Goal: Task Accomplishment & Management: Manage account settings

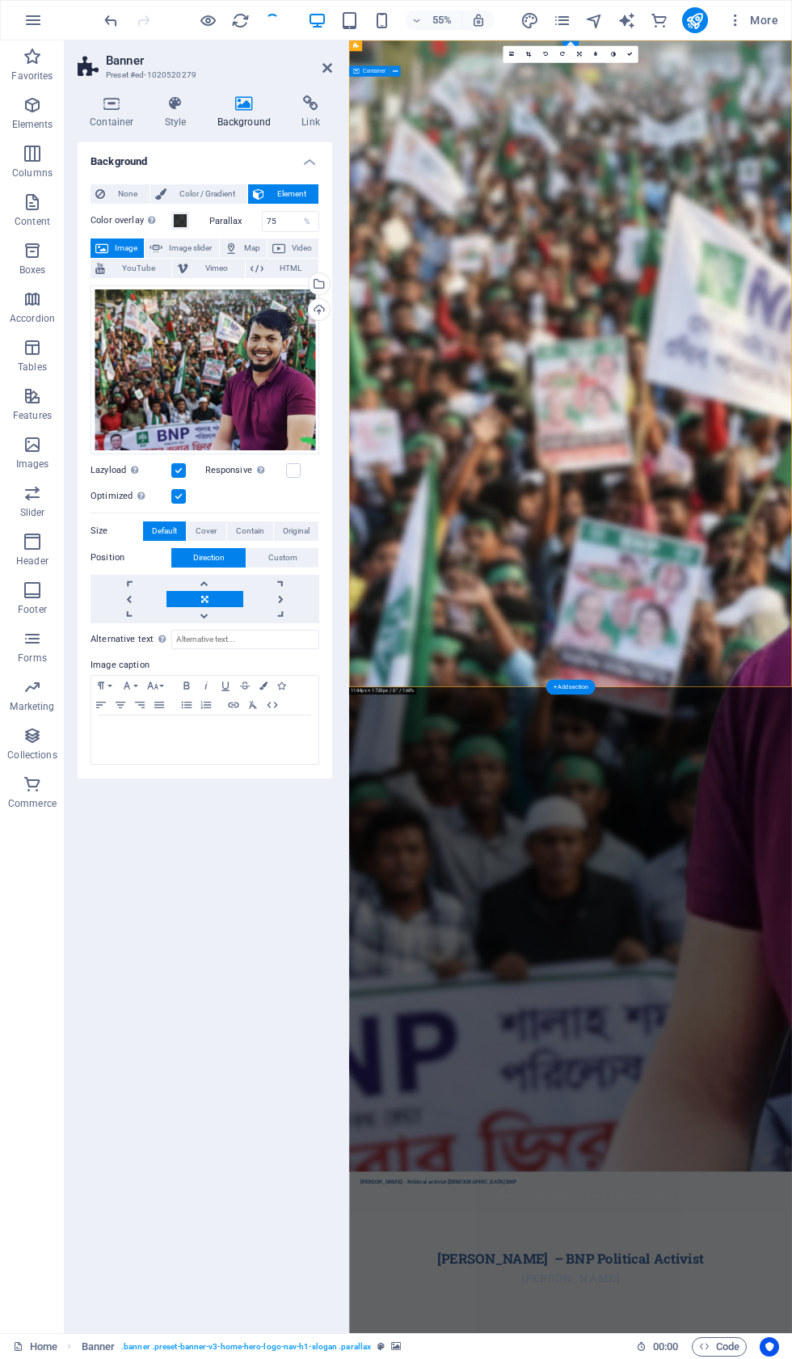
click at [321, 315] on div "Upload" at bounding box center [318, 311] width 24 height 24
click at [319, 320] on div "Upload" at bounding box center [318, 311] width 24 height 24
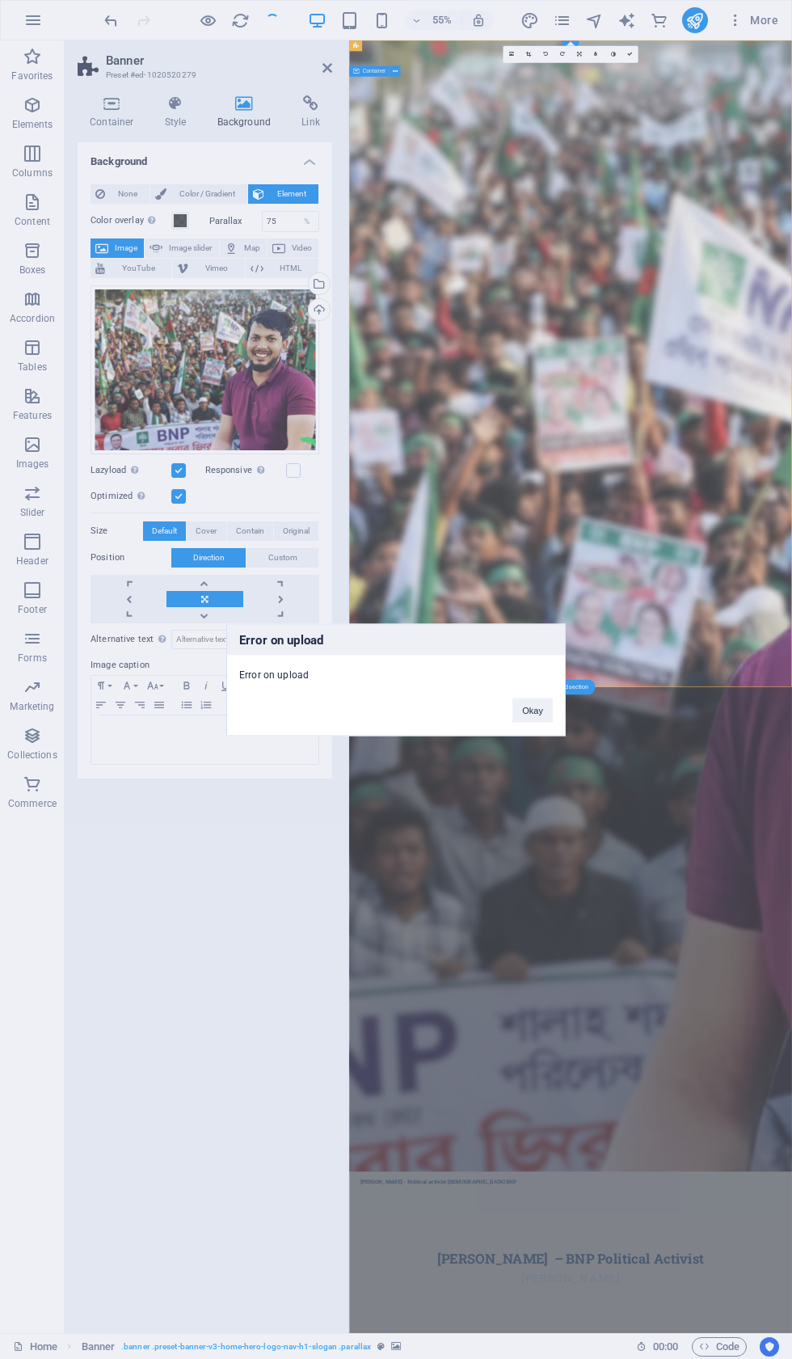
click at [518, 712] on button "Okay" at bounding box center [533, 710] width 40 height 24
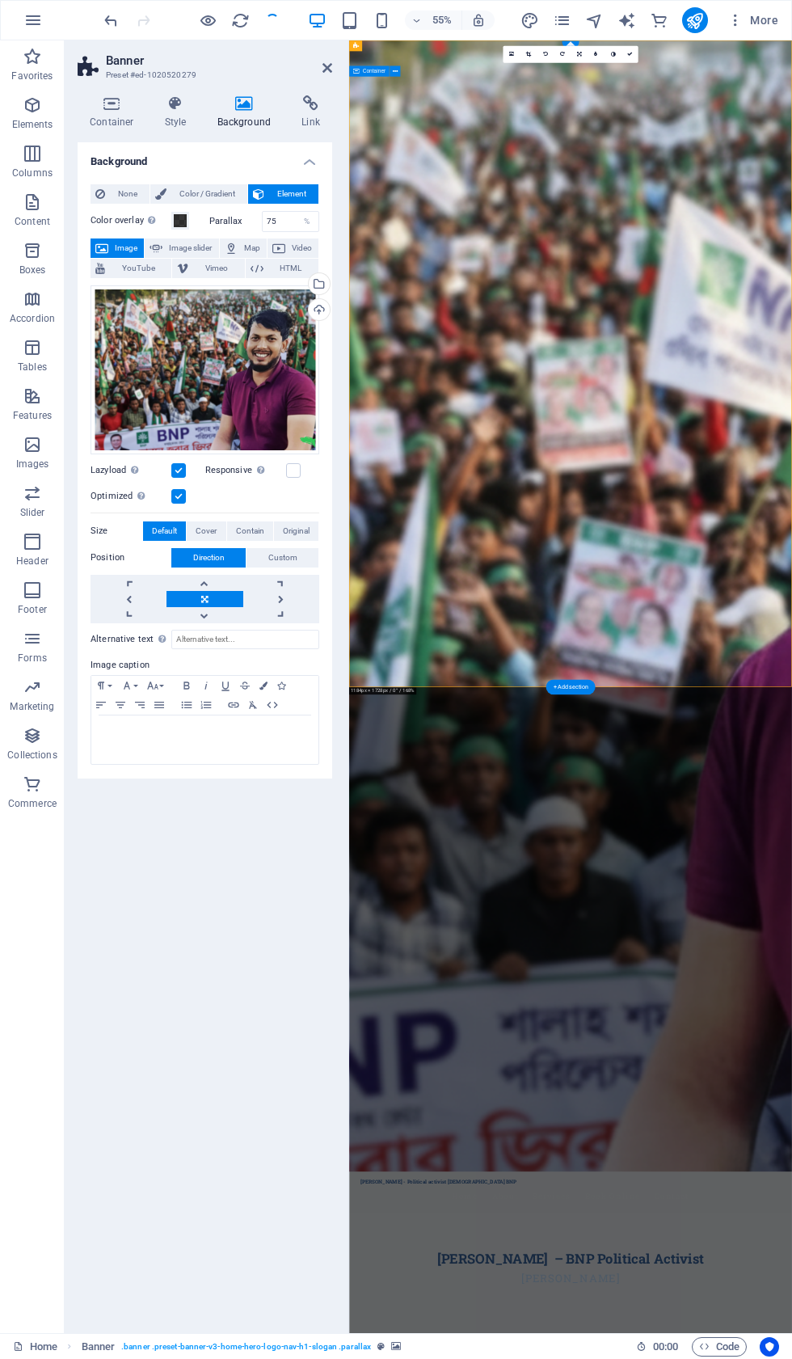
click at [319, 322] on div "Upload" at bounding box center [318, 311] width 24 height 24
click at [326, 310] on div "Upload" at bounding box center [318, 311] width 24 height 24
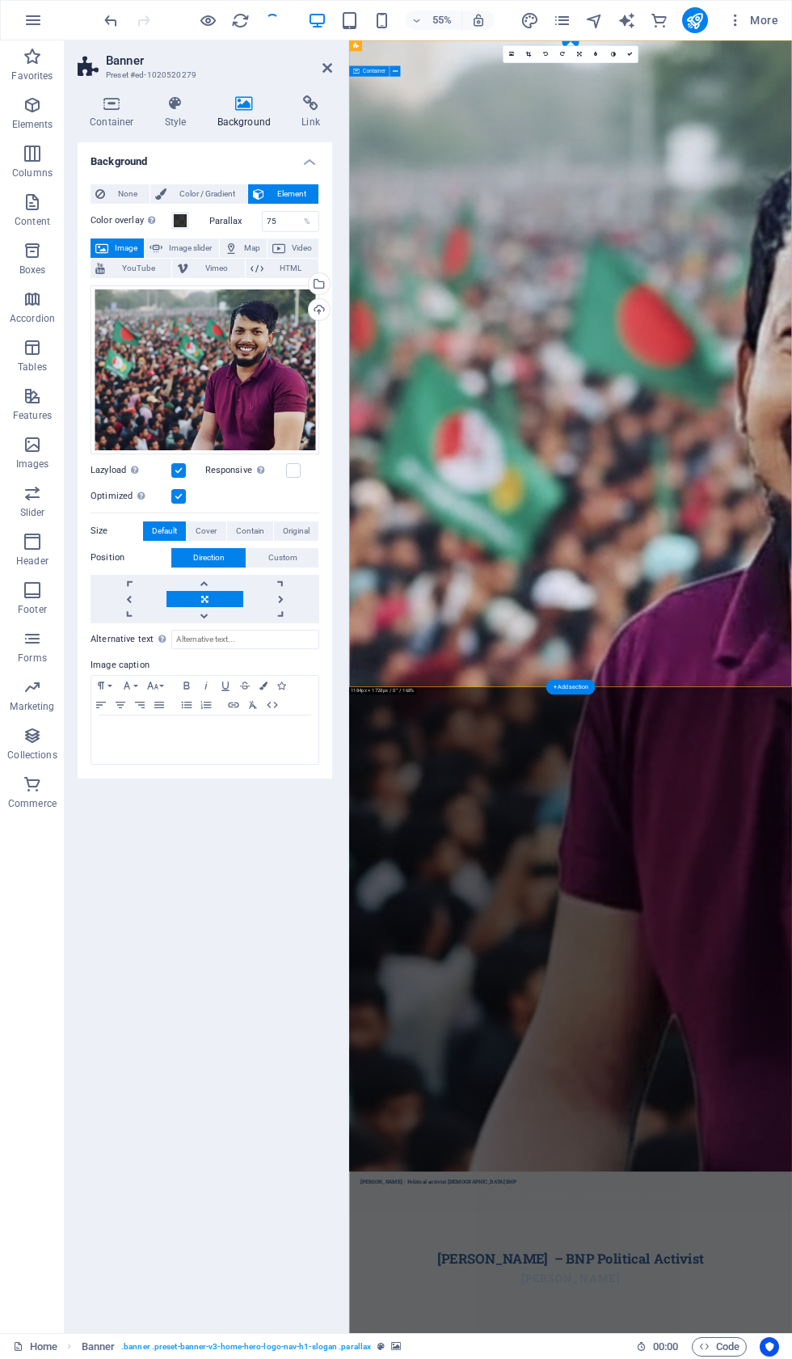
click at [112, 99] on icon at bounding box center [112, 103] width 69 height 16
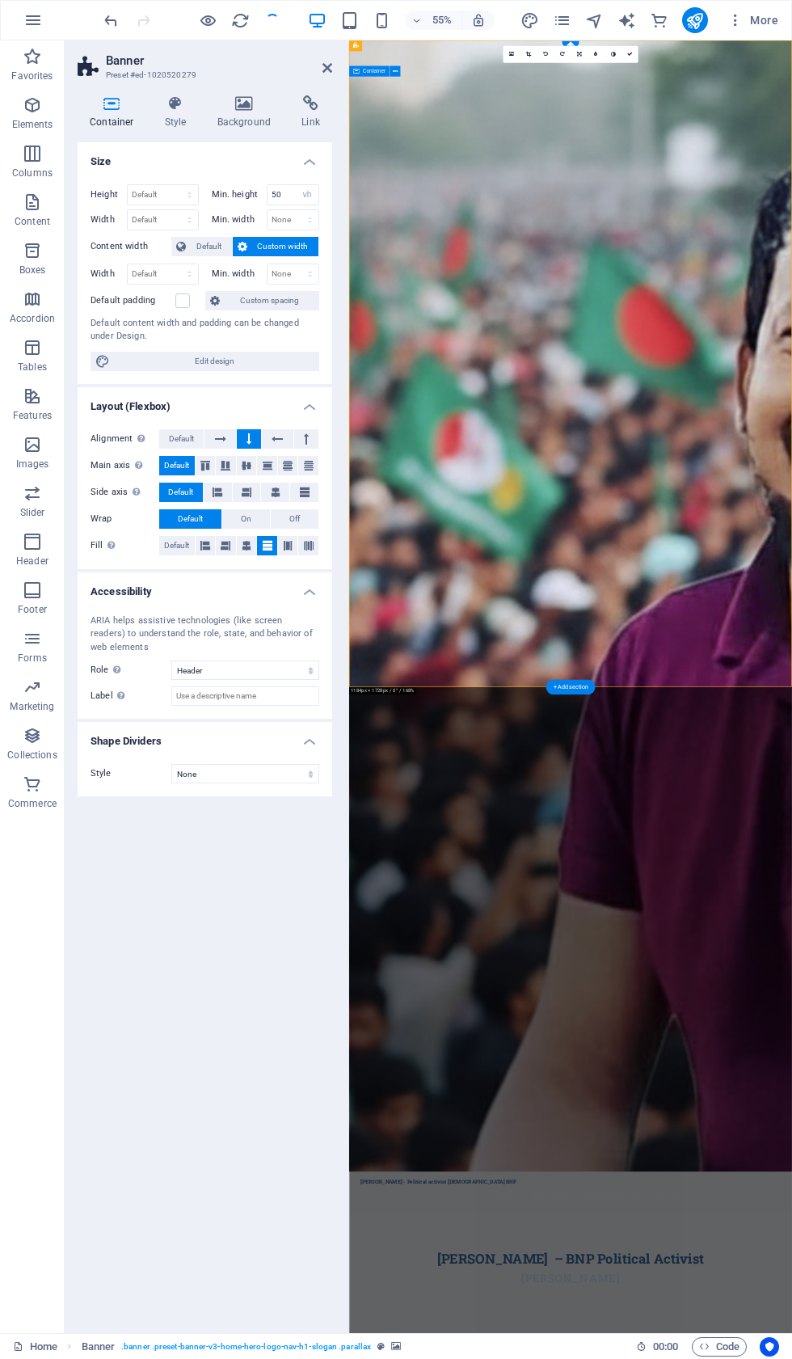
click at [285, 237] on span "Custom width" at bounding box center [283, 246] width 62 height 19
click at [289, 239] on span "Custom width" at bounding box center [283, 246] width 62 height 19
click at [271, 224] on select "None px rem % vh vw" at bounding box center [294, 219] width 52 height 19
select select "DISABLED_OPTION_VALUE"
click at [272, 243] on span "Custom width" at bounding box center [283, 246] width 62 height 19
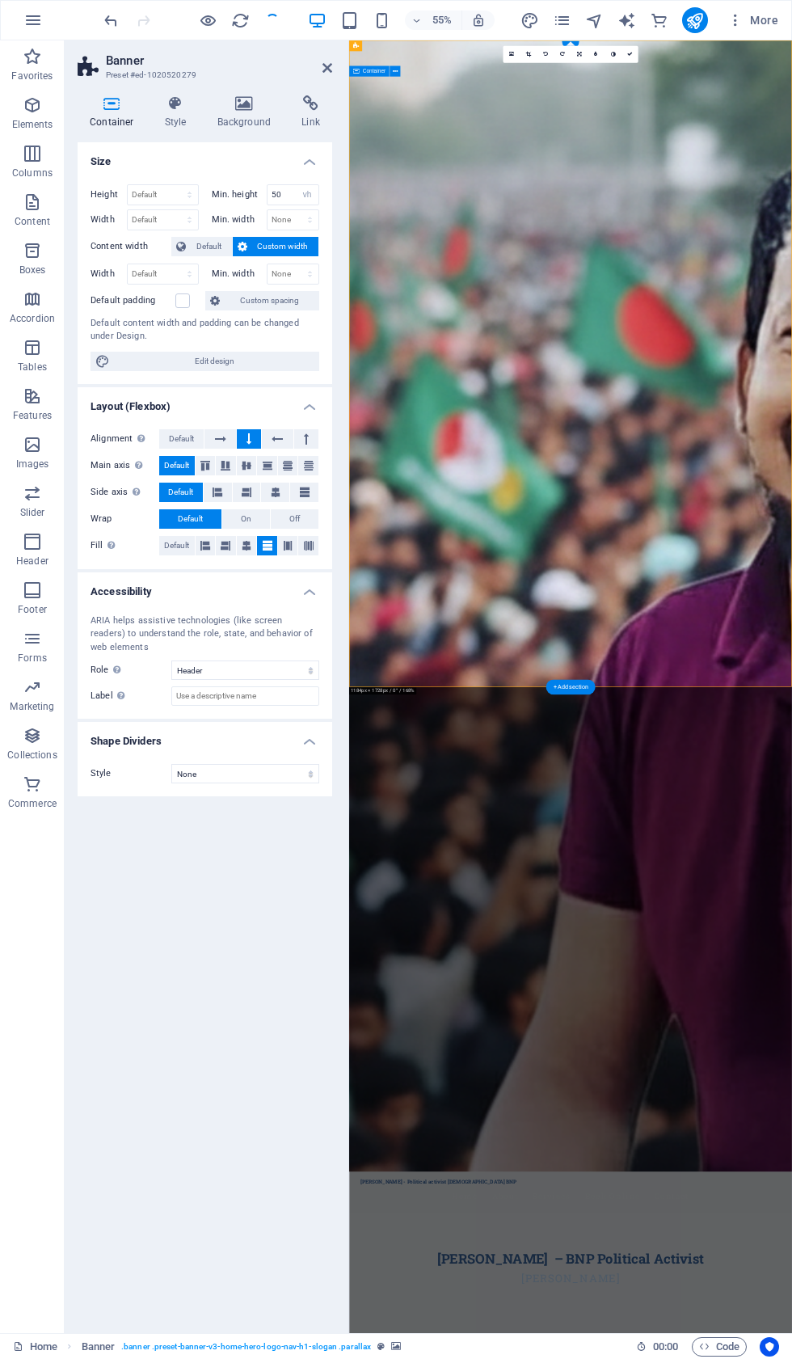
click at [286, 245] on span "Custom width" at bounding box center [283, 246] width 62 height 19
click at [249, 218] on label "Min. width" at bounding box center [239, 219] width 55 height 9
click at [298, 245] on span "Custom width" at bounding box center [283, 246] width 62 height 19
click at [291, 233] on div "Height Default px rem % vh vw Min. height 50 None px rem % vh vw Width Default …" at bounding box center [205, 277] width 255 height 213
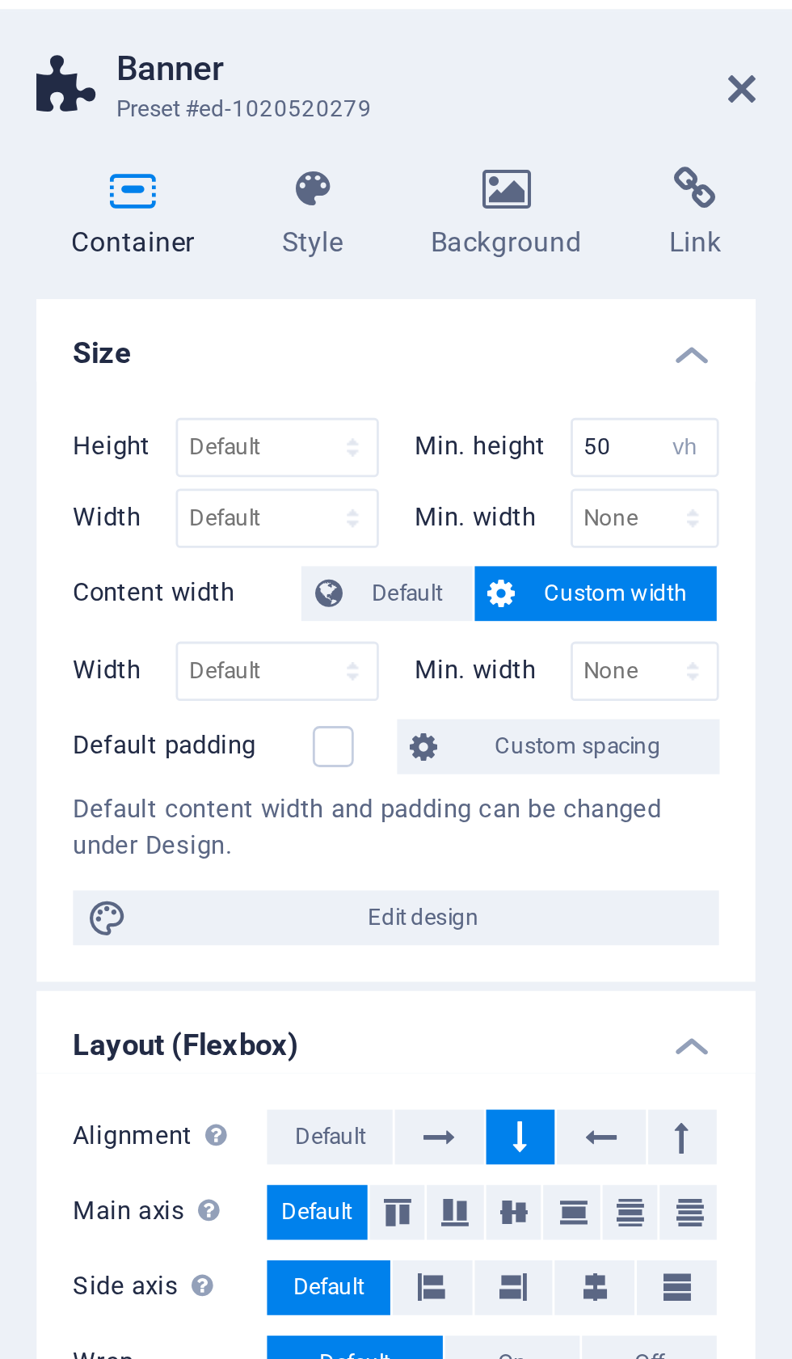
click at [252, 237] on span "Custom width" at bounding box center [283, 246] width 62 height 19
click at [191, 237] on span "Default" at bounding box center [209, 246] width 36 height 19
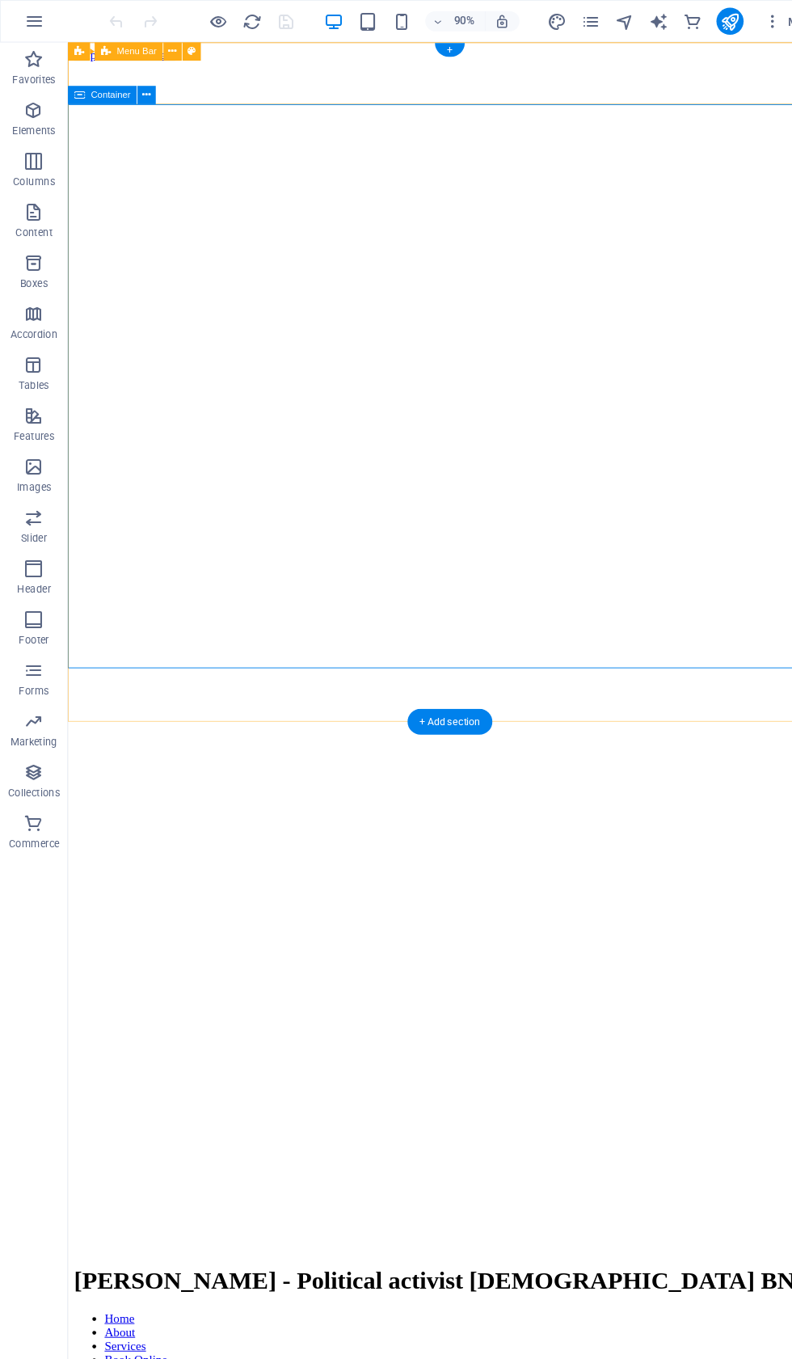
click at [140, 97] on icon at bounding box center [140, 90] width 8 height 15
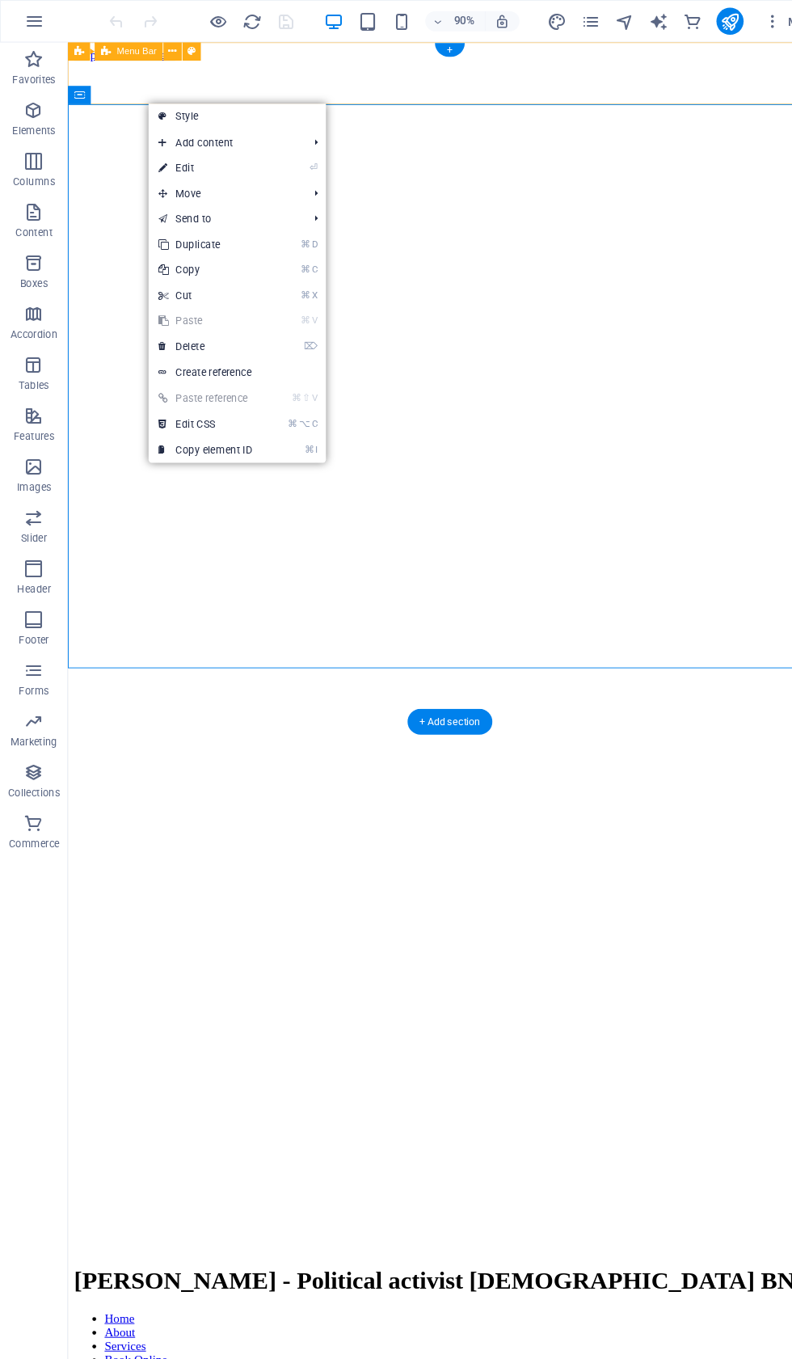
click at [226, 161] on link "⏎ Edit" at bounding box center [196, 160] width 108 height 24
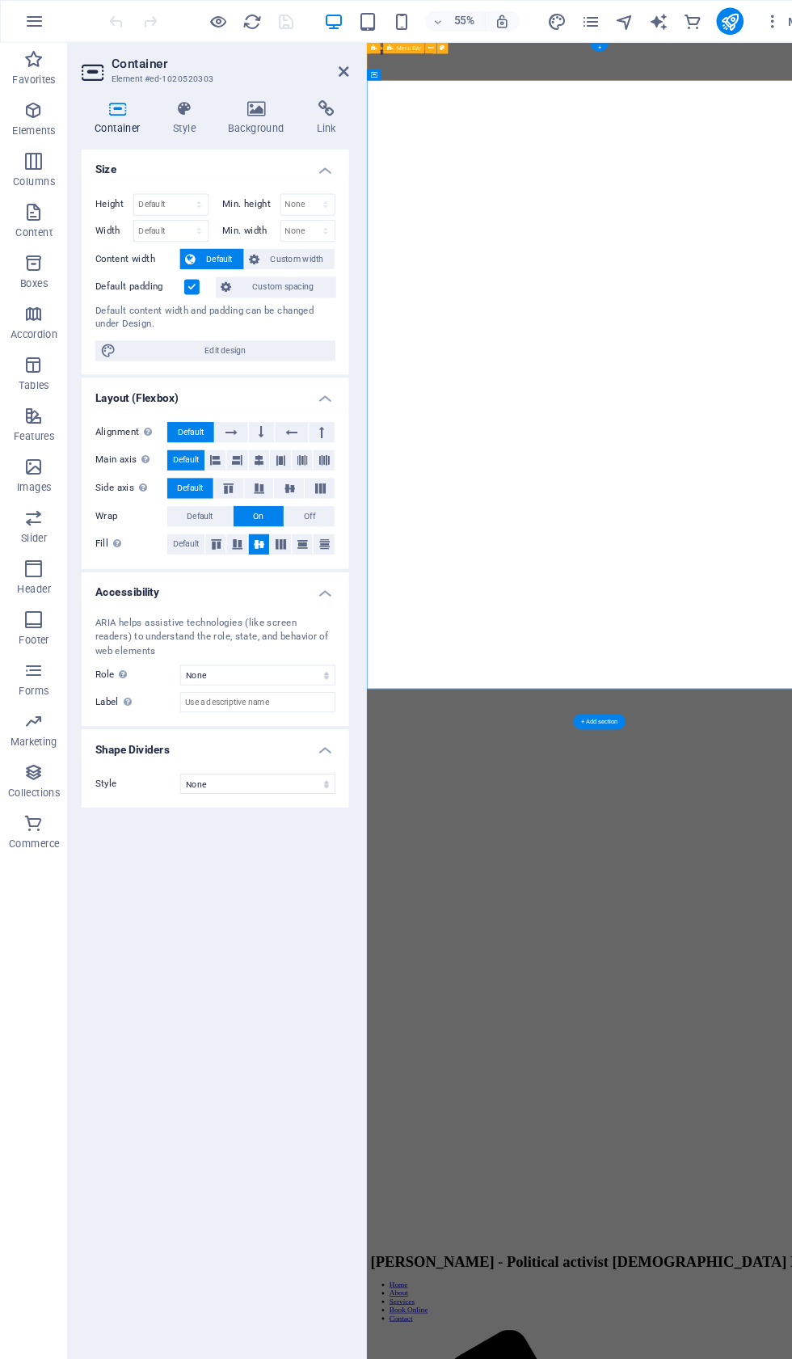
click at [257, 106] on icon at bounding box center [244, 103] width 78 height 16
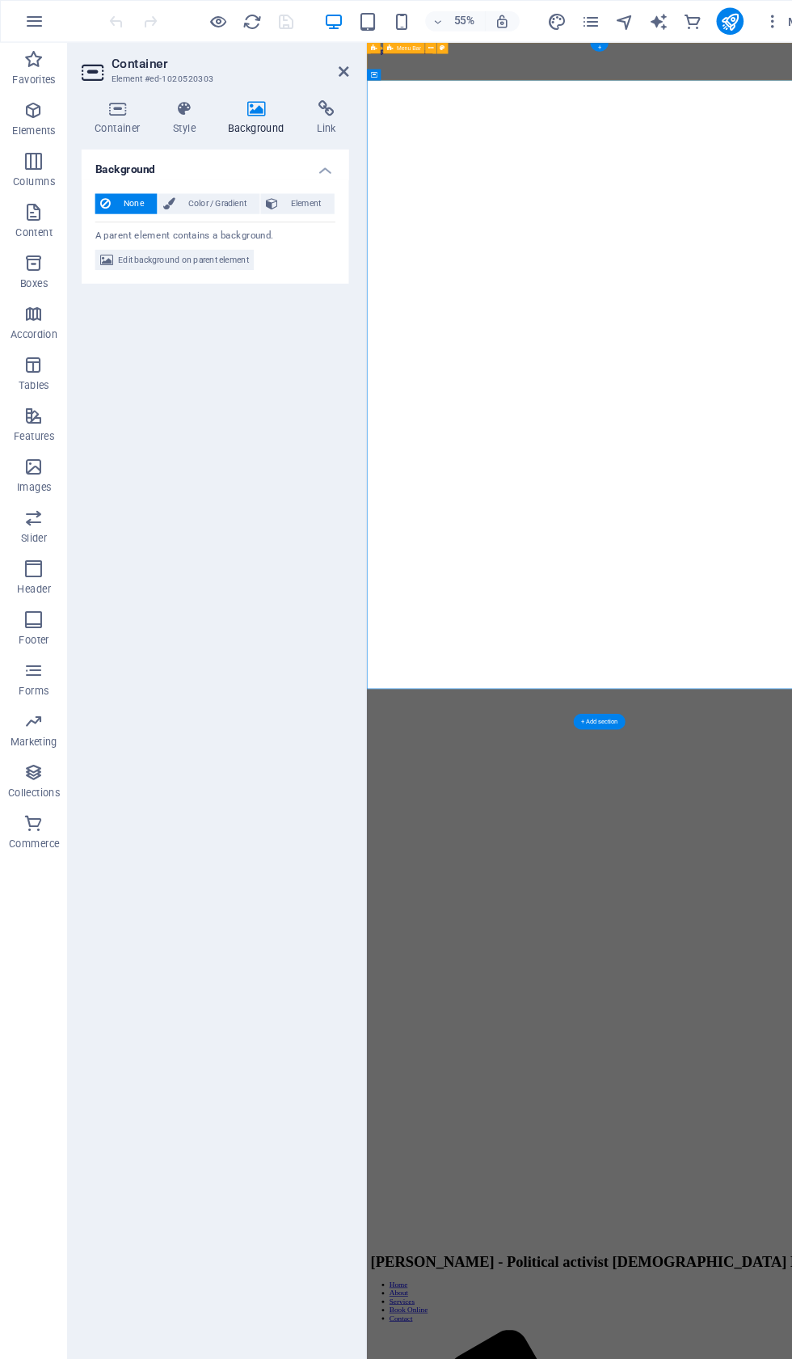
click at [189, 256] on span "Edit background on parent element" at bounding box center [174, 247] width 125 height 19
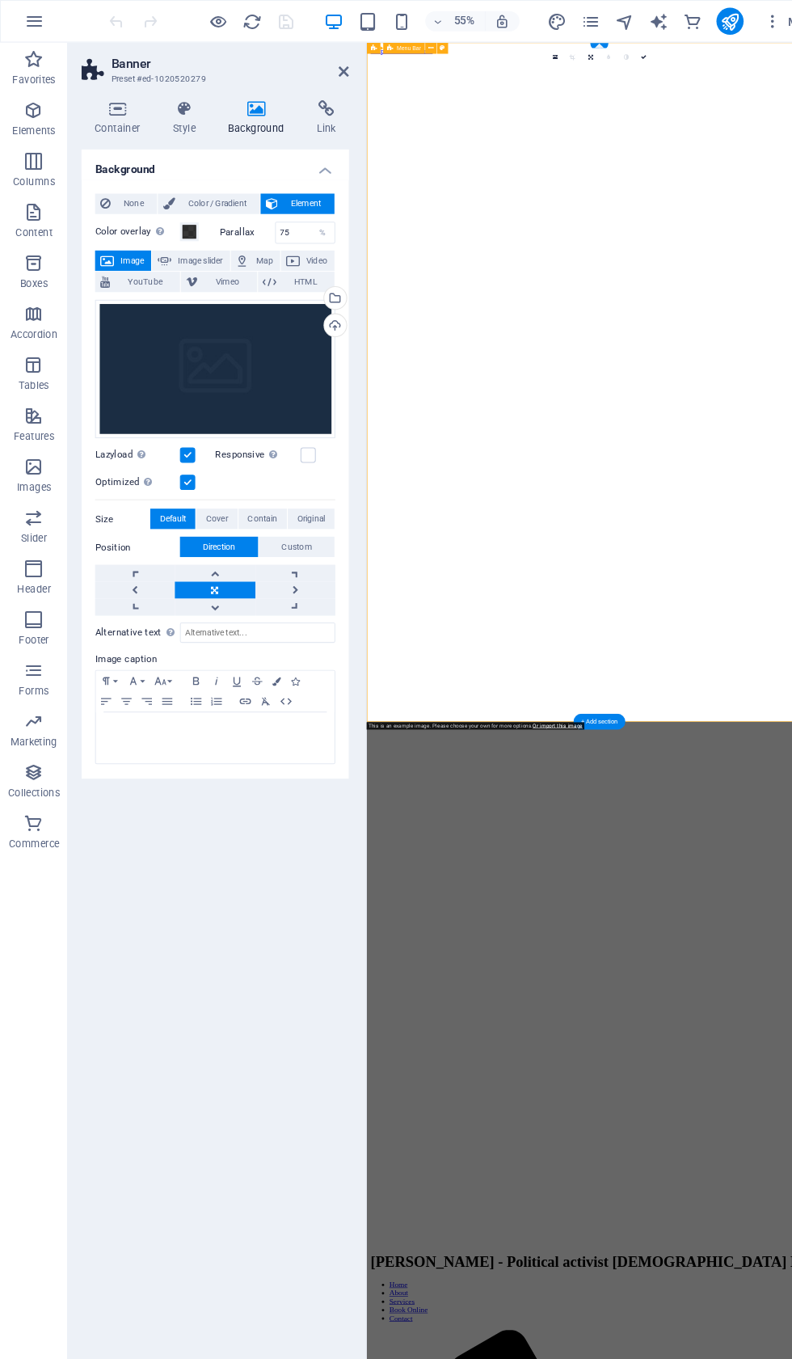
click at [323, 310] on div "Upload" at bounding box center [318, 311] width 24 height 24
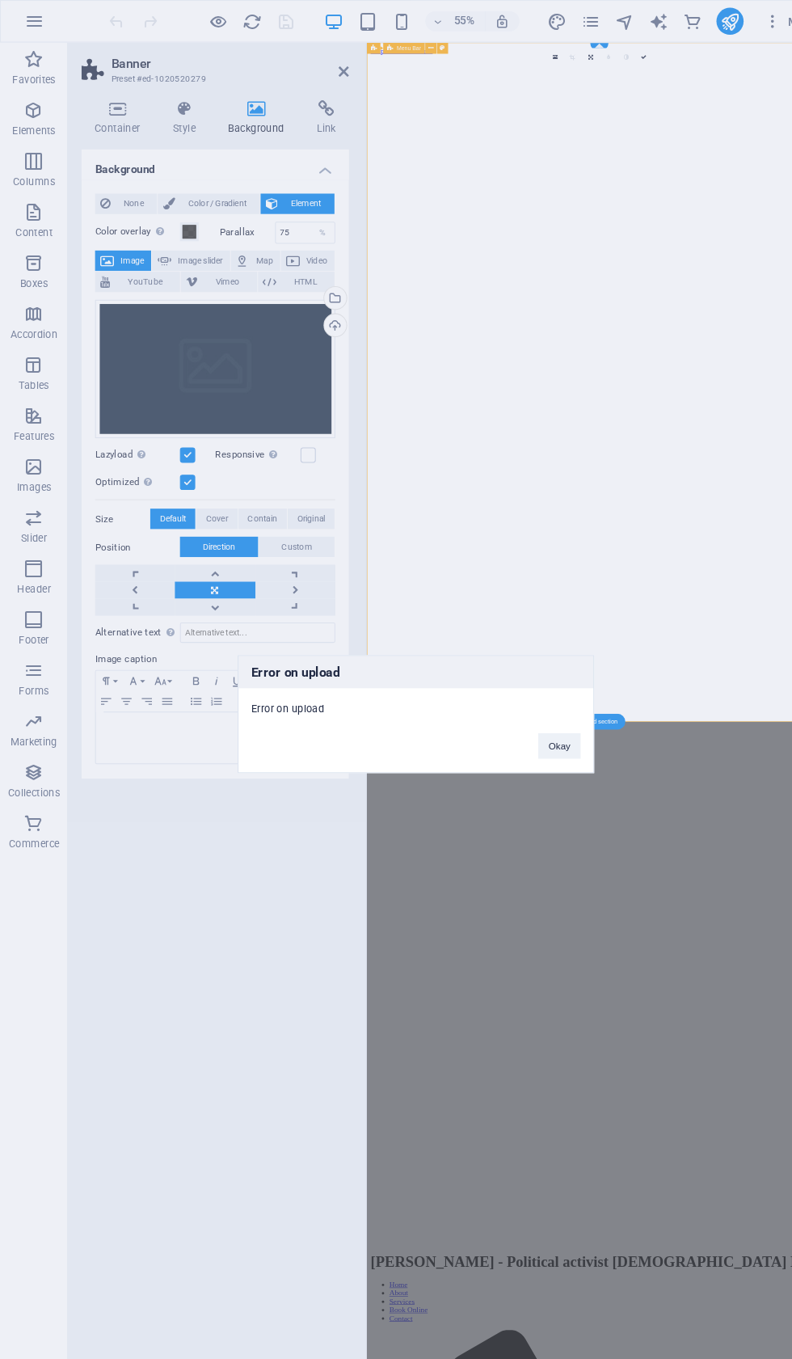
click at [545, 711] on button "Okay" at bounding box center [533, 710] width 40 height 24
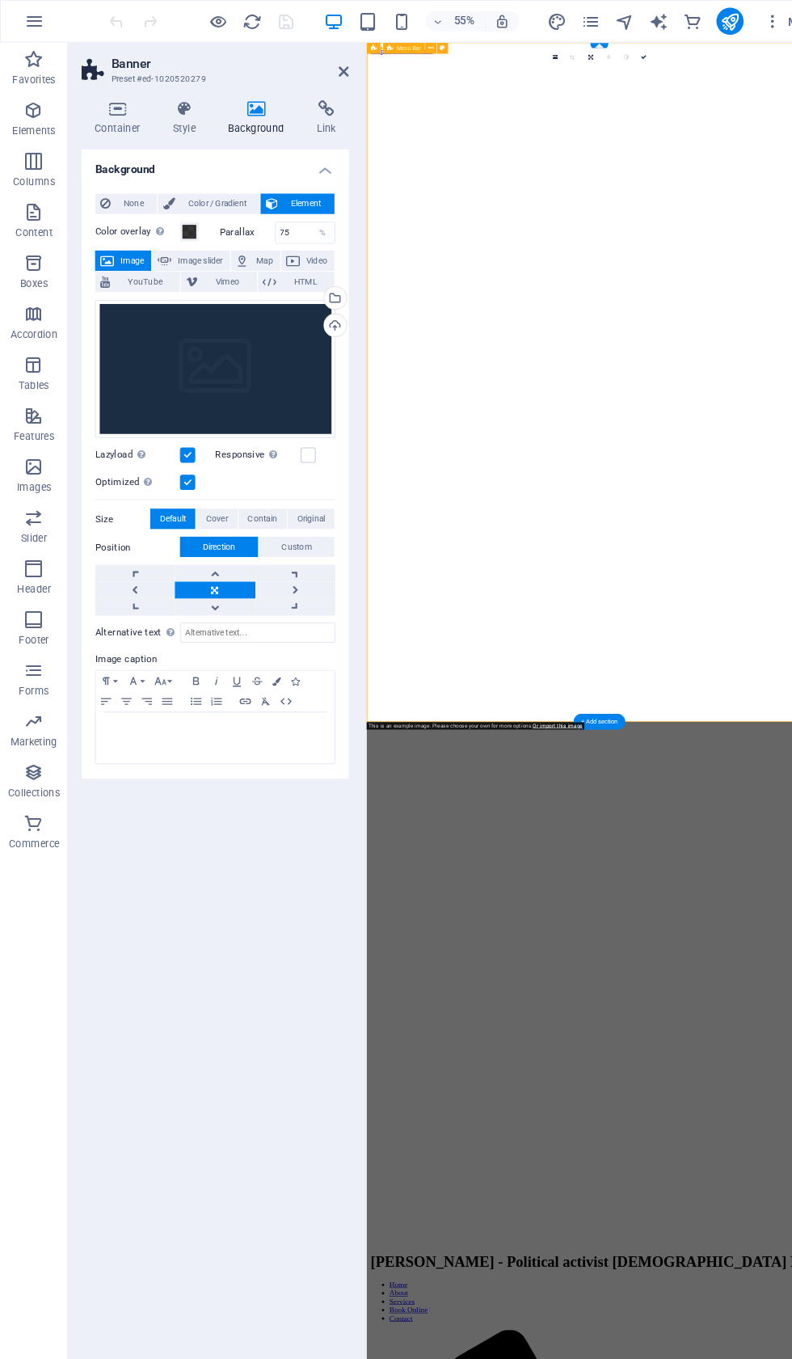
click at [323, 315] on div "Upload" at bounding box center [318, 311] width 24 height 24
click at [328, 304] on div "Upload" at bounding box center [318, 311] width 24 height 24
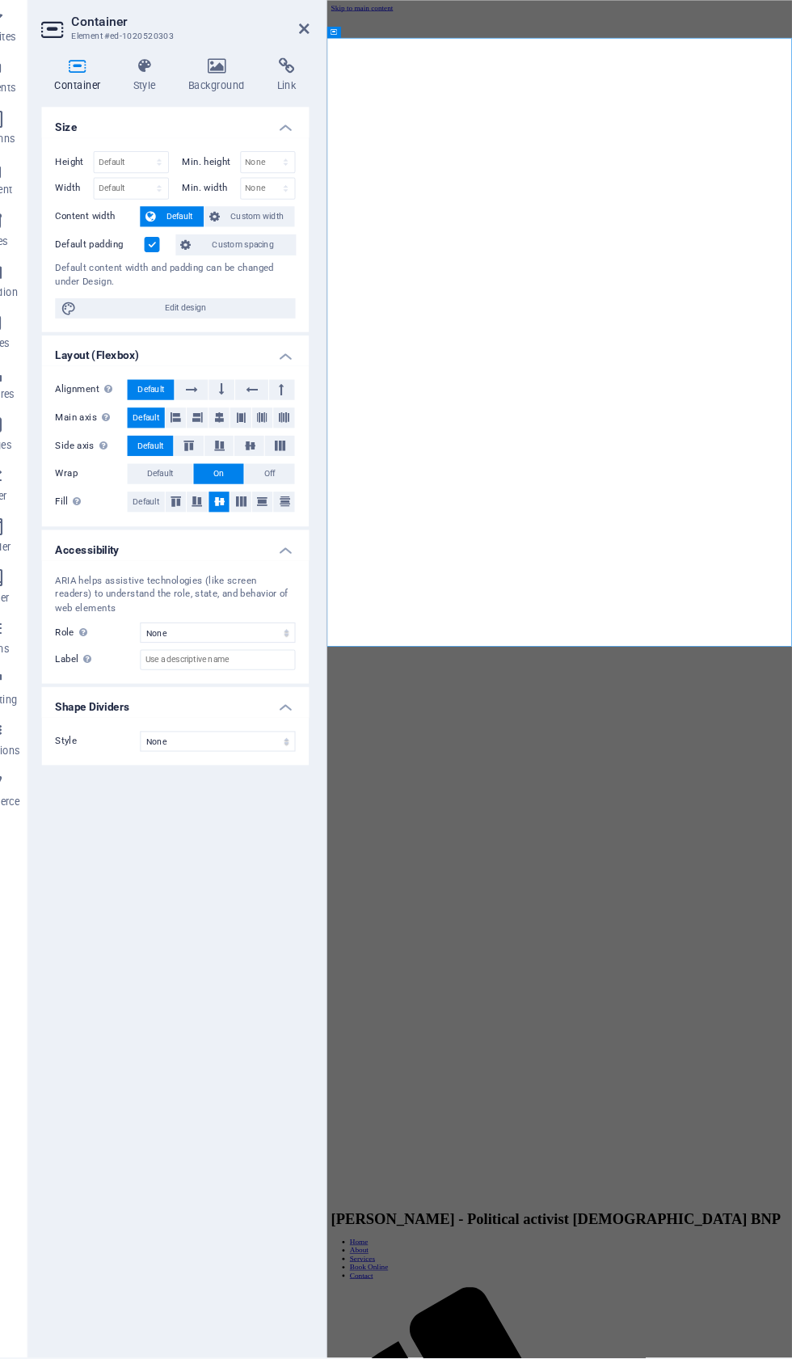
click at [212, 95] on icon at bounding box center [244, 103] width 78 height 16
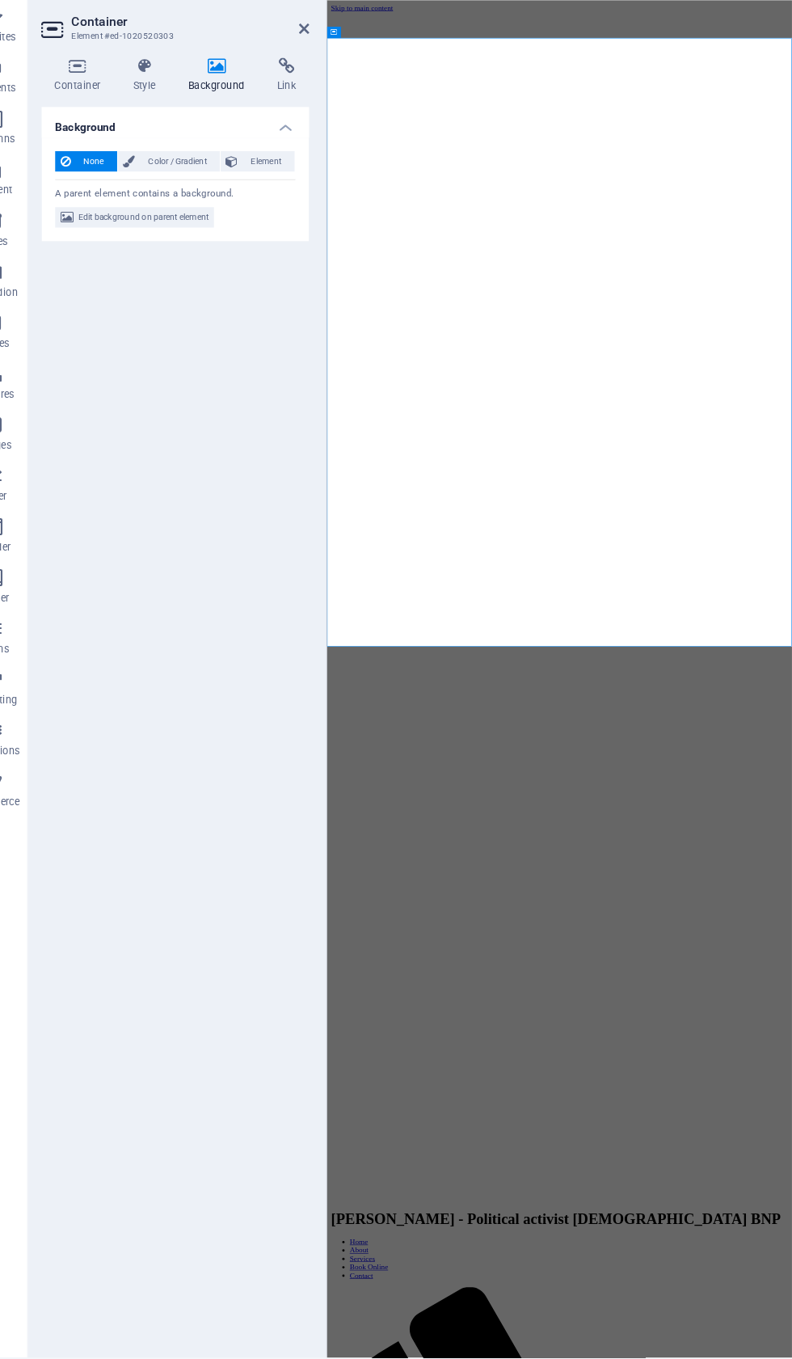
click at [149, 238] on span "Edit background on parent element" at bounding box center [174, 247] width 125 height 19
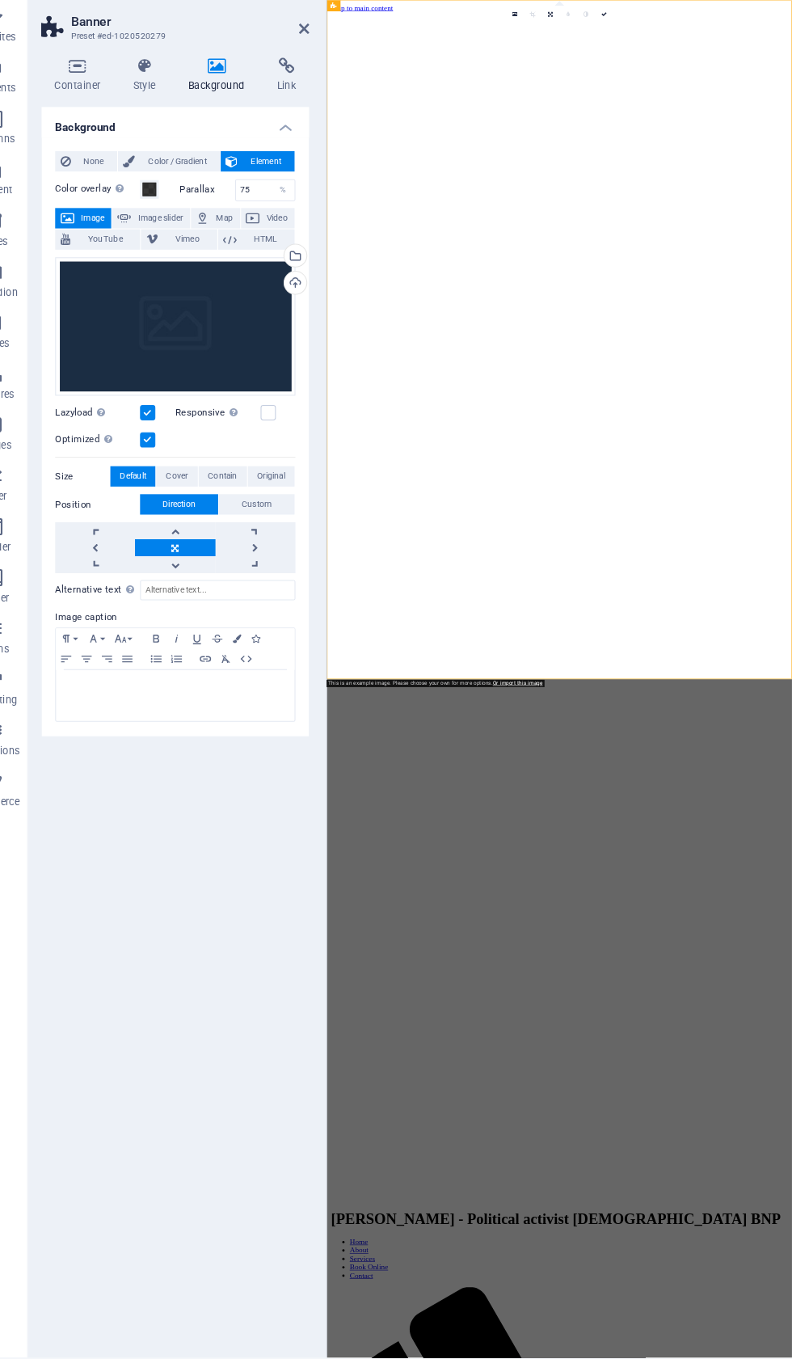
click at [306, 299] on div "Upload" at bounding box center [318, 311] width 24 height 24
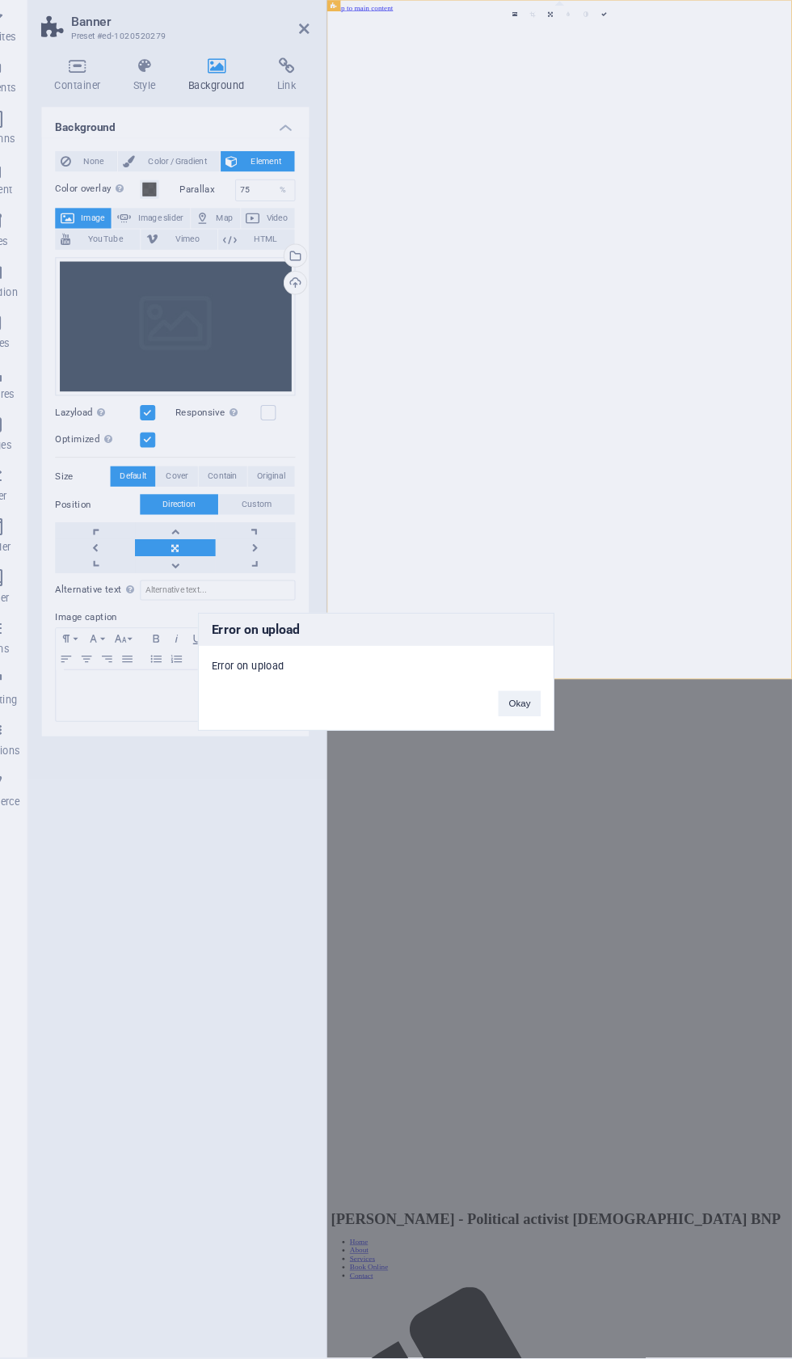
click at [513, 698] on button "Okay" at bounding box center [533, 710] width 40 height 24
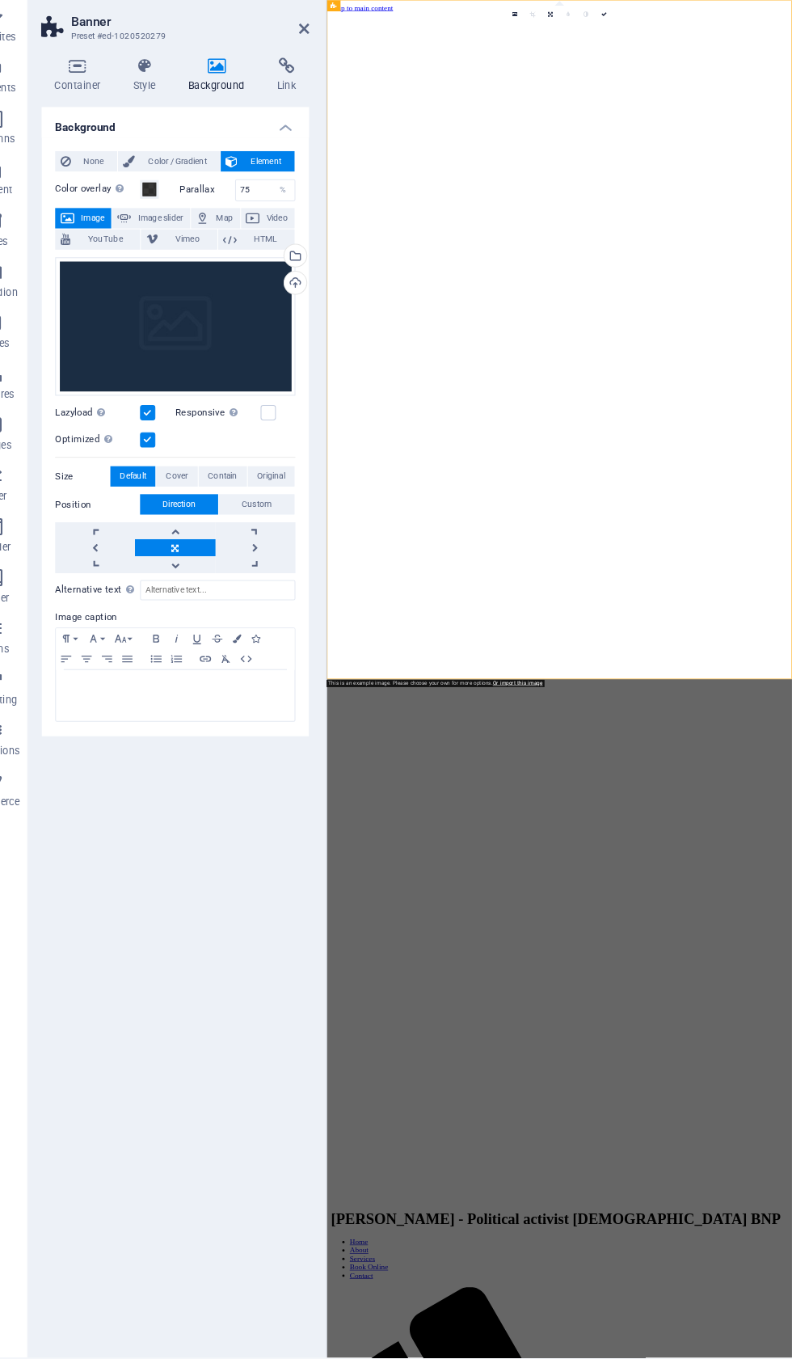
click at [306, 299] on div "Upload" at bounding box center [318, 311] width 24 height 24
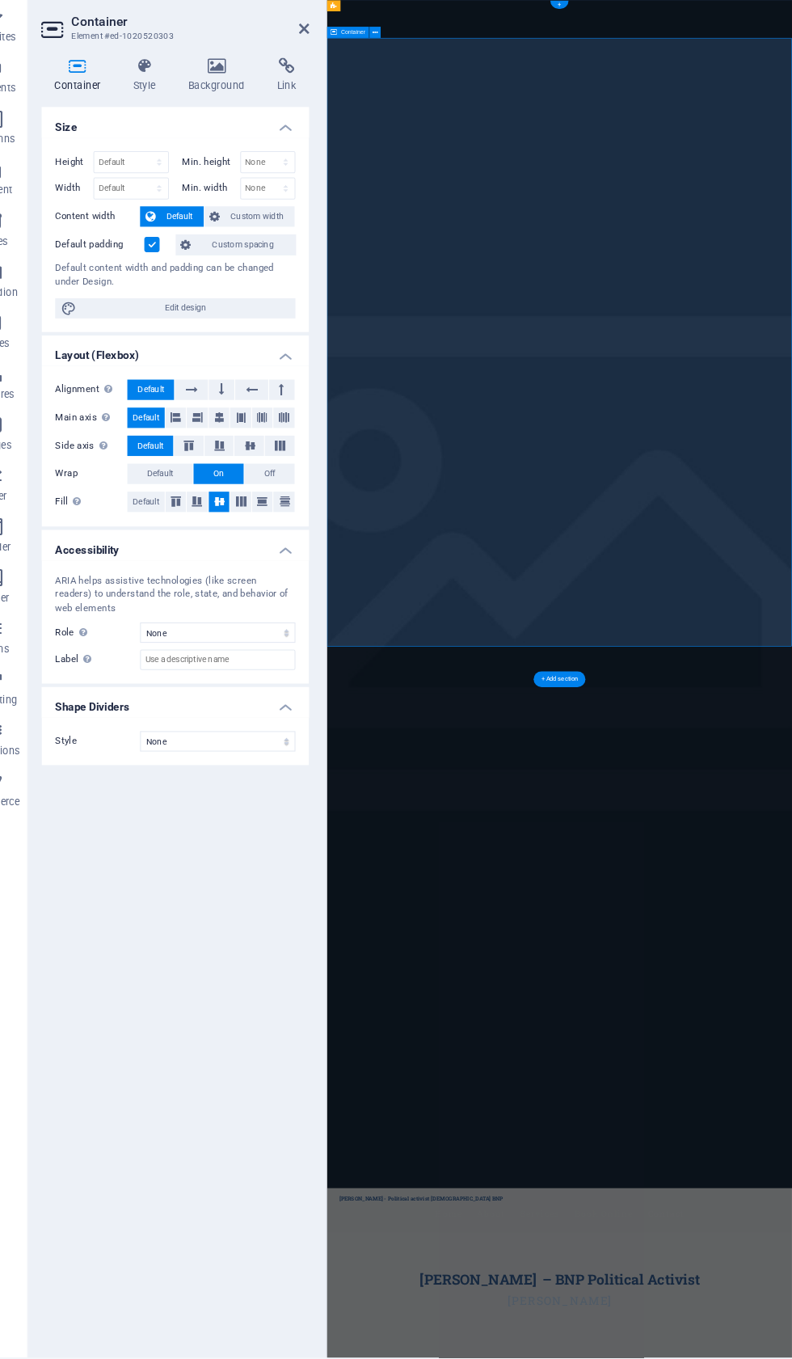
click at [203, 68] on h3 "Element #ed-1020520303" at bounding box center [203, 75] width 194 height 15
click at [228, 95] on h4 "Background" at bounding box center [247, 112] width 85 height 34
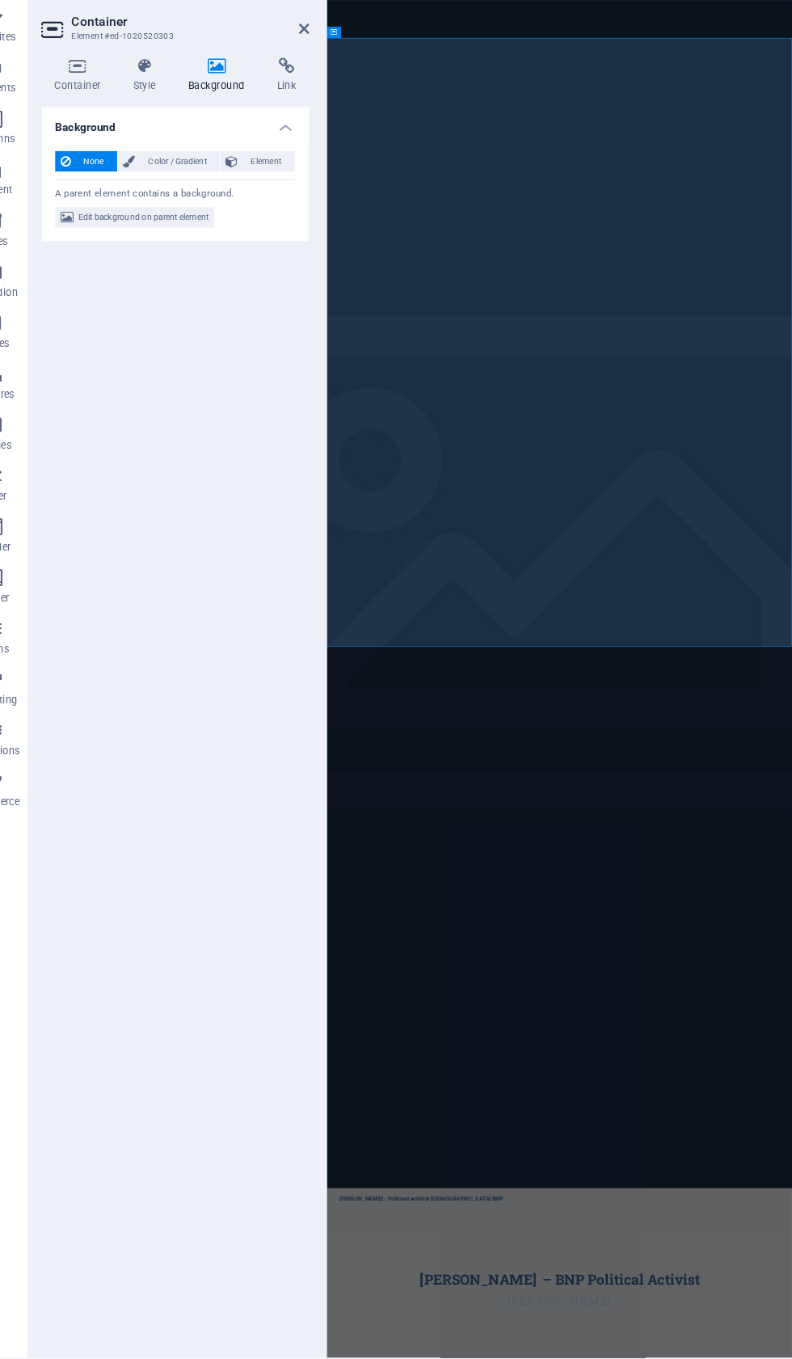
click at [133, 238] on span "Edit background on parent element" at bounding box center [174, 247] width 125 height 19
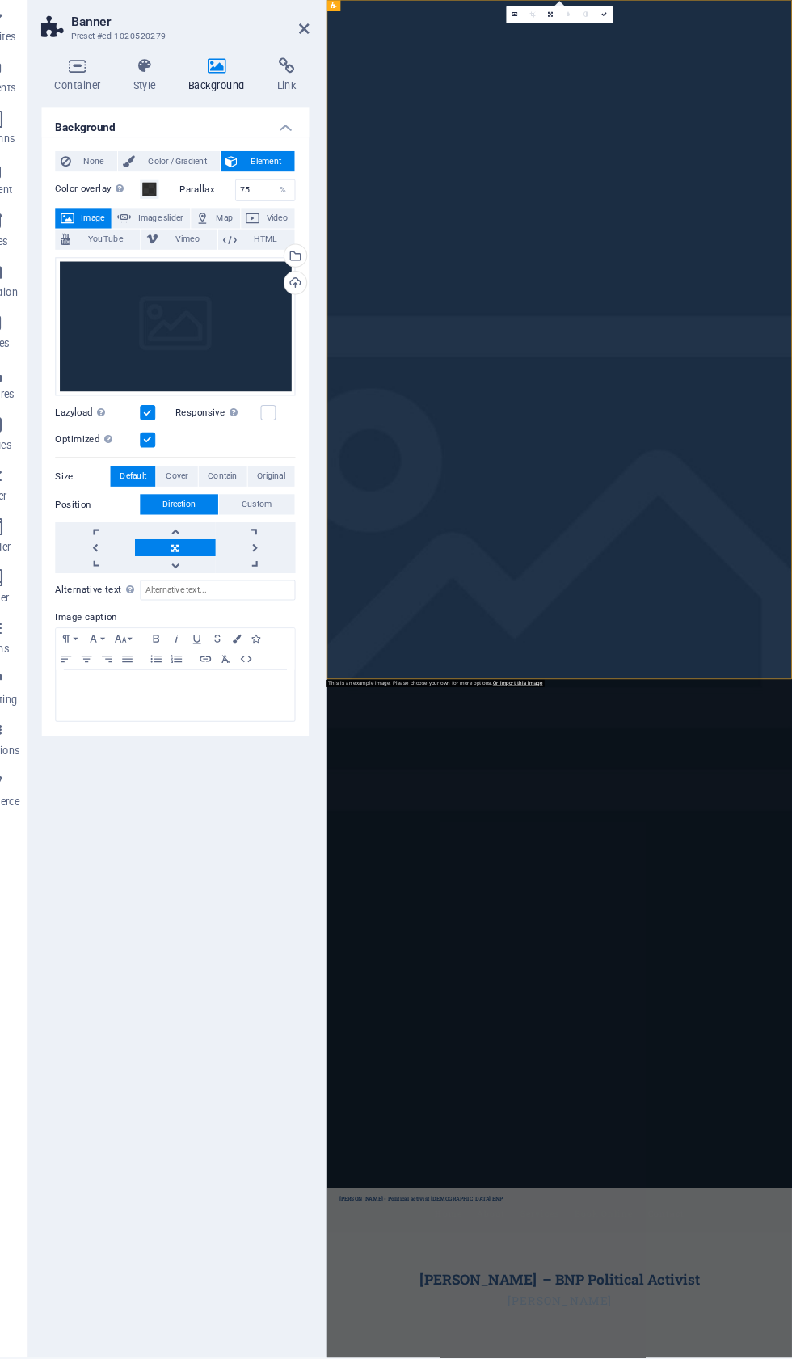
click at [306, 299] on div "Upload" at bounding box center [318, 311] width 24 height 24
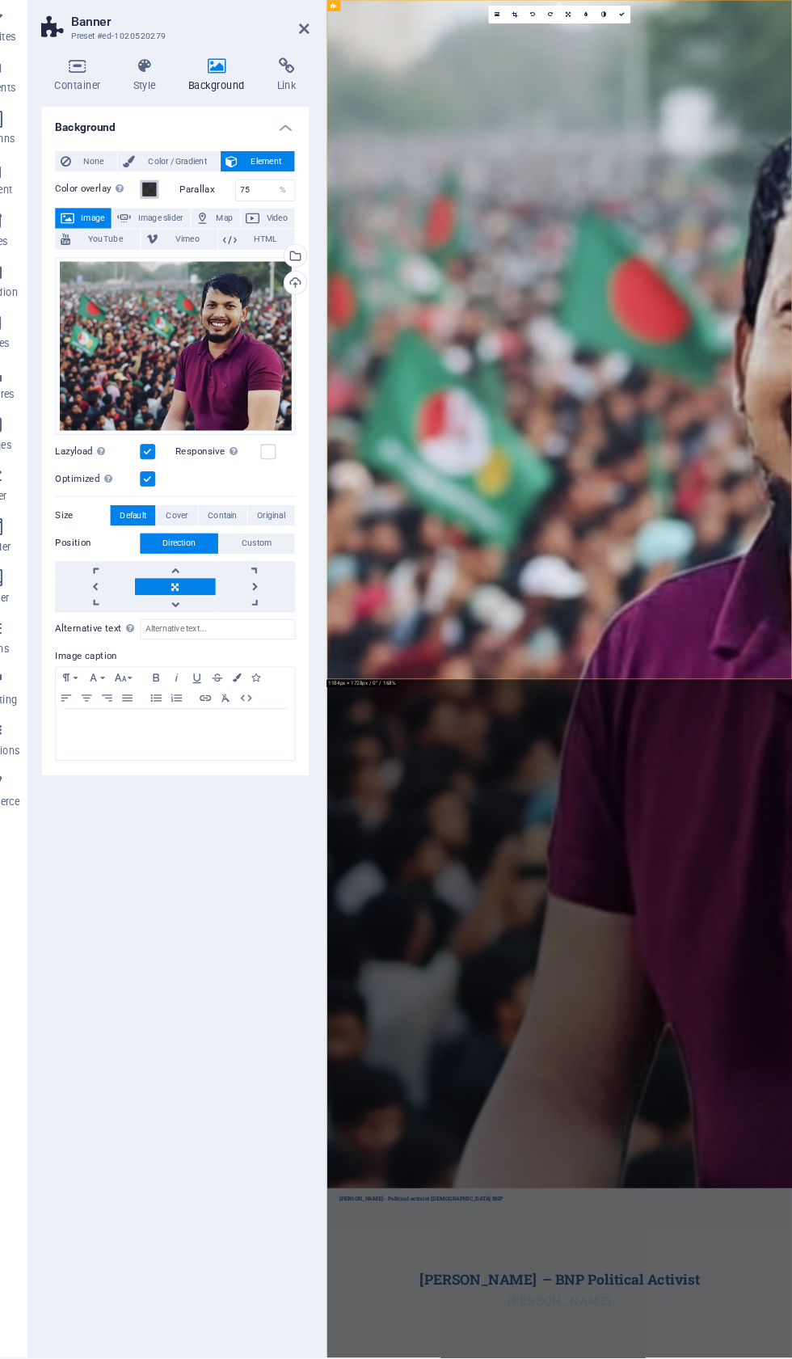
click at [171, 212] on button "Color overlay Places an overlay over the background to colorize it" at bounding box center [180, 221] width 18 height 18
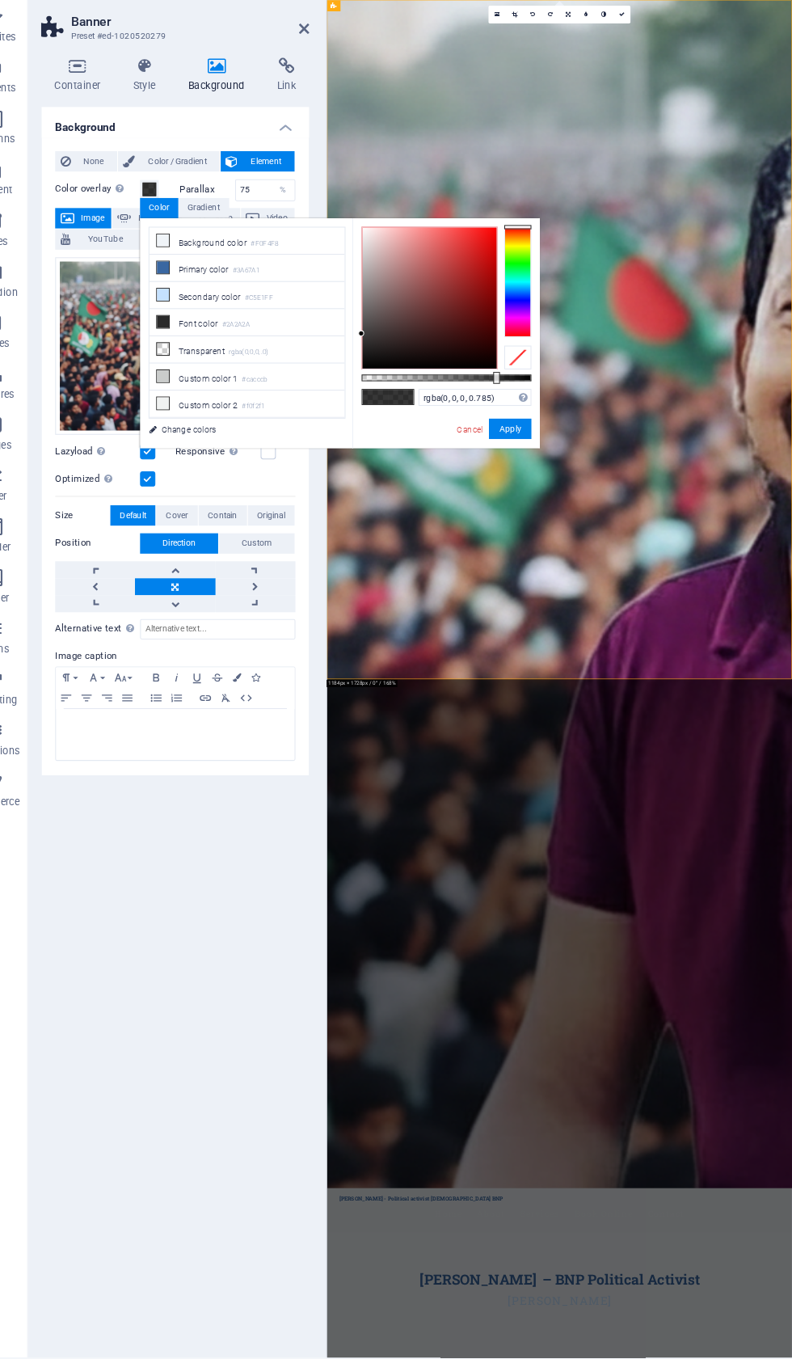
click at [264, 257] on li "Background color #F0F4F8" at bounding box center [273, 270] width 186 height 26
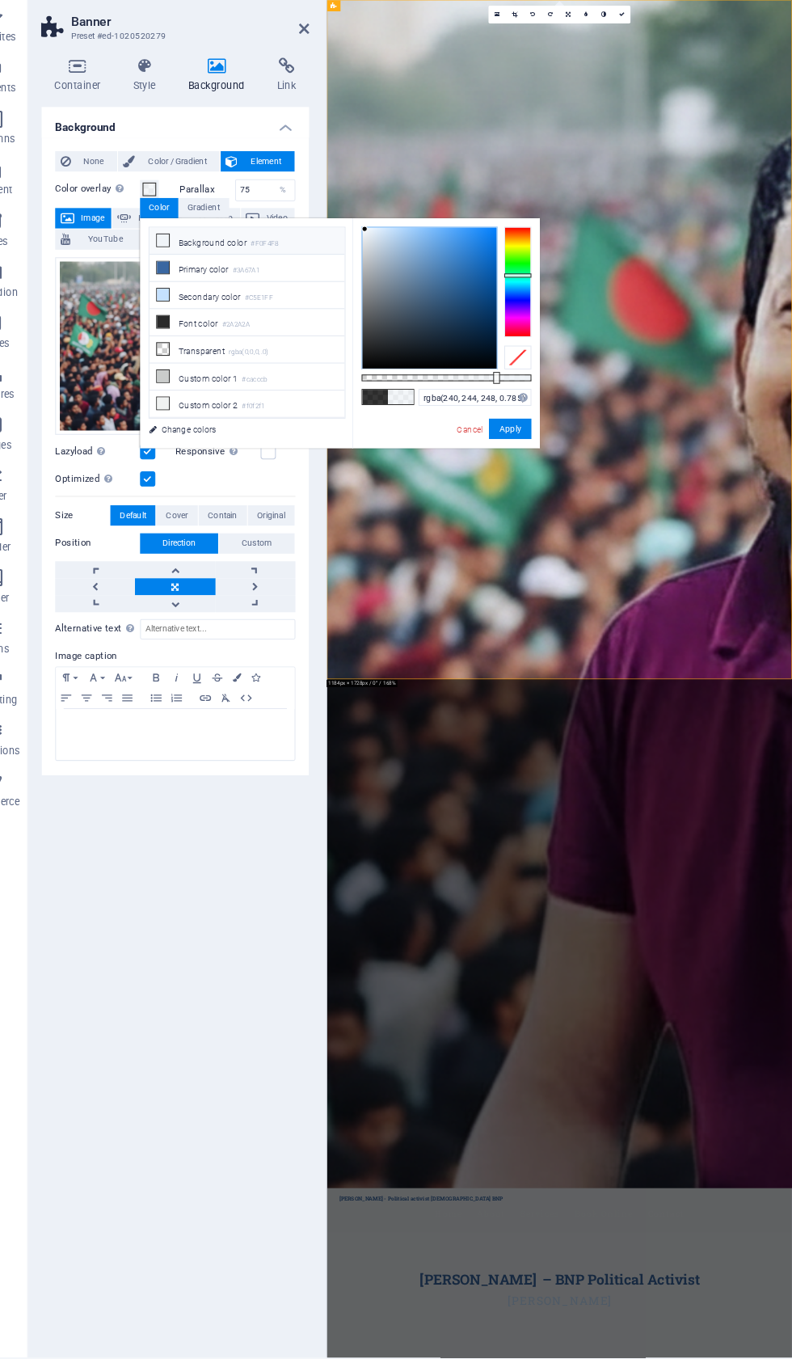
click at [268, 396] on small "#cacccb" at bounding box center [280, 401] width 24 height 11
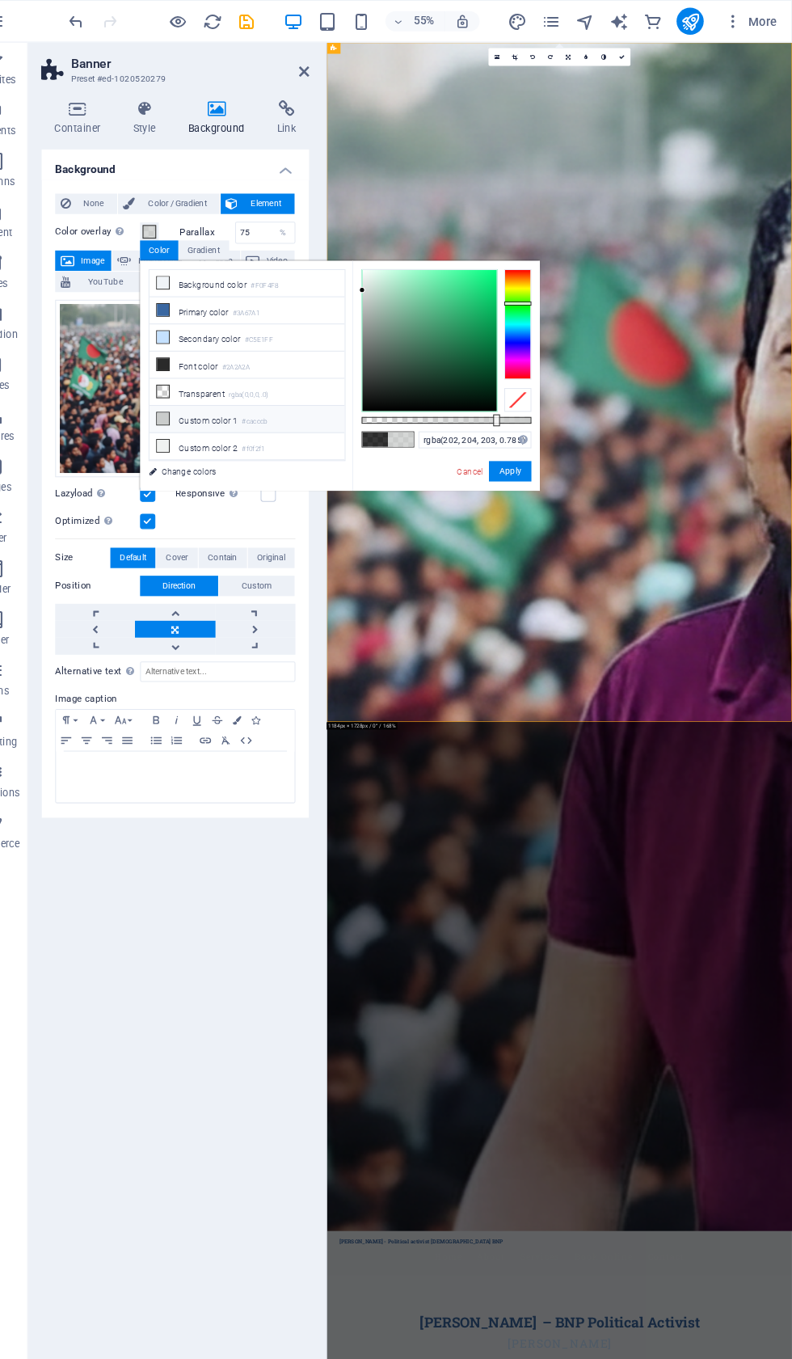
type input "rgba(2, 2, 2, 0.785)"
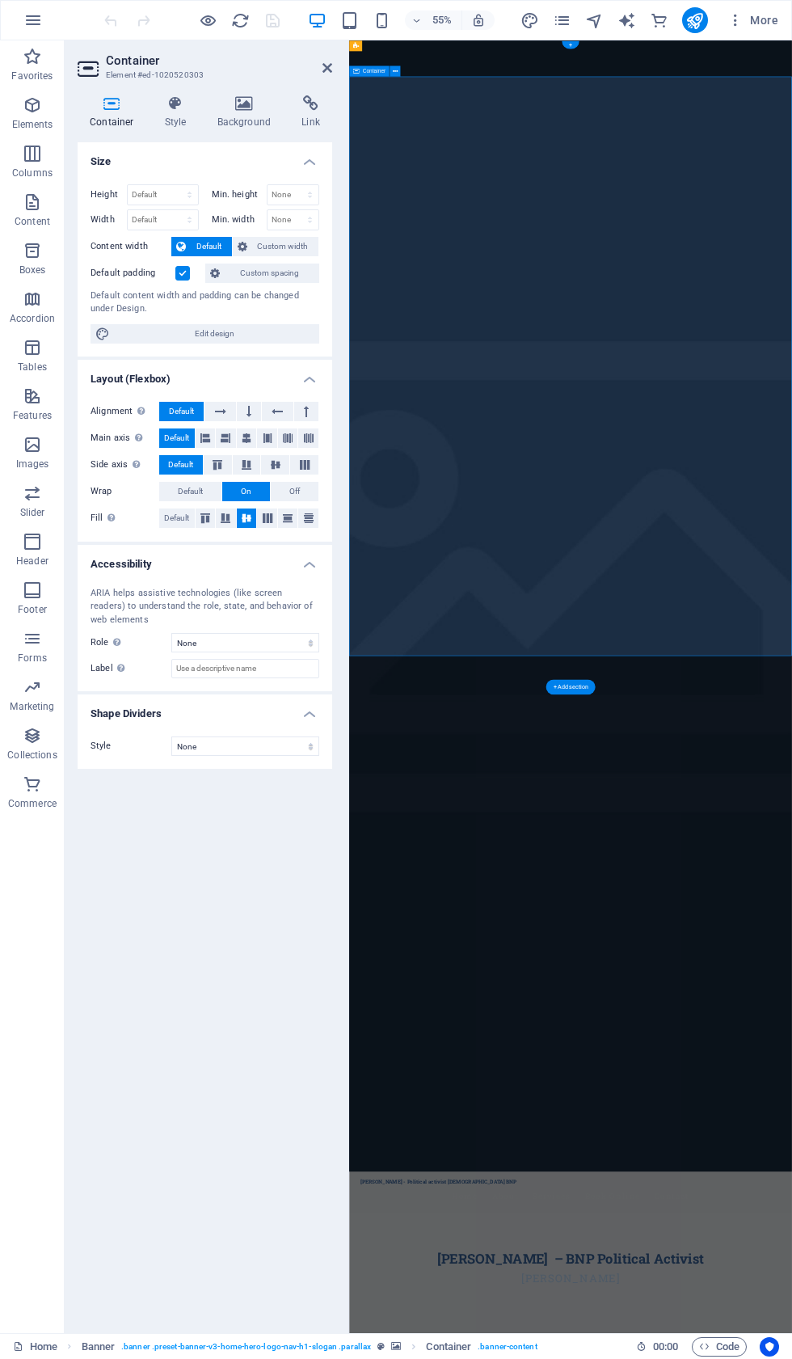
click at [223, 96] on icon at bounding box center [244, 103] width 78 height 16
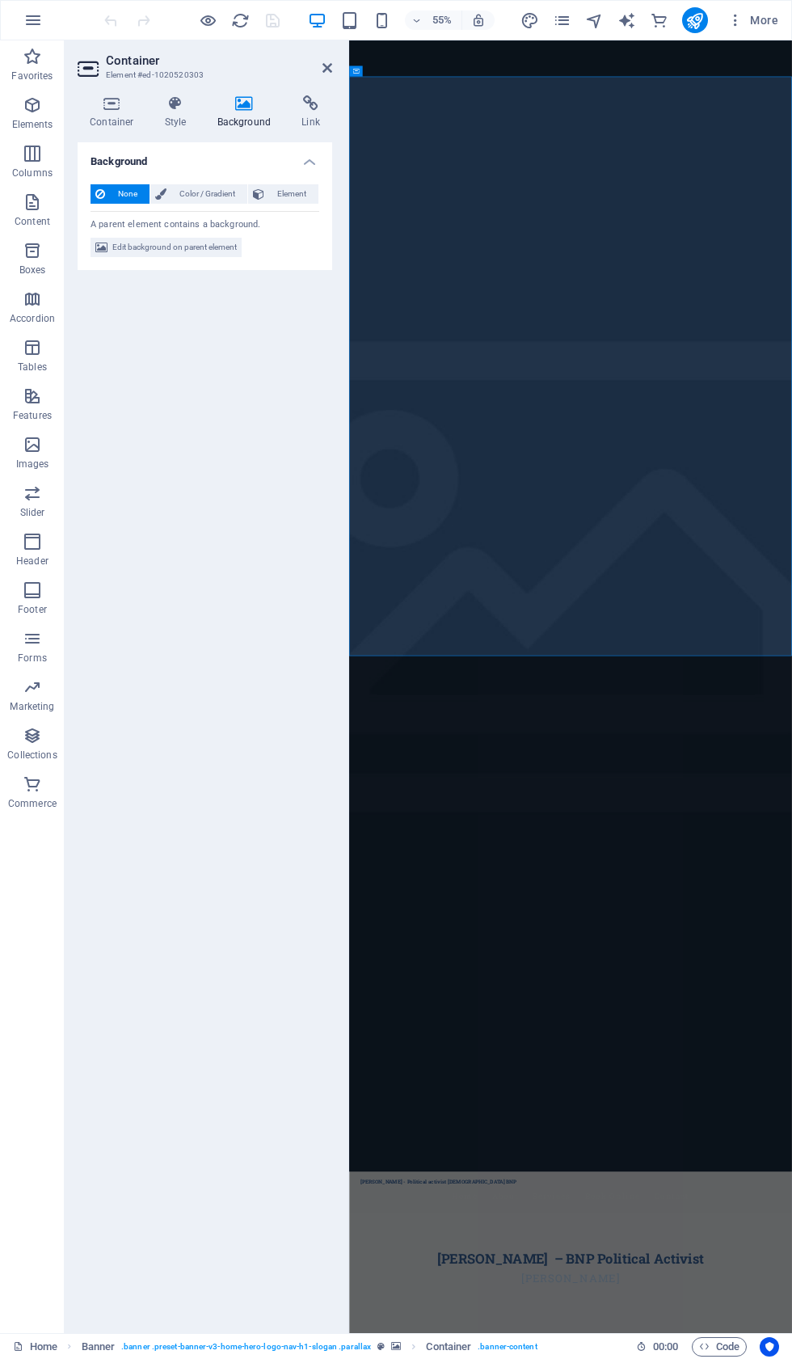
click at [165, 255] on span "Edit background on parent element" at bounding box center [174, 247] width 125 height 19
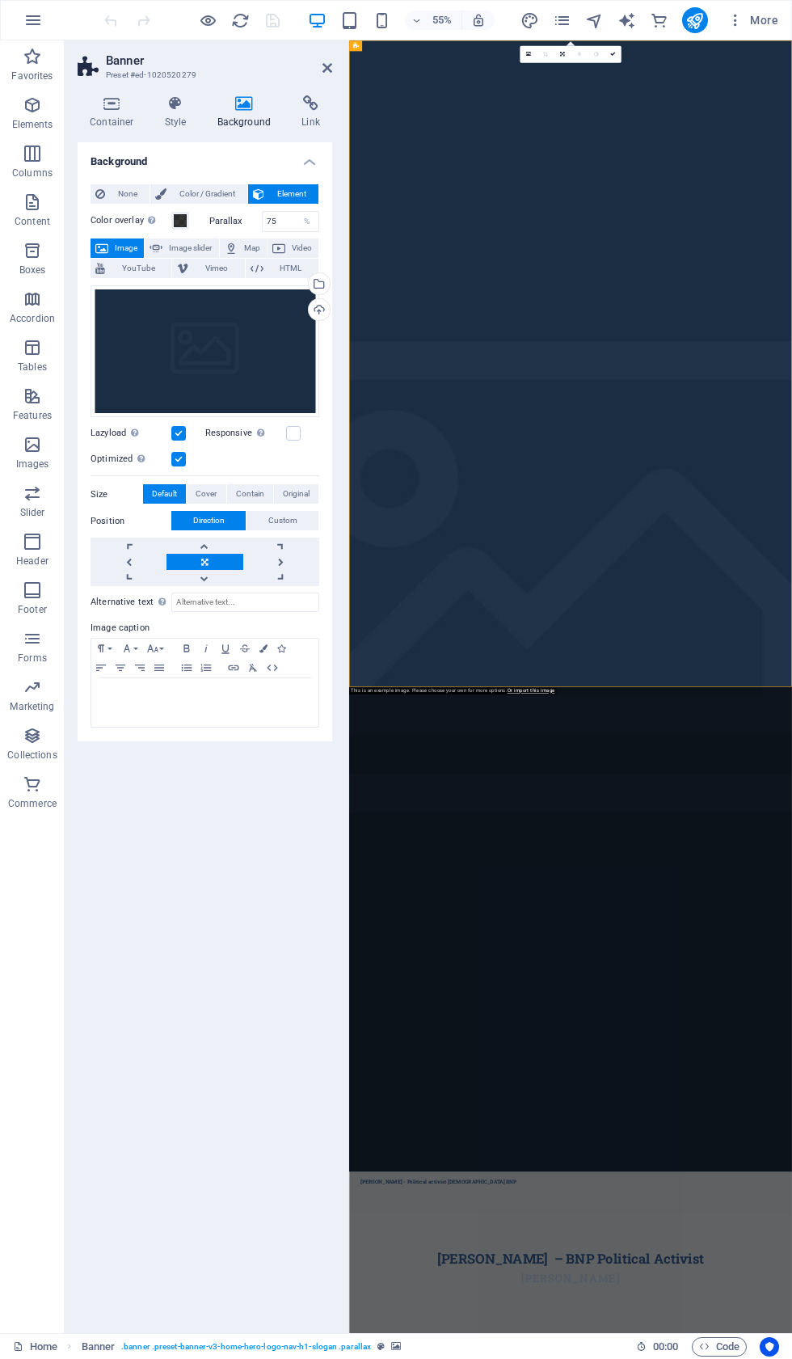
click at [311, 299] on div "Upload" at bounding box center [318, 311] width 24 height 24
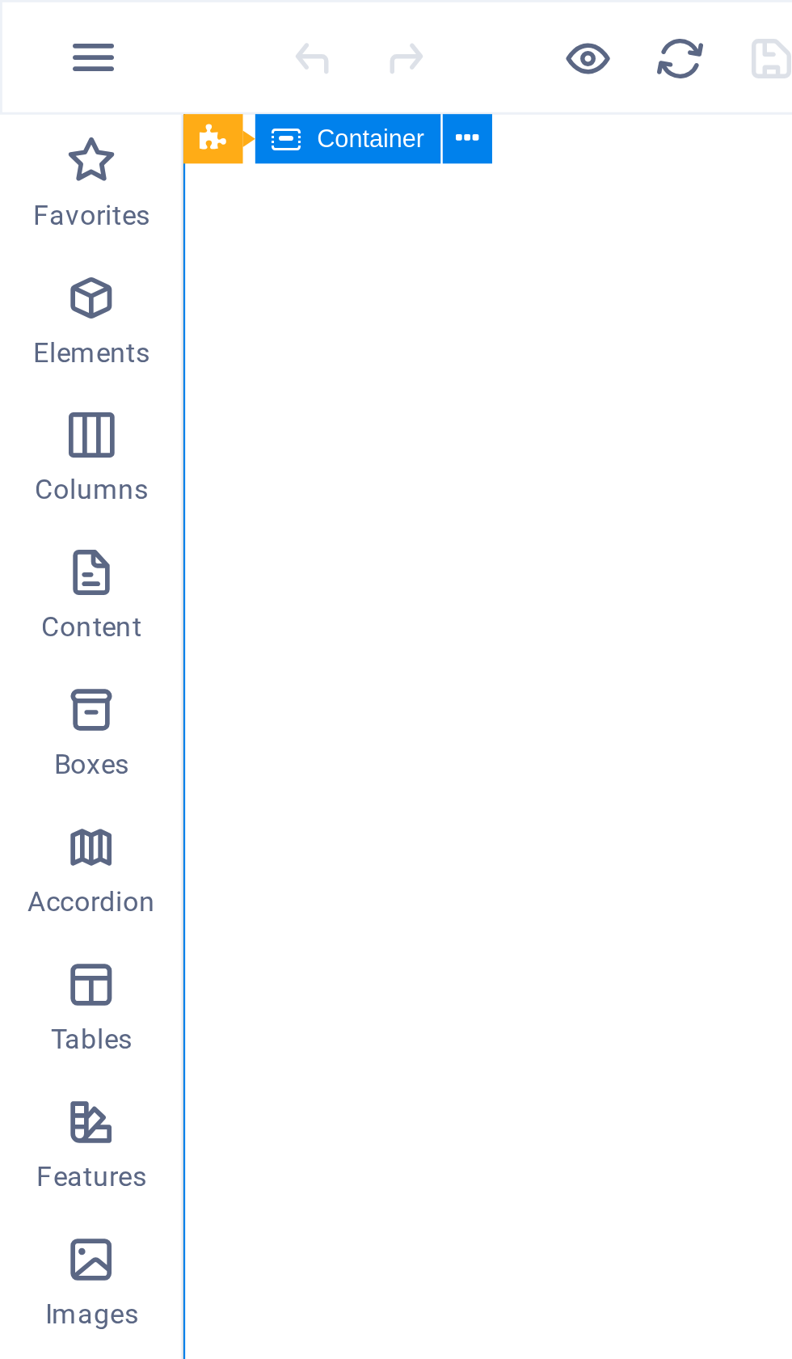
scroll to position [125, 0]
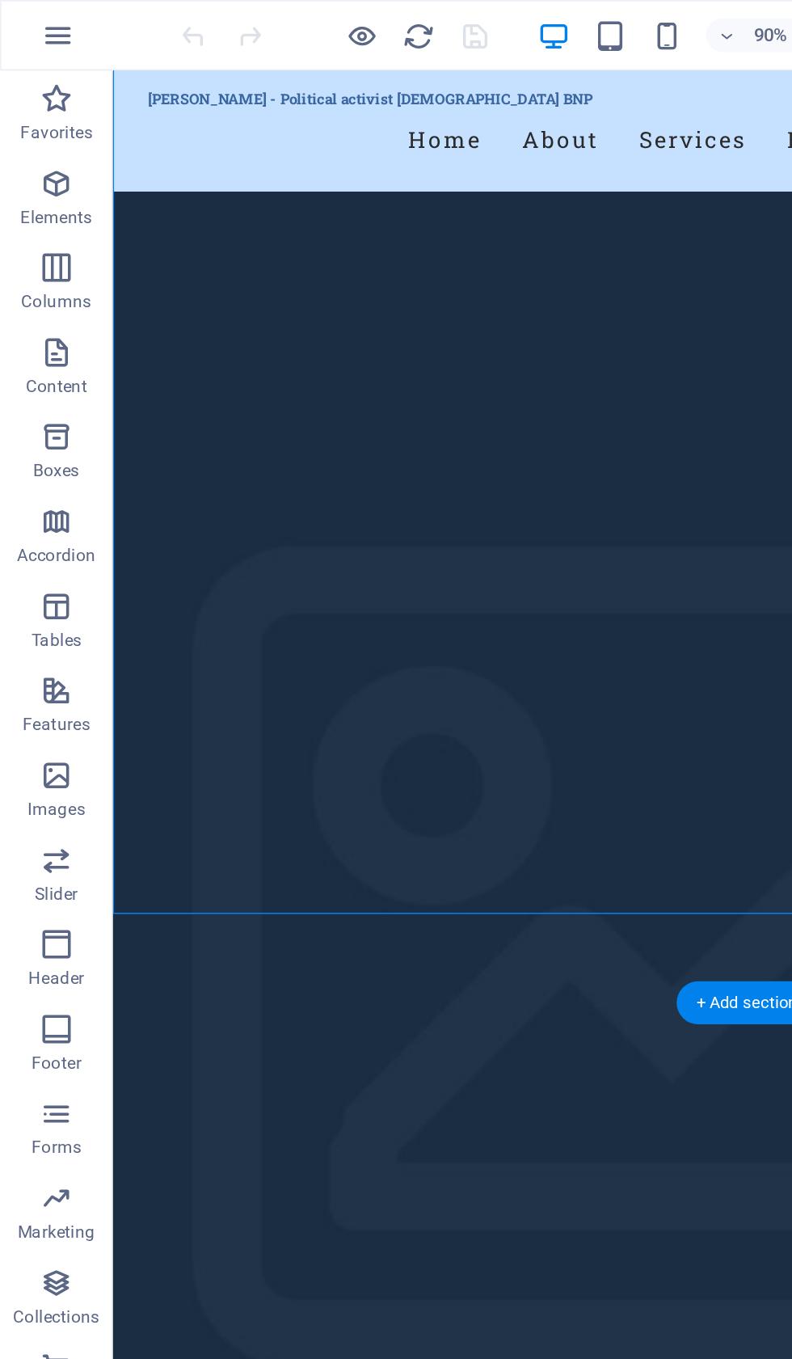
click at [279, 633] on figure at bounding box center [516, 668] width 809 height 1257
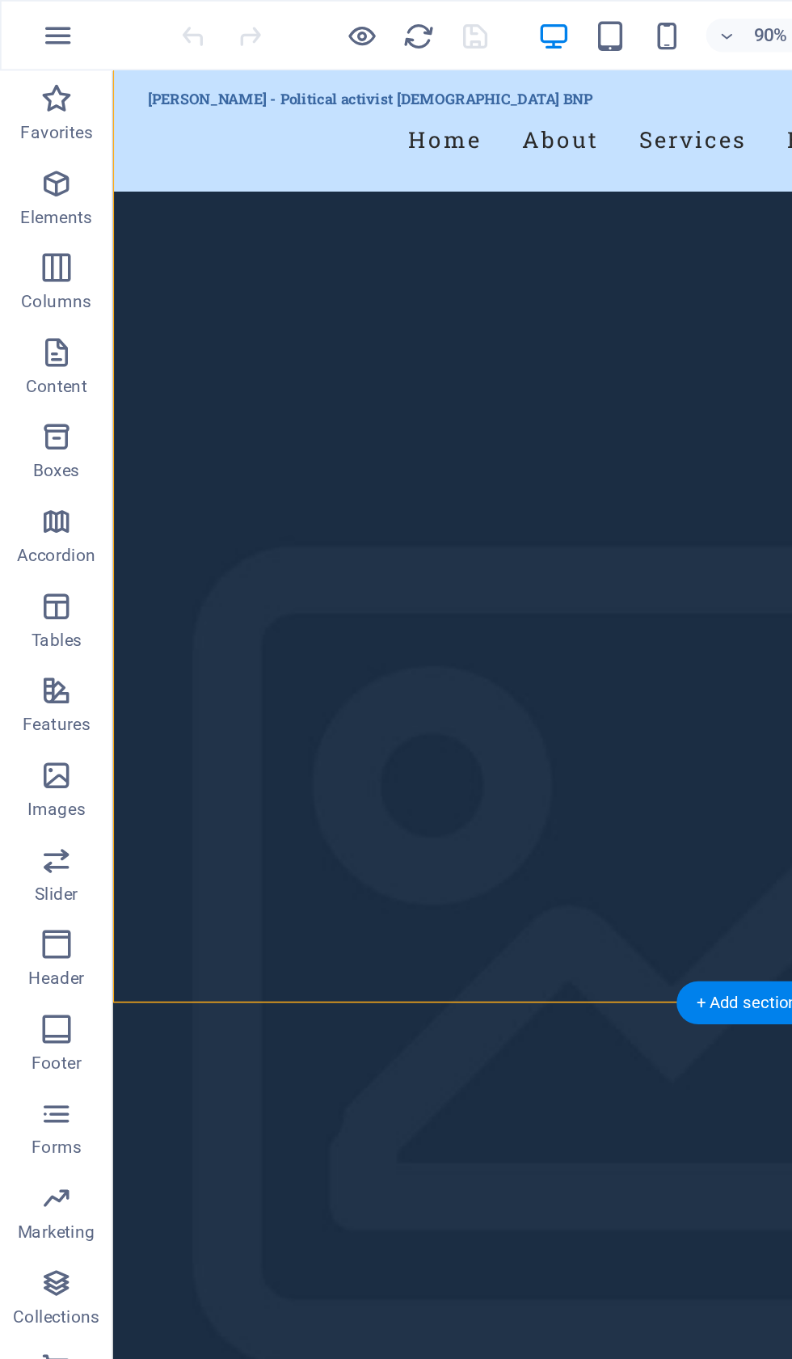
click at [175, 1203] on div "Iqbal Hasan – BNP Political Activist Iqbal Hasan" at bounding box center [516, 1340] width 809 height 275
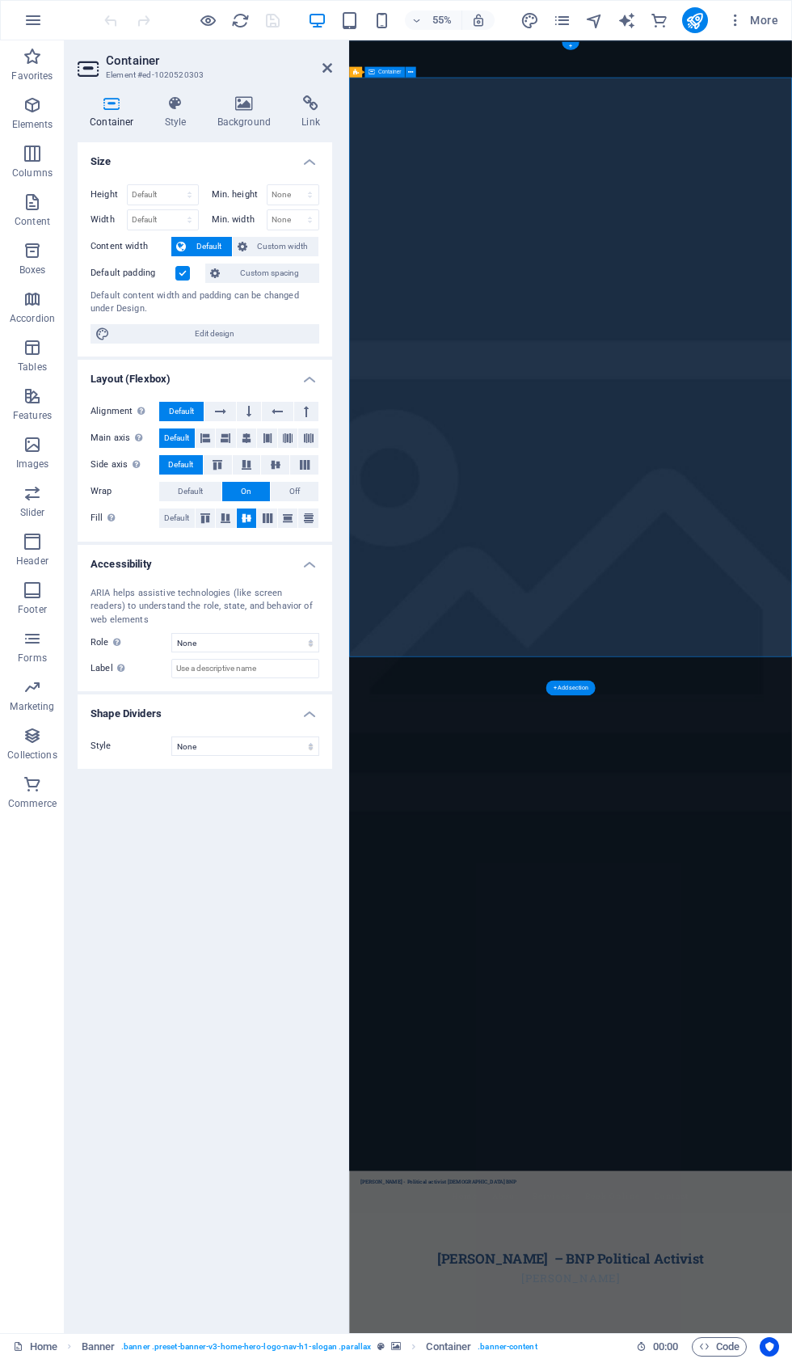
scroll to position [0, 0]
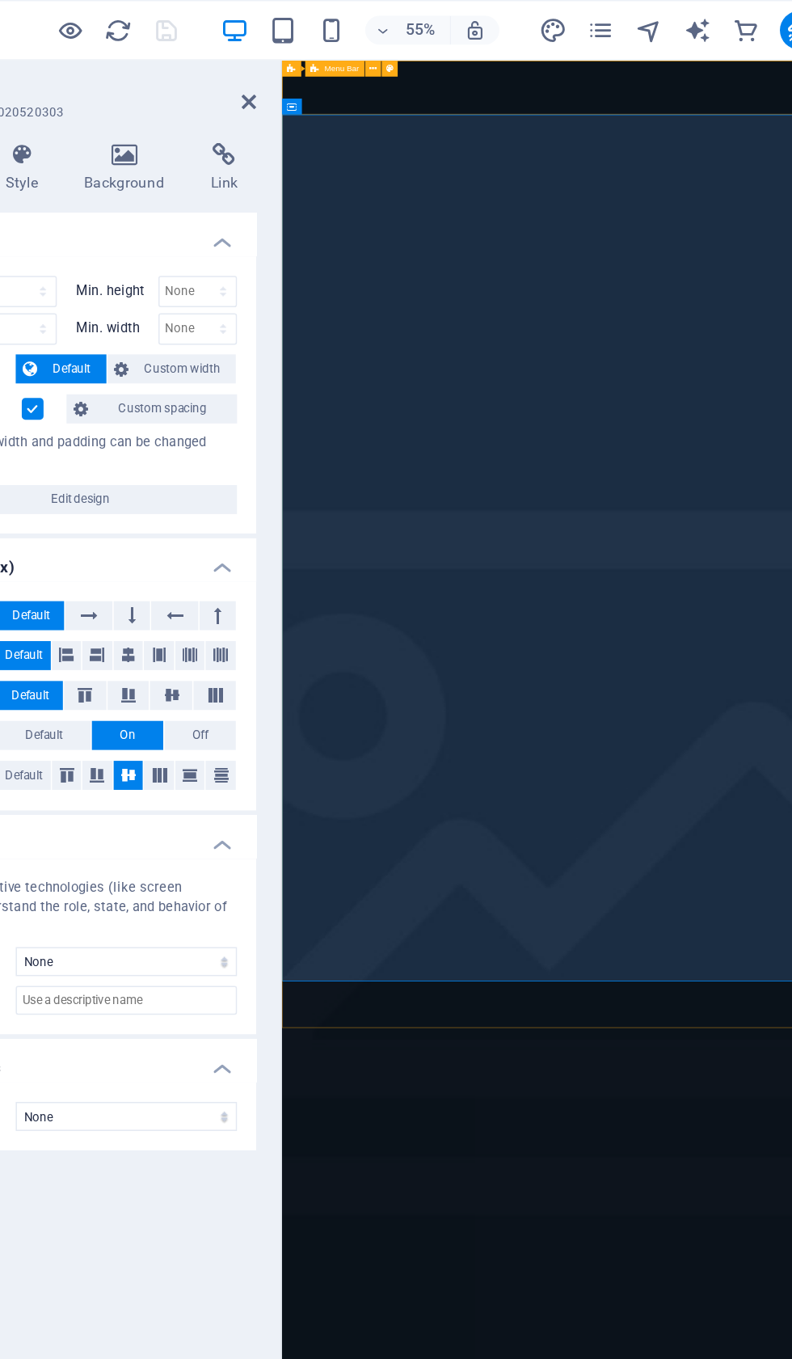
click at [408, 44] on icon at bounding box center [410, 46] width 5 height 10
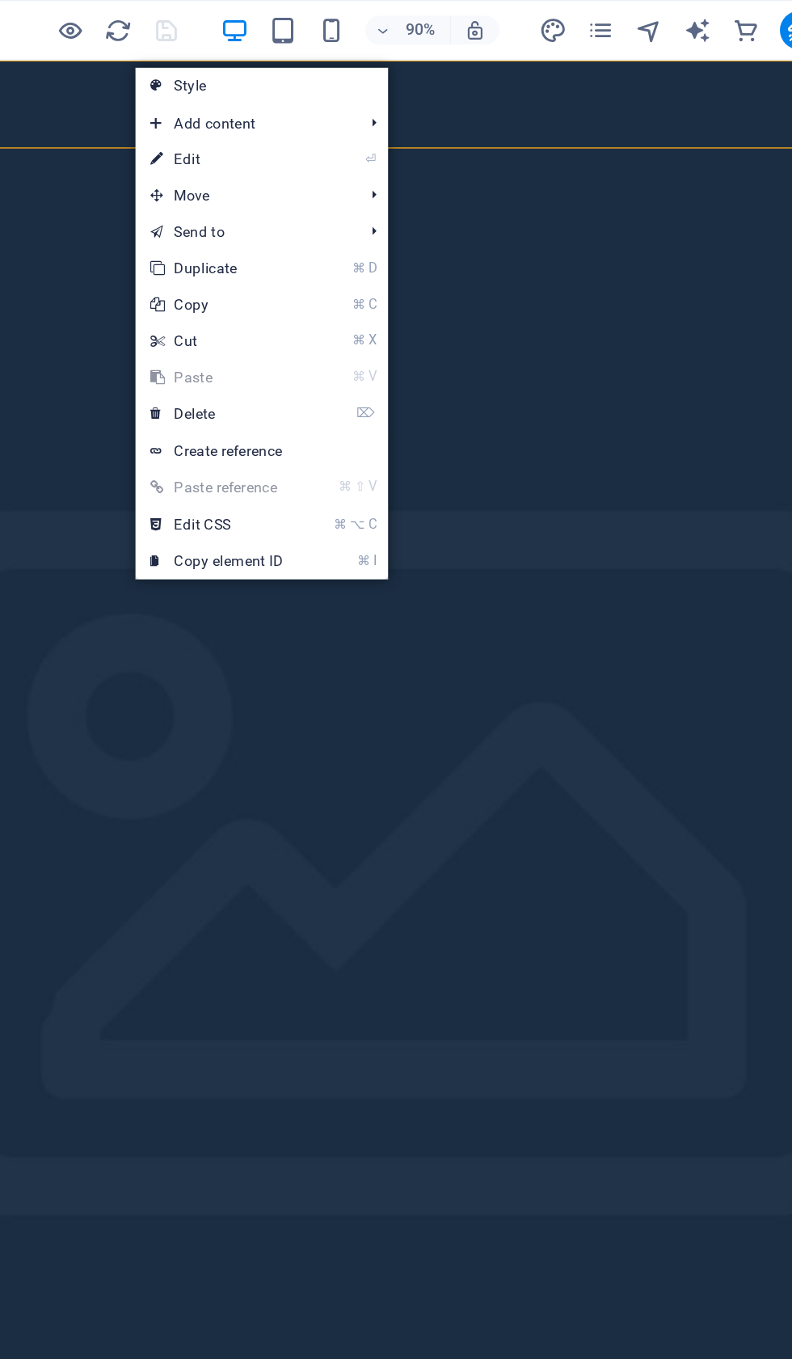
click at [251, 110] on link "⏎ Edit" at bounding box center [305, 107] width 108 height 24
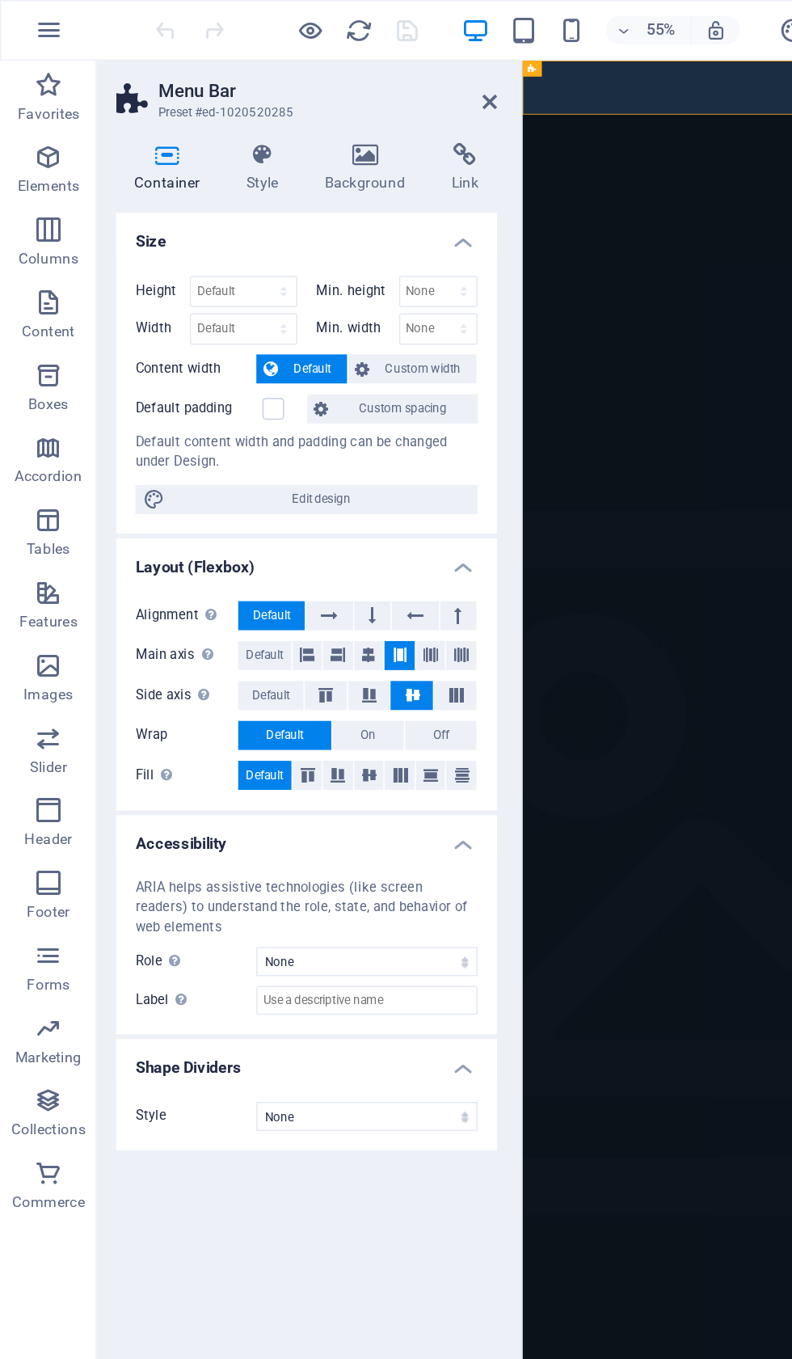
click at [242, 103] on icon at bounding box center [244, 103] width 78 height 16
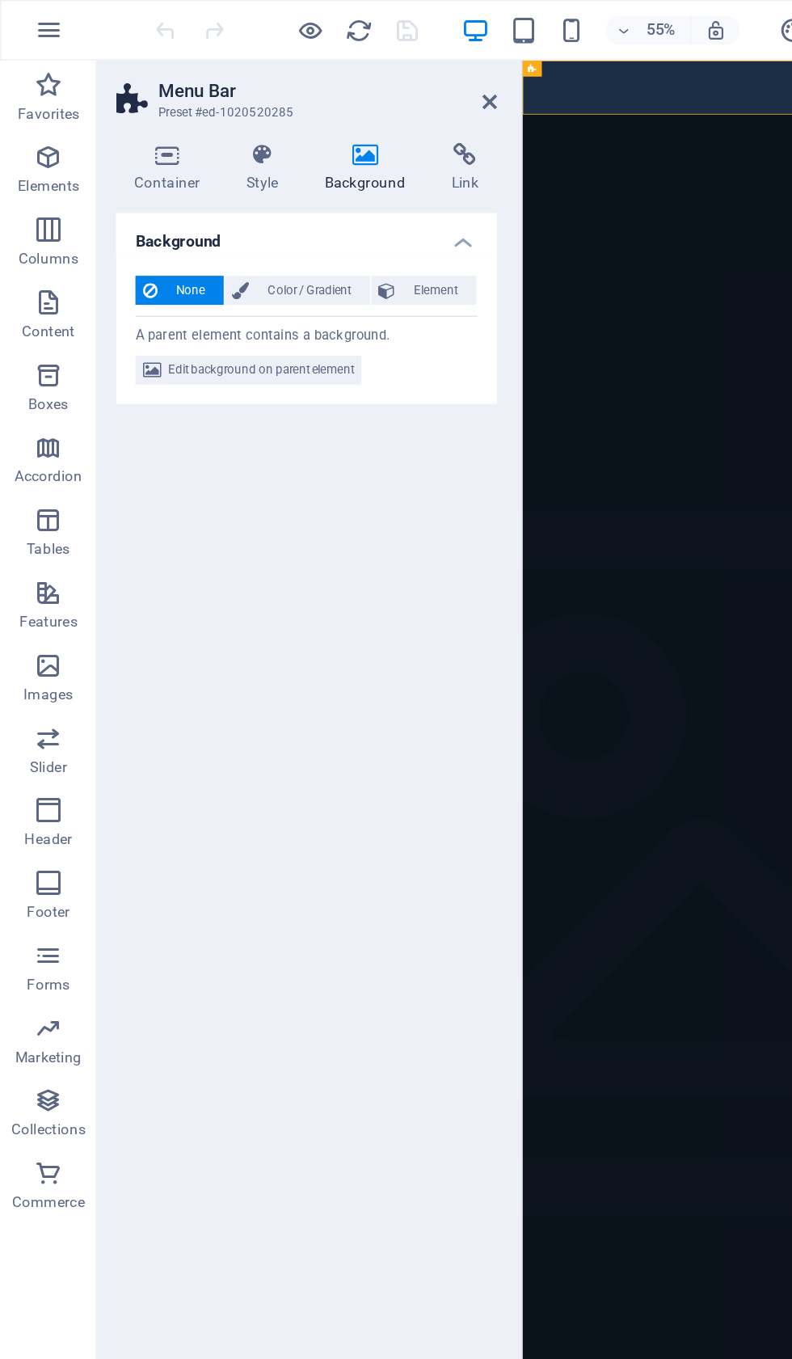
click at [199, 239] on span "Edit background on parent element" at bounding box center [174, 247] width 125 height 19
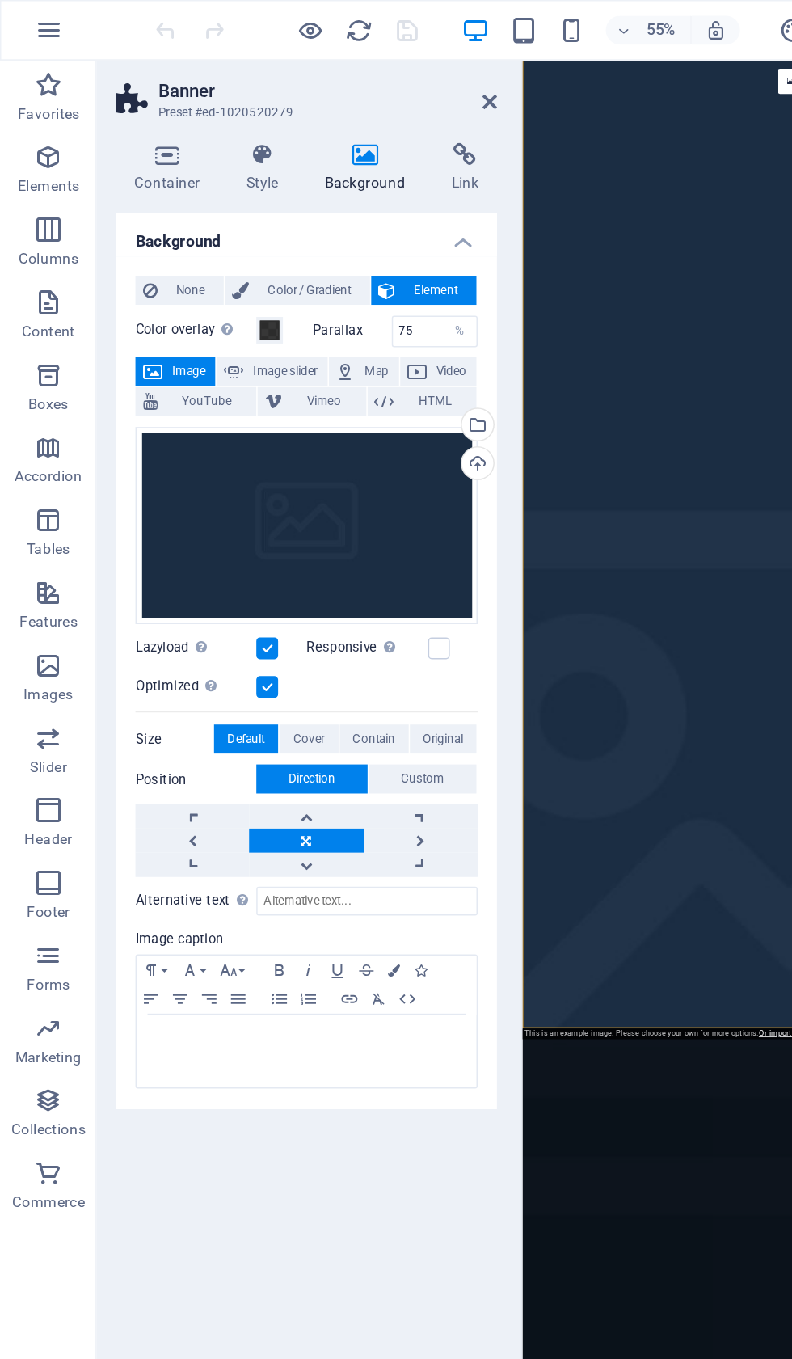
click at [171, 99] on icon at bounding box center [176, 103] width 46 height 16
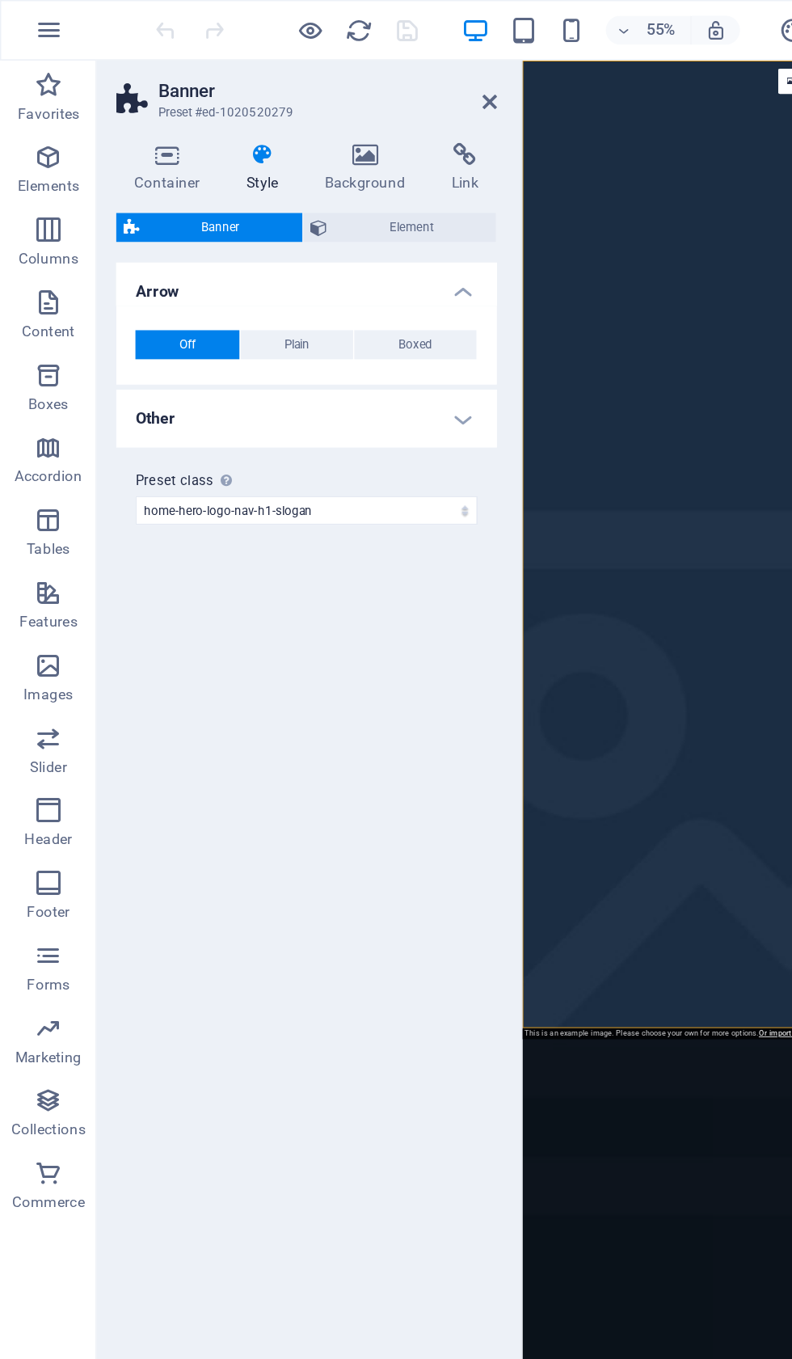
click at [104, 100] on icon at bounding box center [112, 103] width 69 height 16
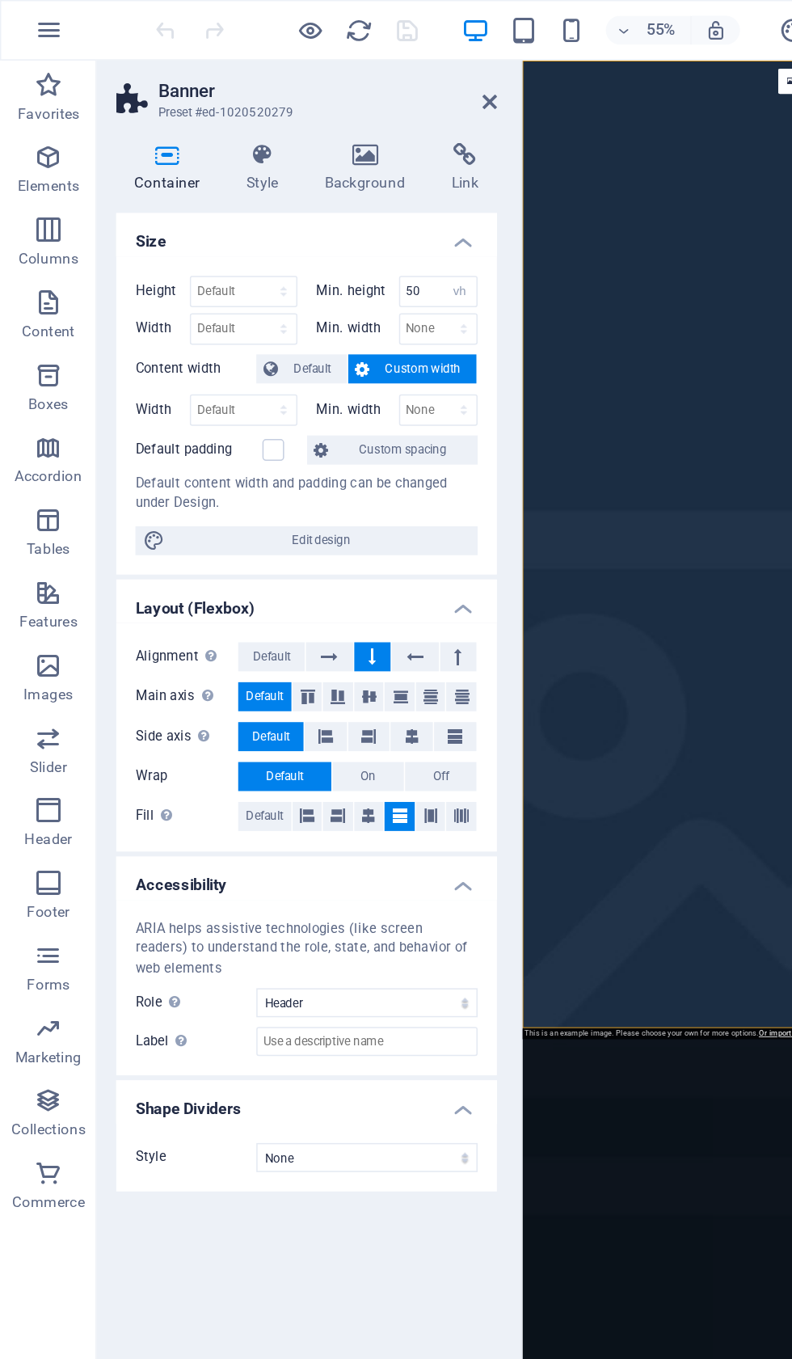
click at [194, 241] on span "Default" at bounding box center [209, 246] width 36 height 19
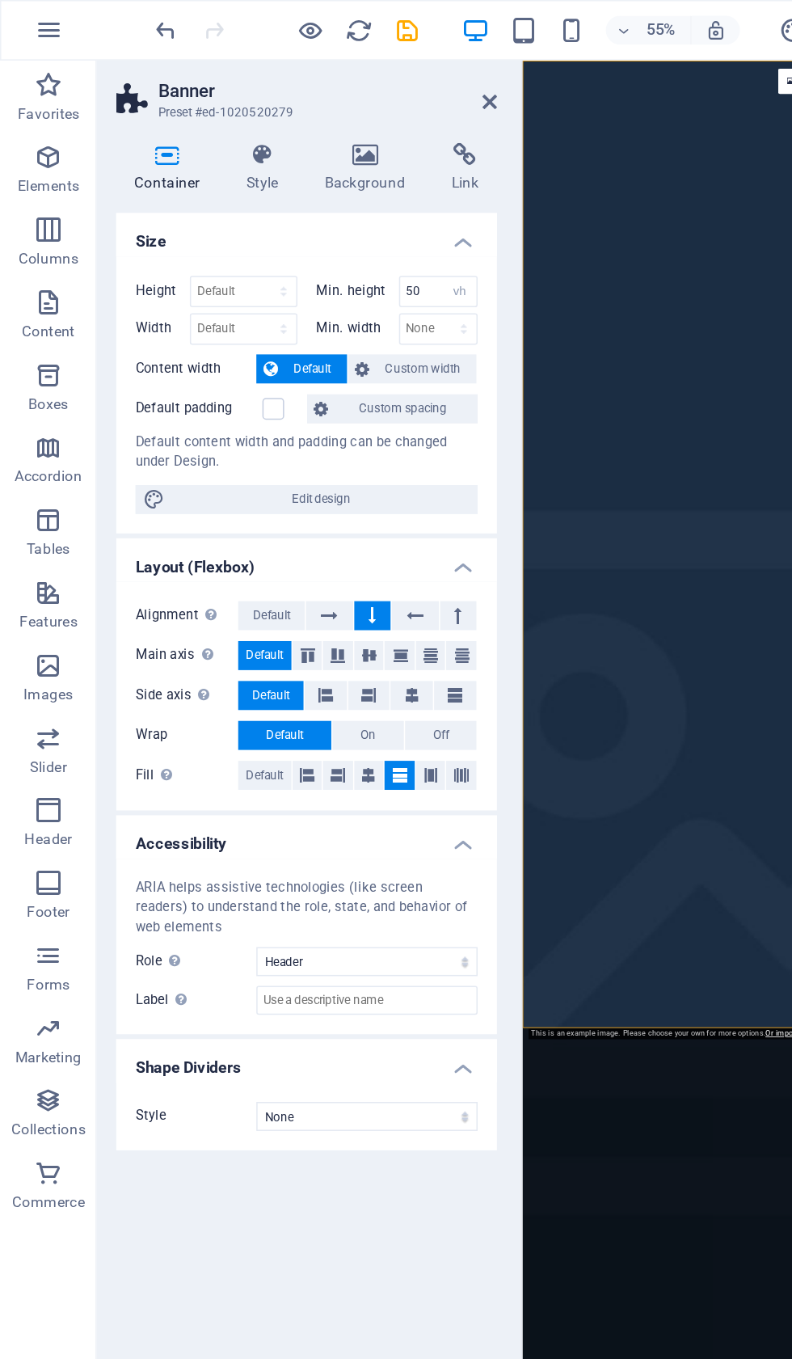
click at [245, 112] on h4 "Background" at bounding box center [247, 112] width 85 height 34
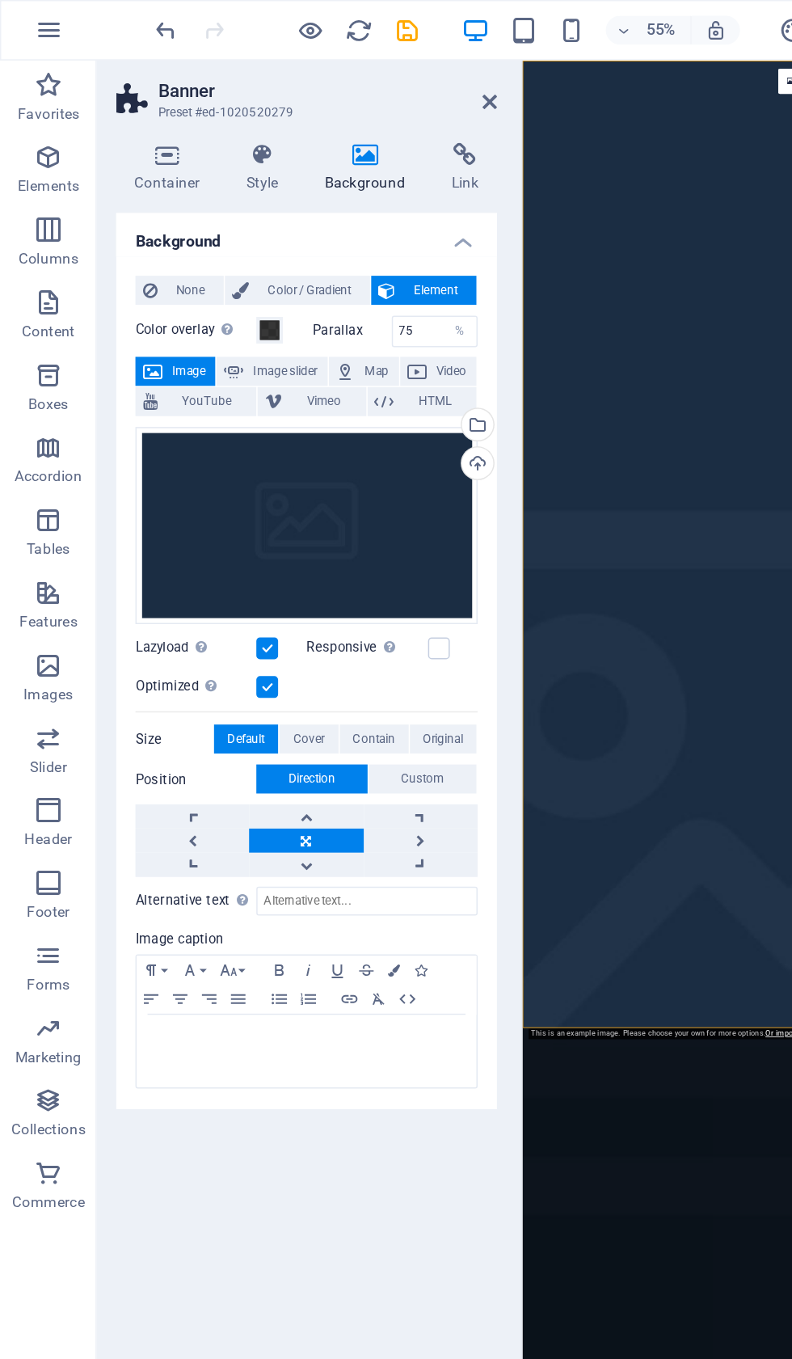
click at [319, 318] on div "Upload" at bounding box center [318, 311] width 24 height 24
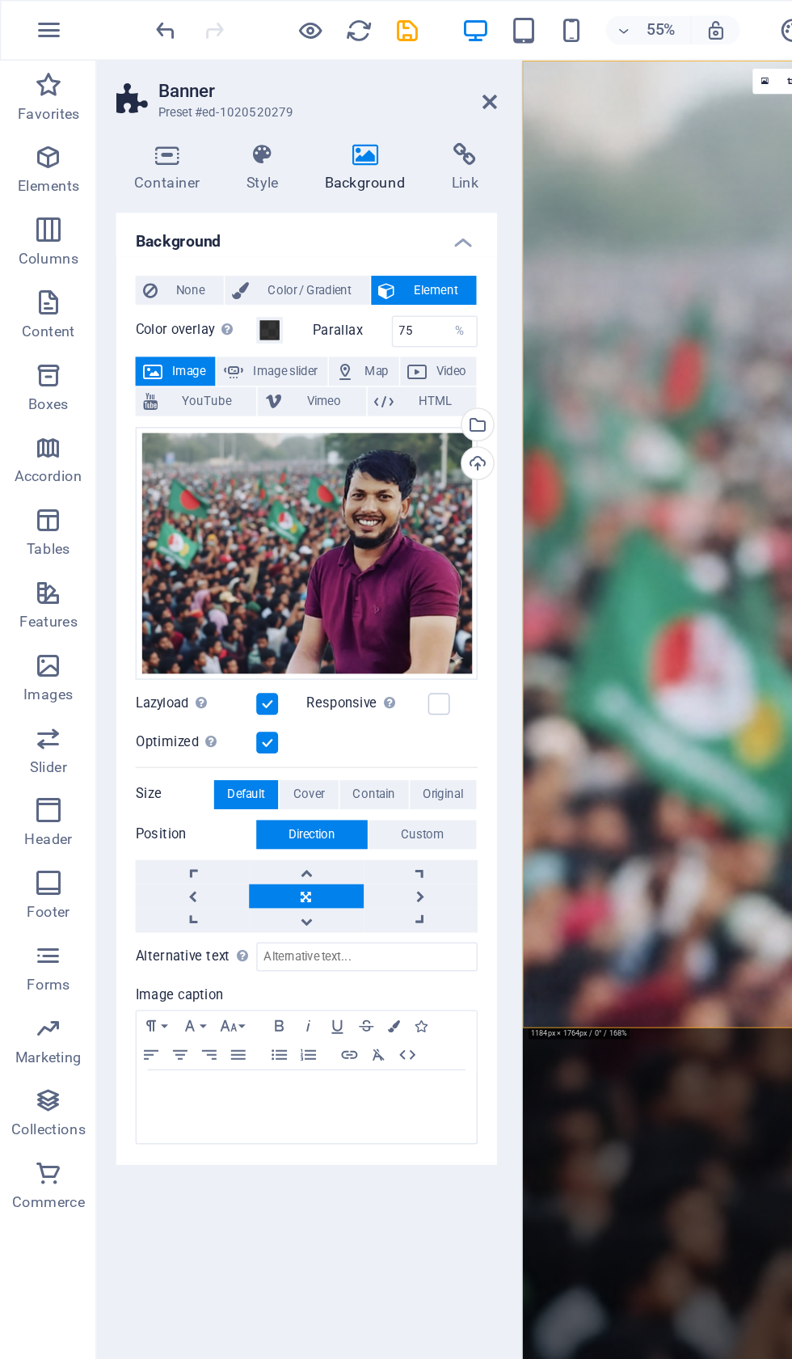
click at [288, 467] on label at bounding box center [293, 470] width 15 height 15
click at [0, 0] on input "Responsive Automatically load retina image and smartphone optimized sizes." at bounding box center [0, 0] width 0 height 0
click at [184, 214] on span at bounding box center [180, 220] width 13 height 13
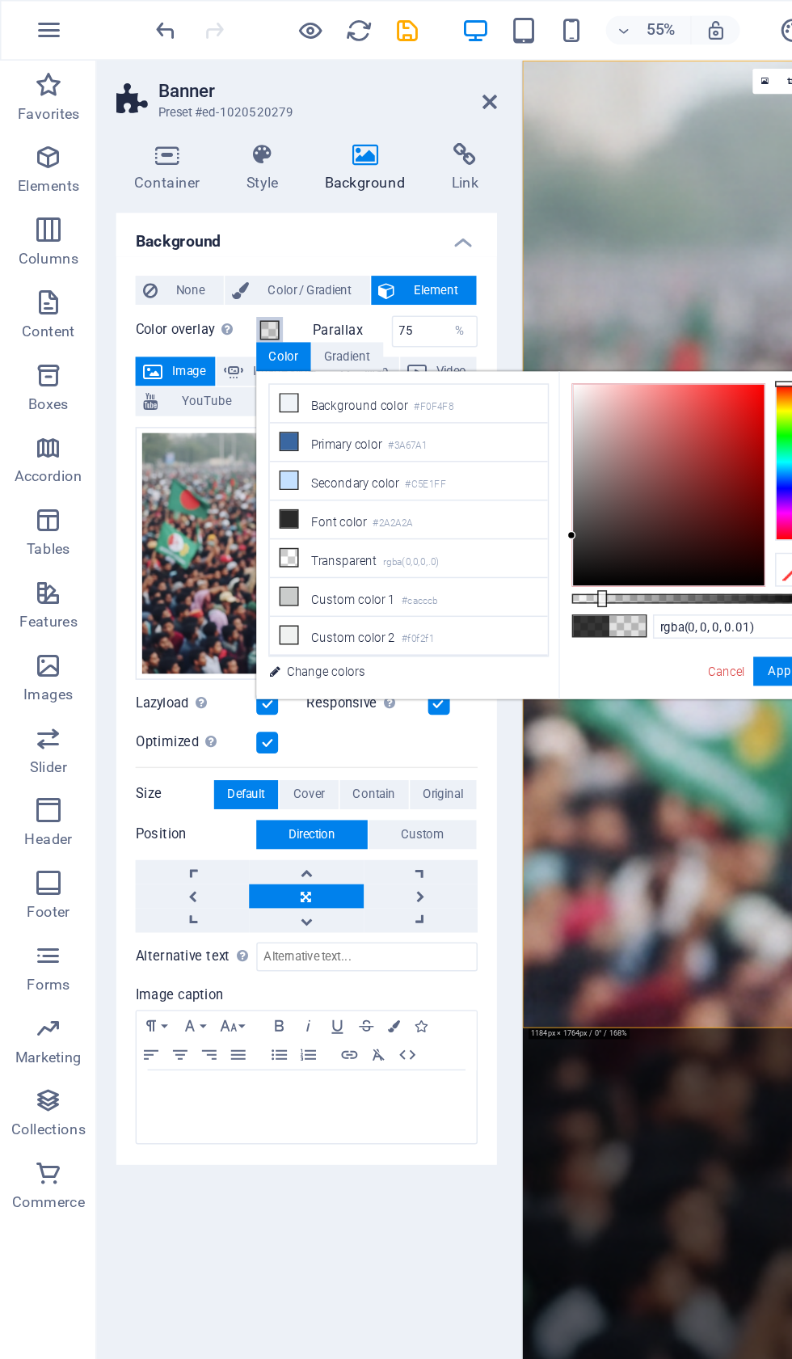
type input "rgba(0, 0, 0, 0)"
click at [526, 439] on button "Apply" at bounding box center [524, 448] width 40 height 19
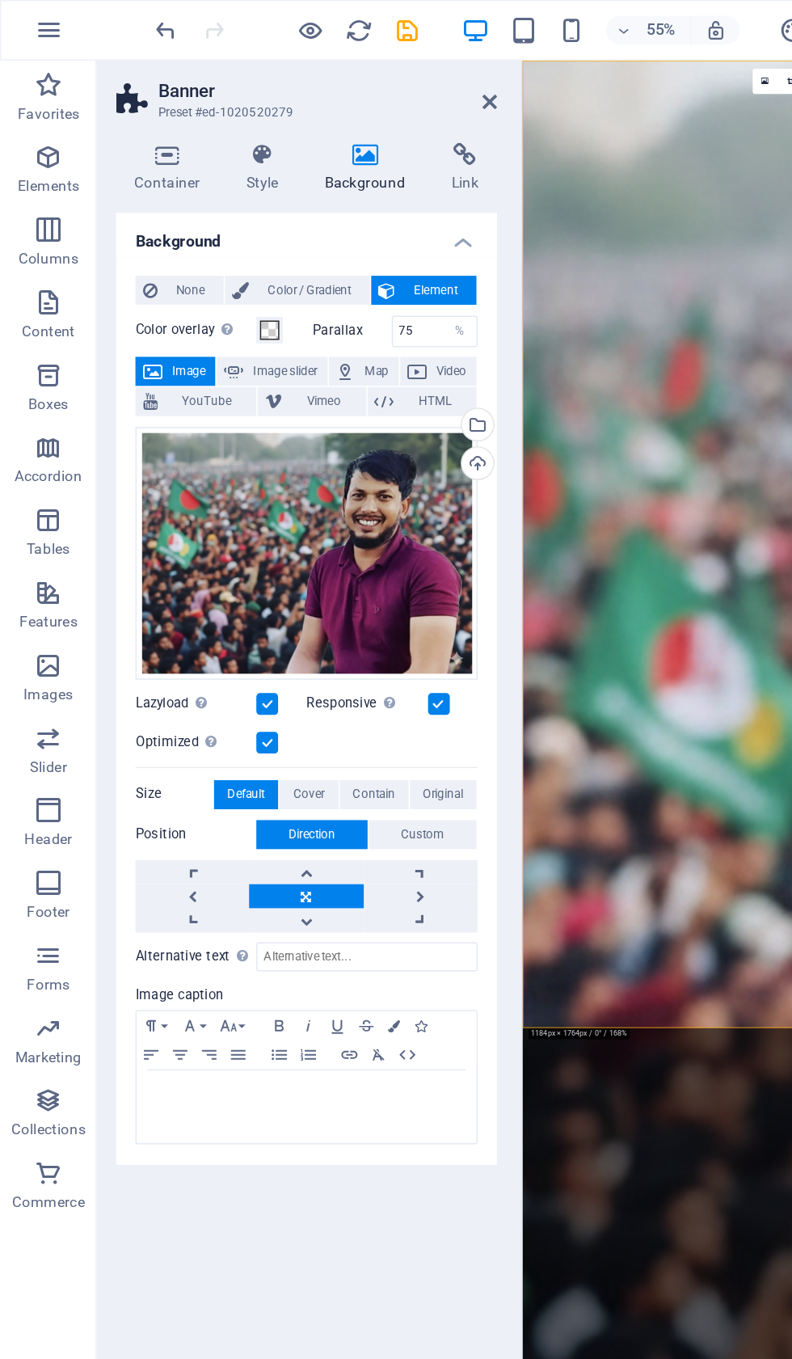
click at [251, 100] on icon at bounding box center [244, 103] width 78 height 16
click at [247, 118] on h4 "Background" at bounding box center [247, 112] width 85 height 34
click at [183, 104] on icon at bounding box center [176, 103] width 46 height 16
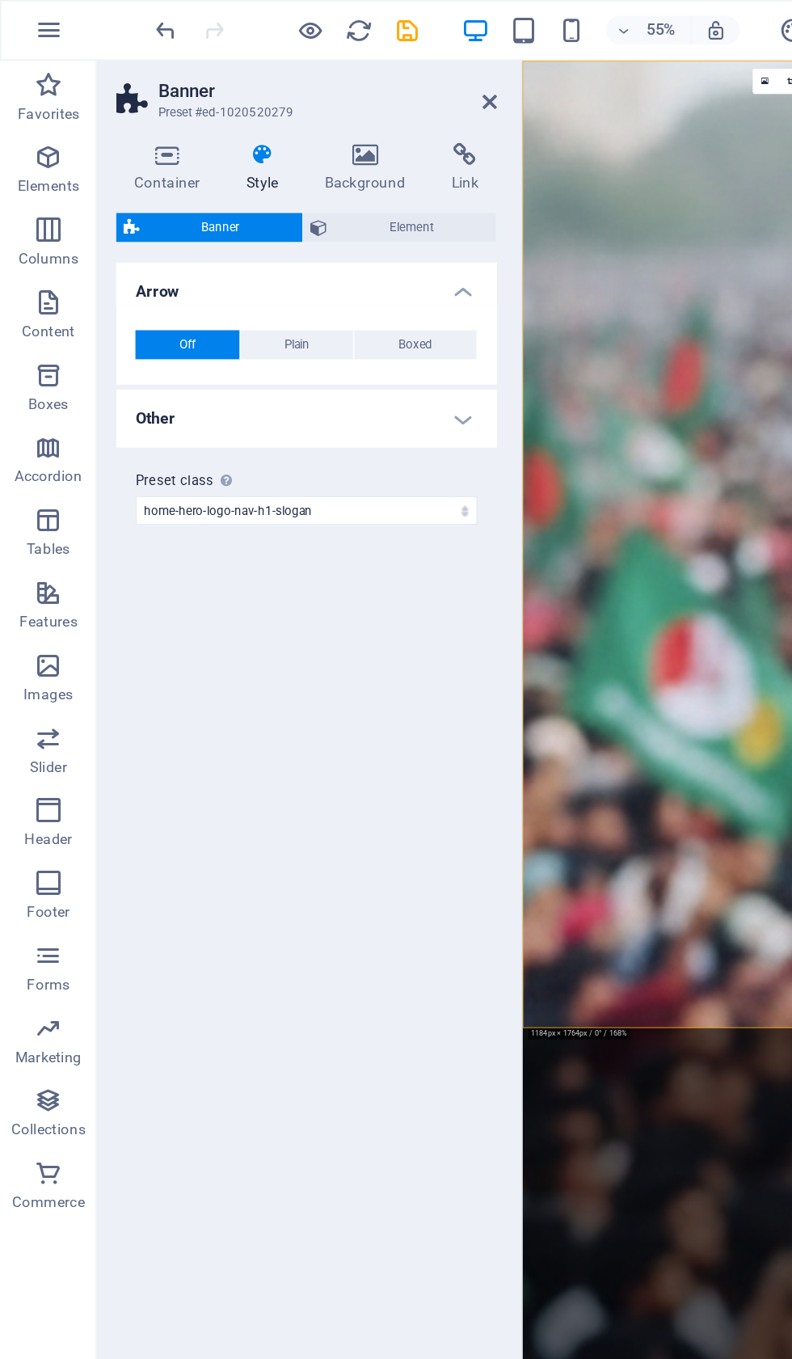
click at [265, 151] on span "Element" at bounding box center [276, 151] width 104 height 19
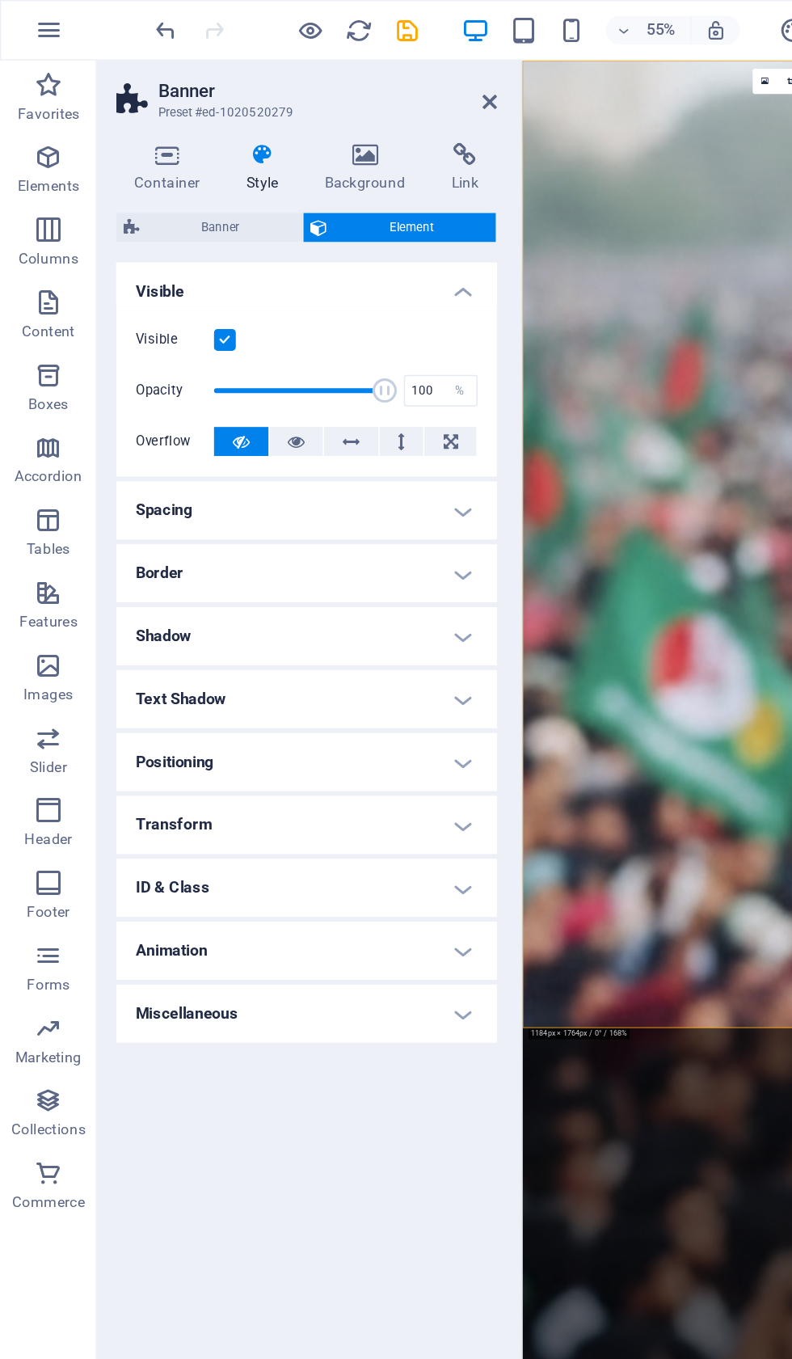
click at [193, 291] on icon at bounding box center [197, 294] width 11 height 19
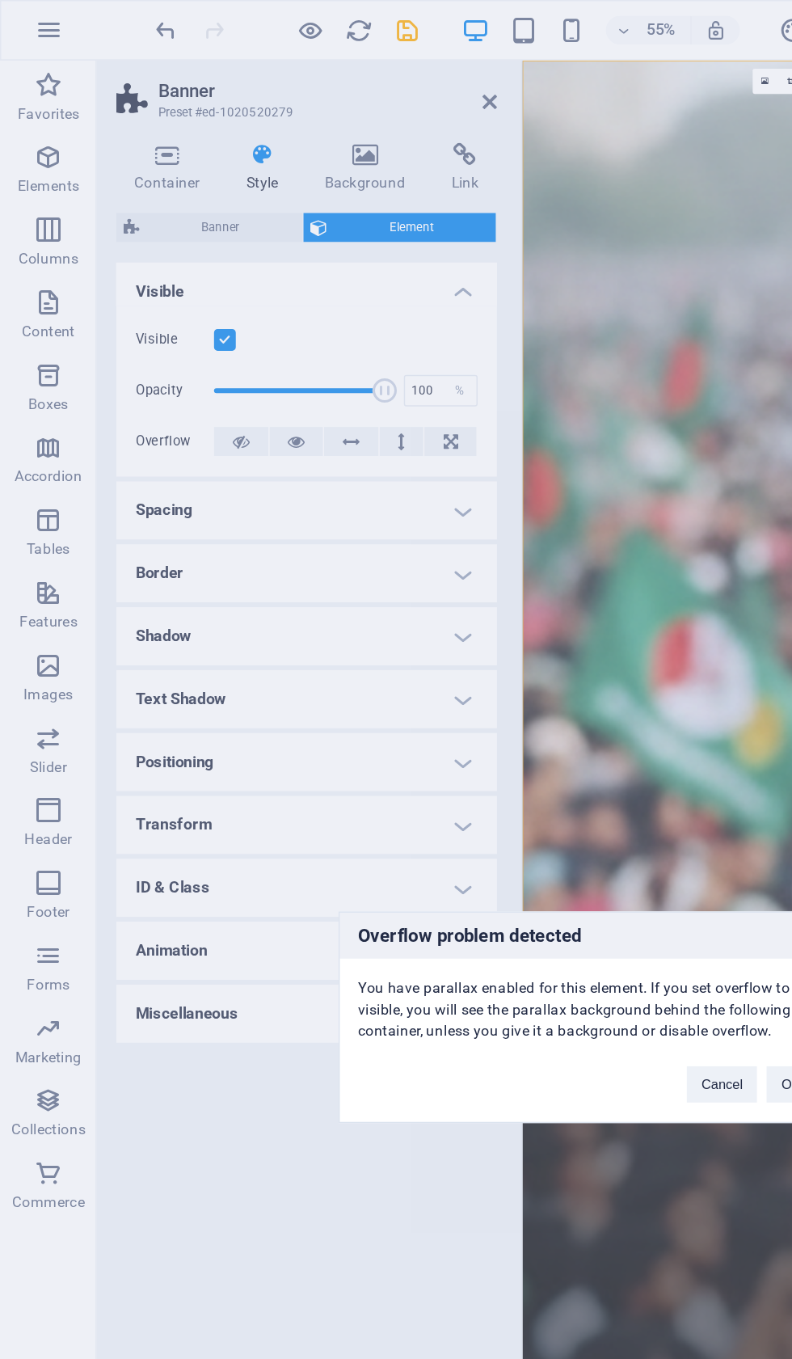
click at [235, 294] on div "Overflow problem detected You have parallax enabled for this element. If you se…" at bounding box center [396, 679] width 792 height 1359
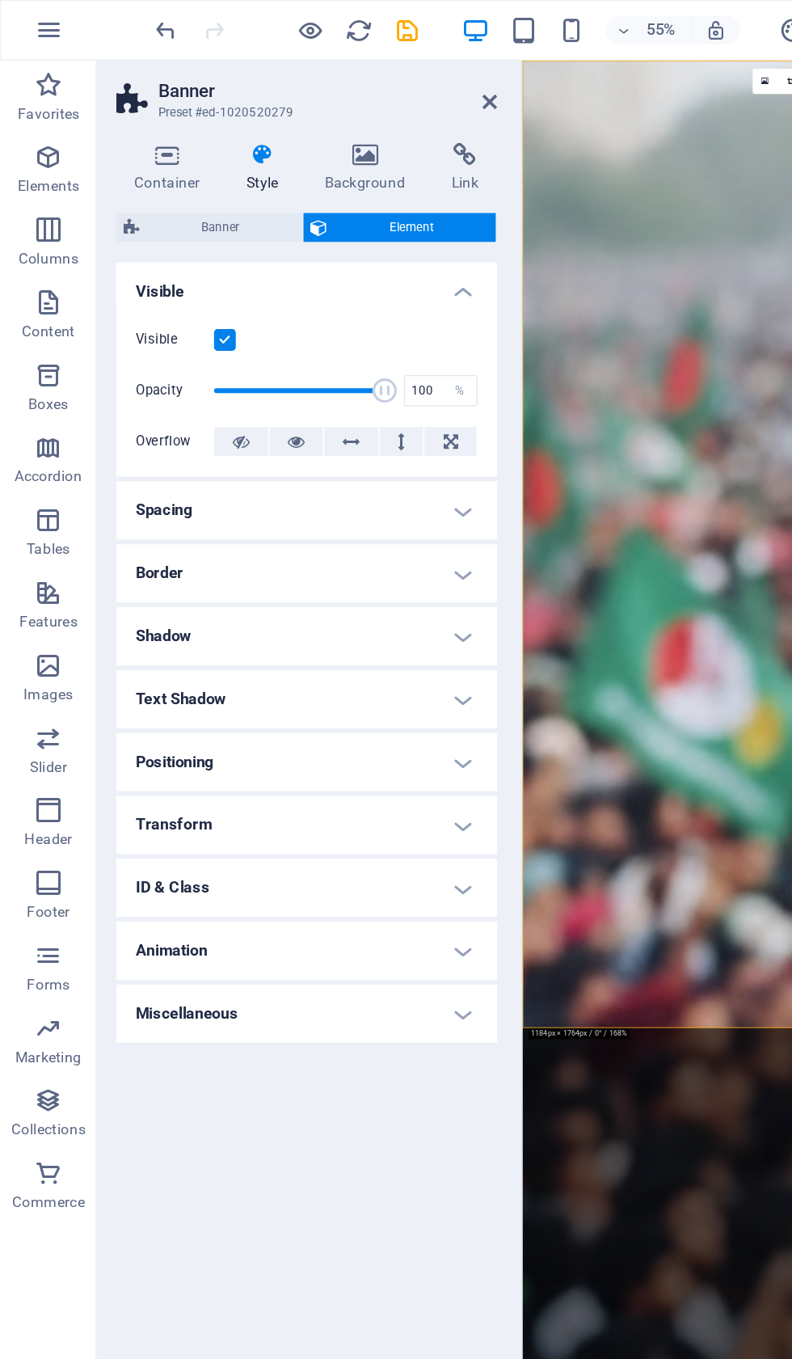
click at [131, 159] on span "Banner" at bounding box center [147, 151] width 99 height 19
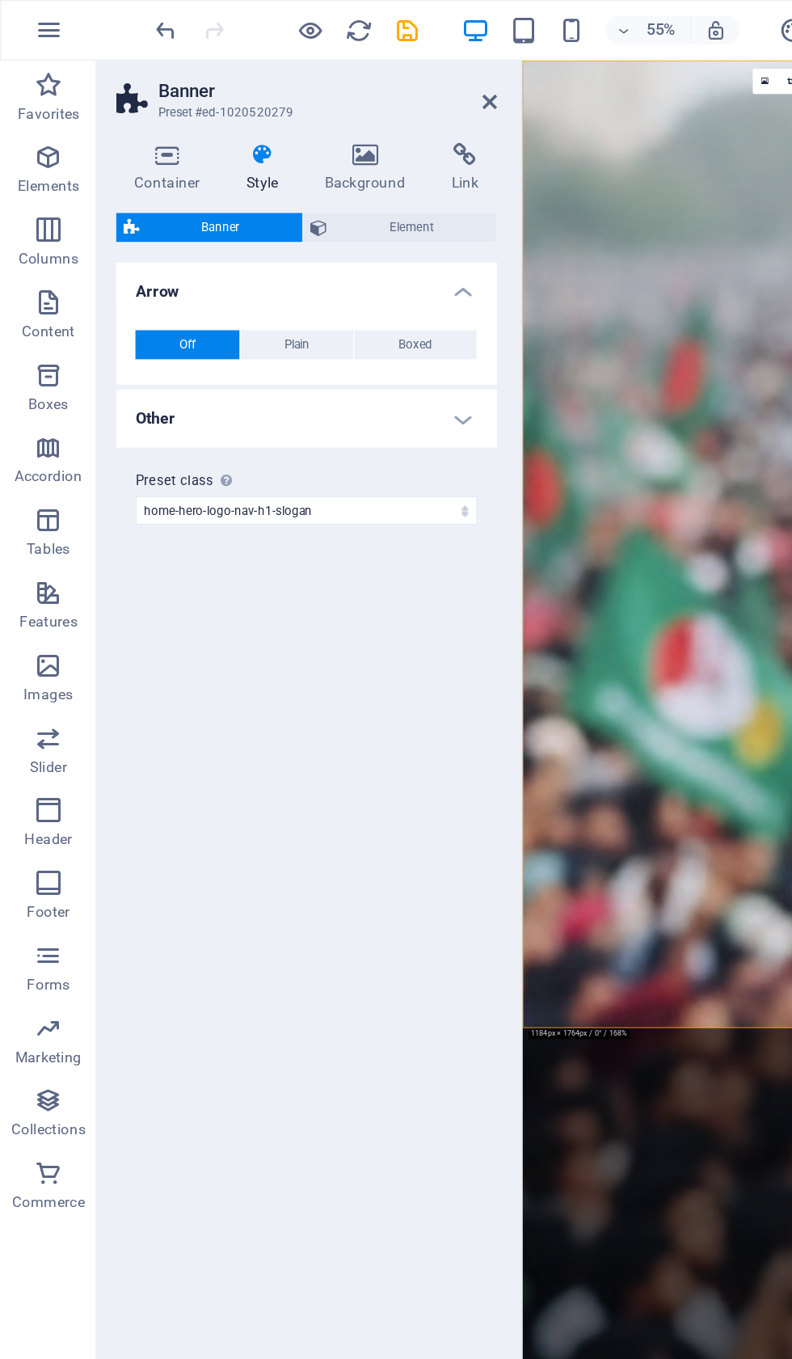
click at [294, 272] on h4 "Other" at bounding box center [205, 279] width 255 height 39
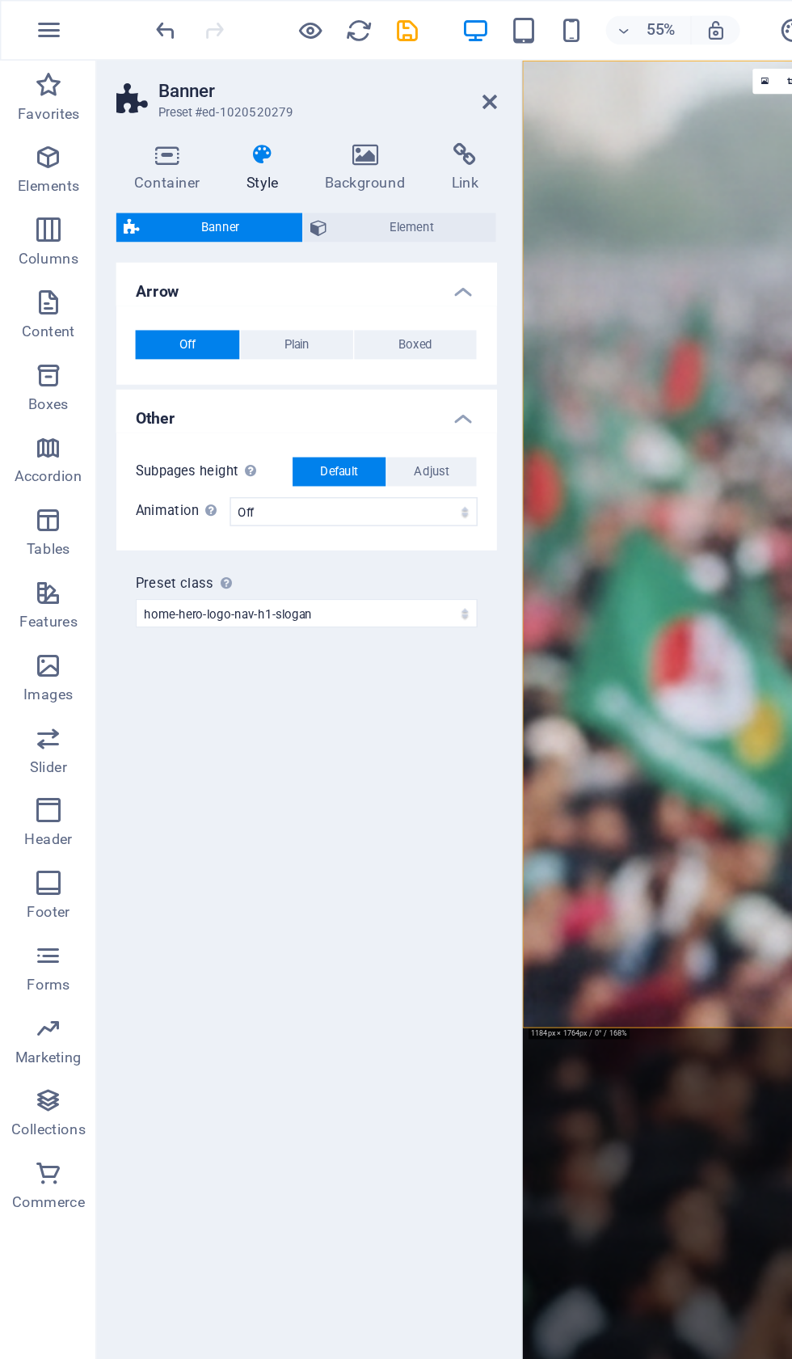
click at [116, 105] on icon at bounding box center [112, 103] width 69 height 16
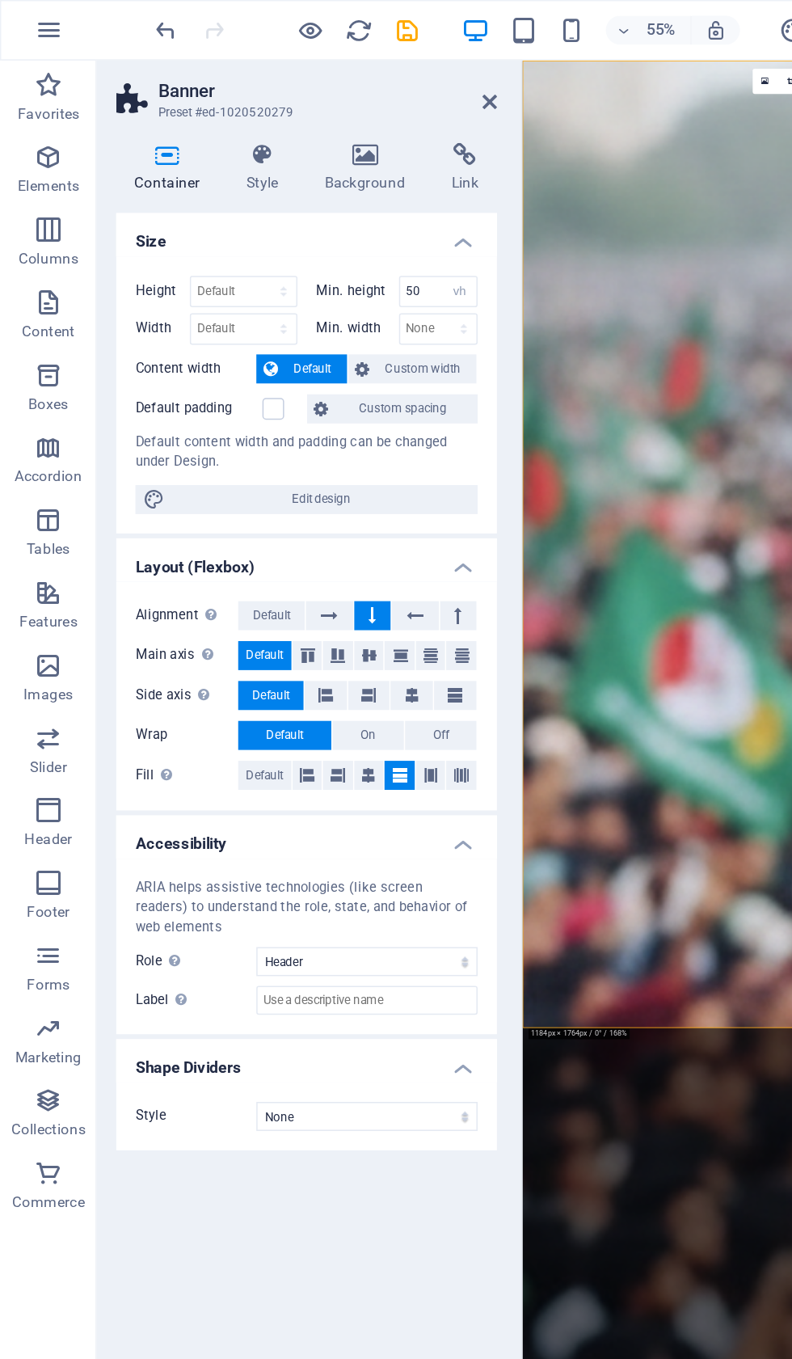
click at [264, 240] on span "Custom width" at bounding box center [283, 246] width 62 height 19
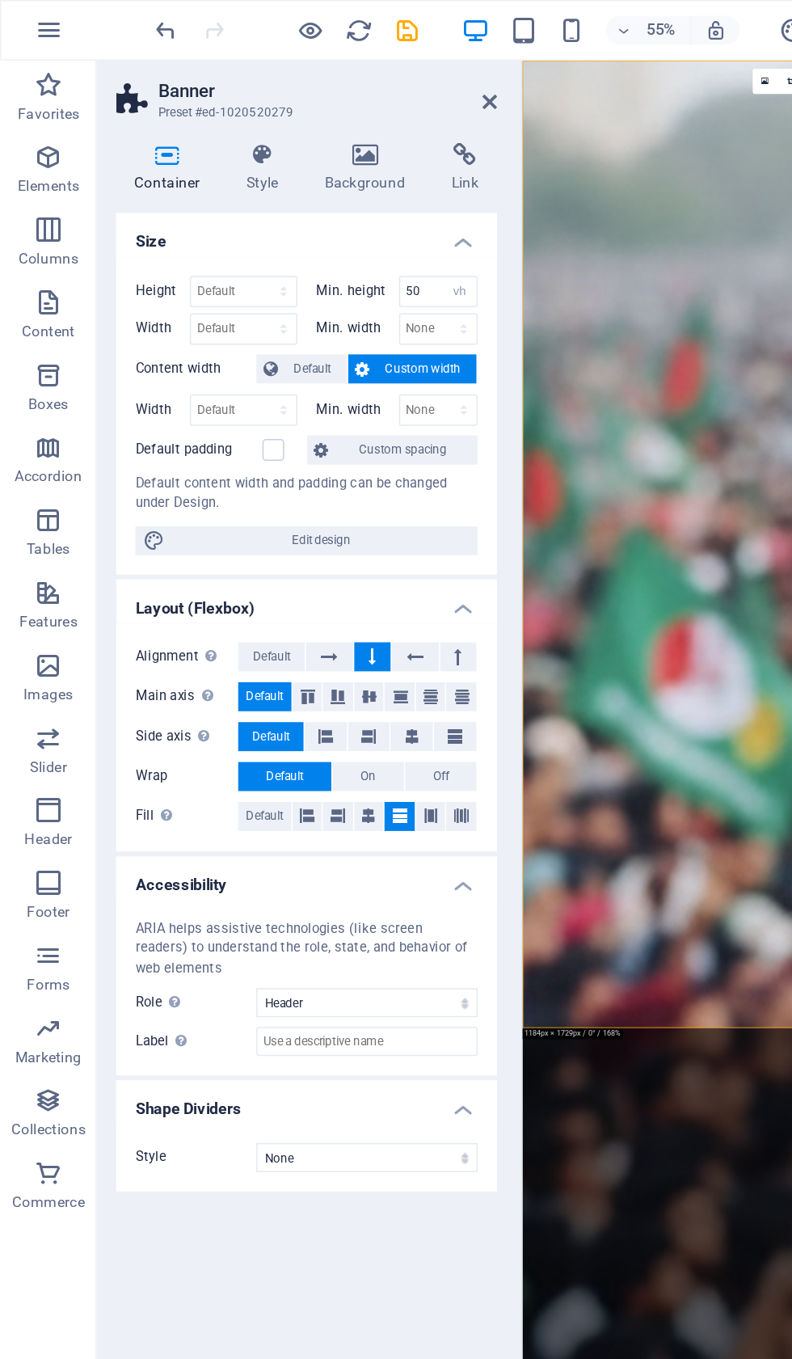
click at [182, 298] on label at bounding box center [182, 301] width 15 height 15
click at [0, 0] on input "Default padding" at bounding box center [0, 0] width 0 height 0
click at [184, 301] on label at bounding box center [182, 301] width 15 height 15
click at [0, 0] on input "Default padding" at bounding box center [0, 0] width 0 height 0
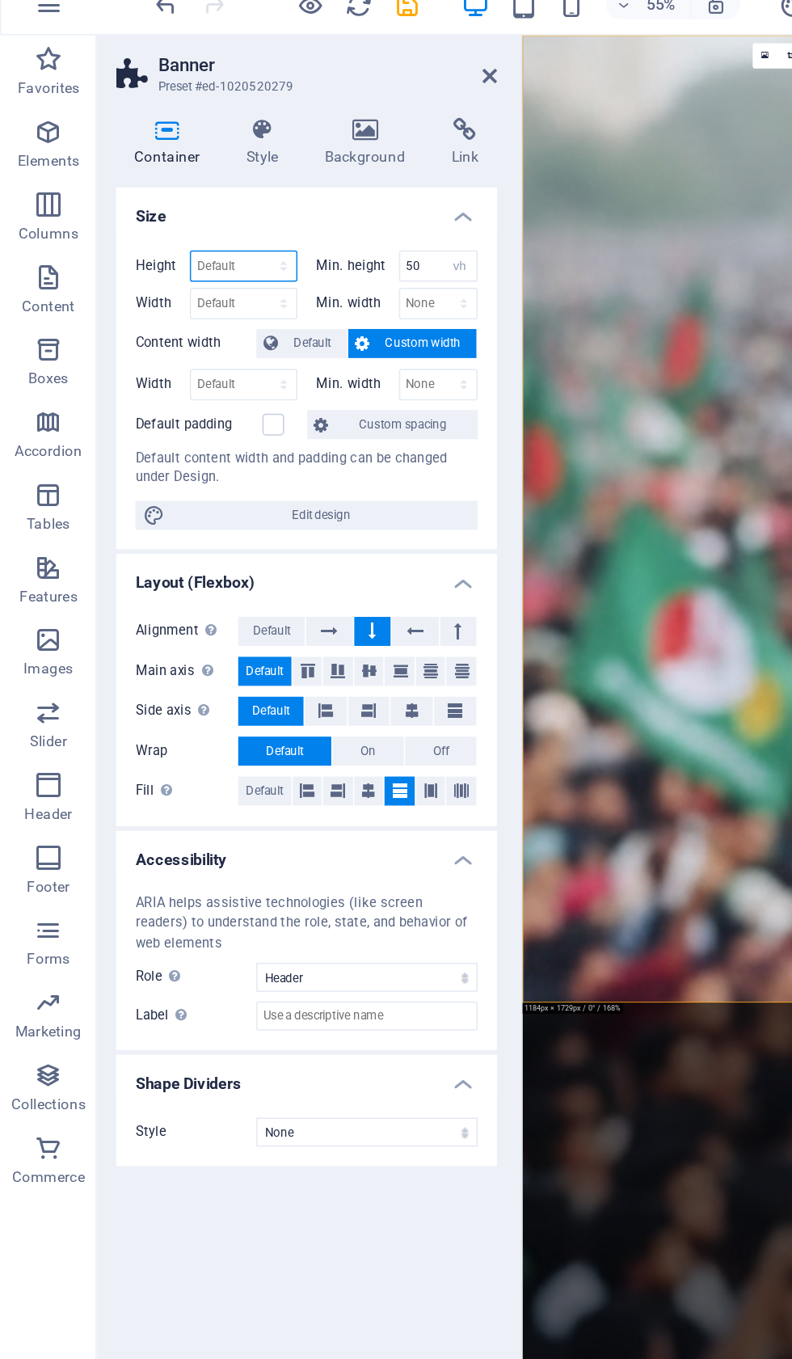
click at [174, 185] on select "Default px rem % vh vw" at bounding box center [163, 194] width 70 height 19
select select "vh"
type input "50"
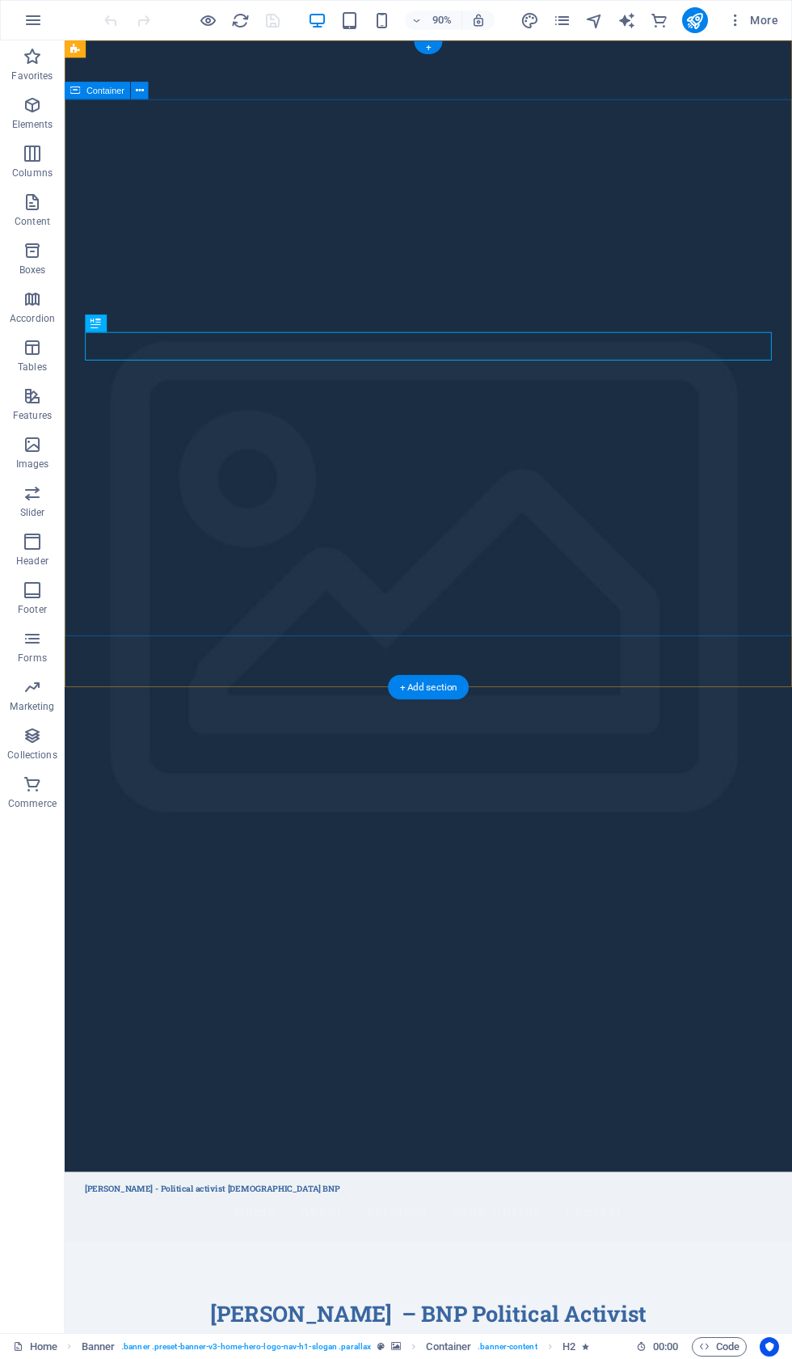
click at [41, 439] on icon "button" at bounding box center [32, 444] width 19 height 19
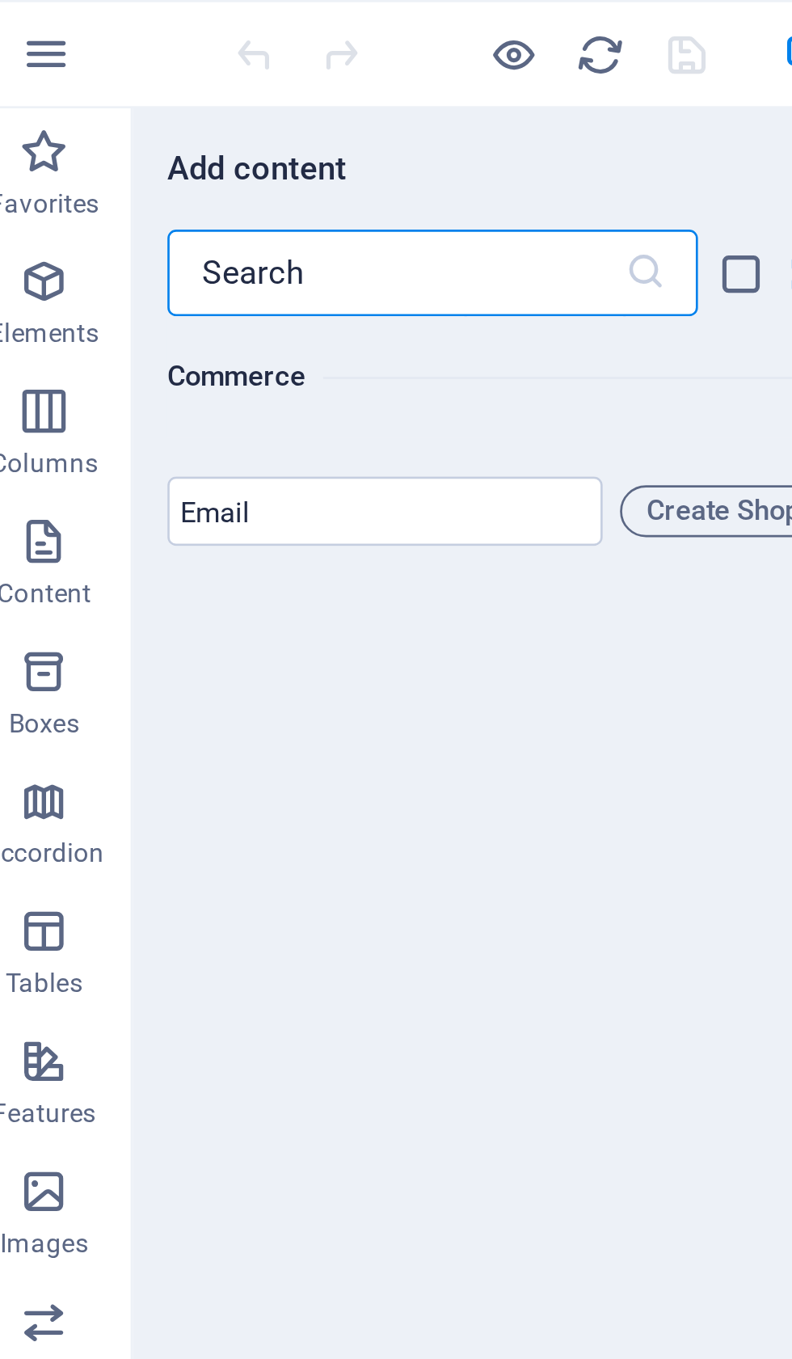
scroll to position [16306, 0]
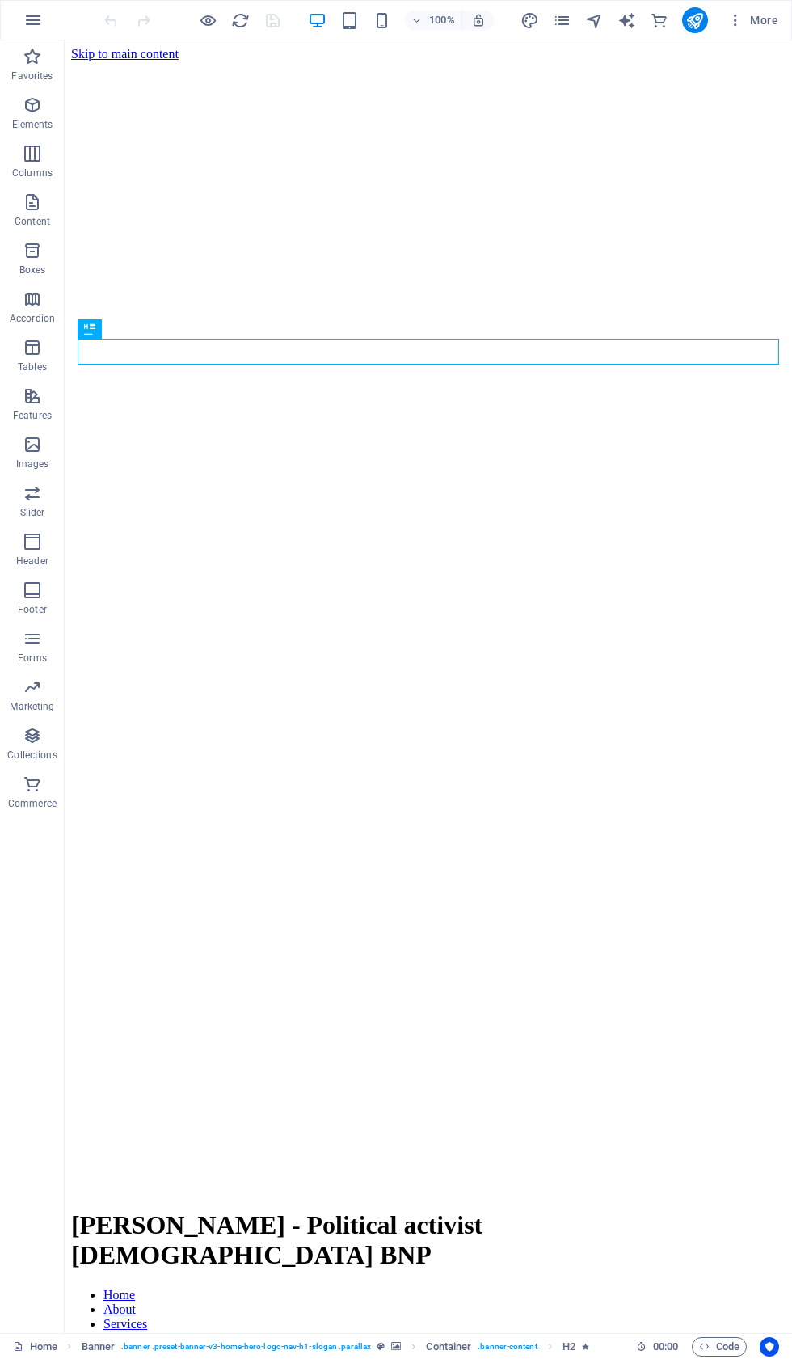
click at [564, 19] on icon "pages" at bounding box center [562, 20] width 19 height 19
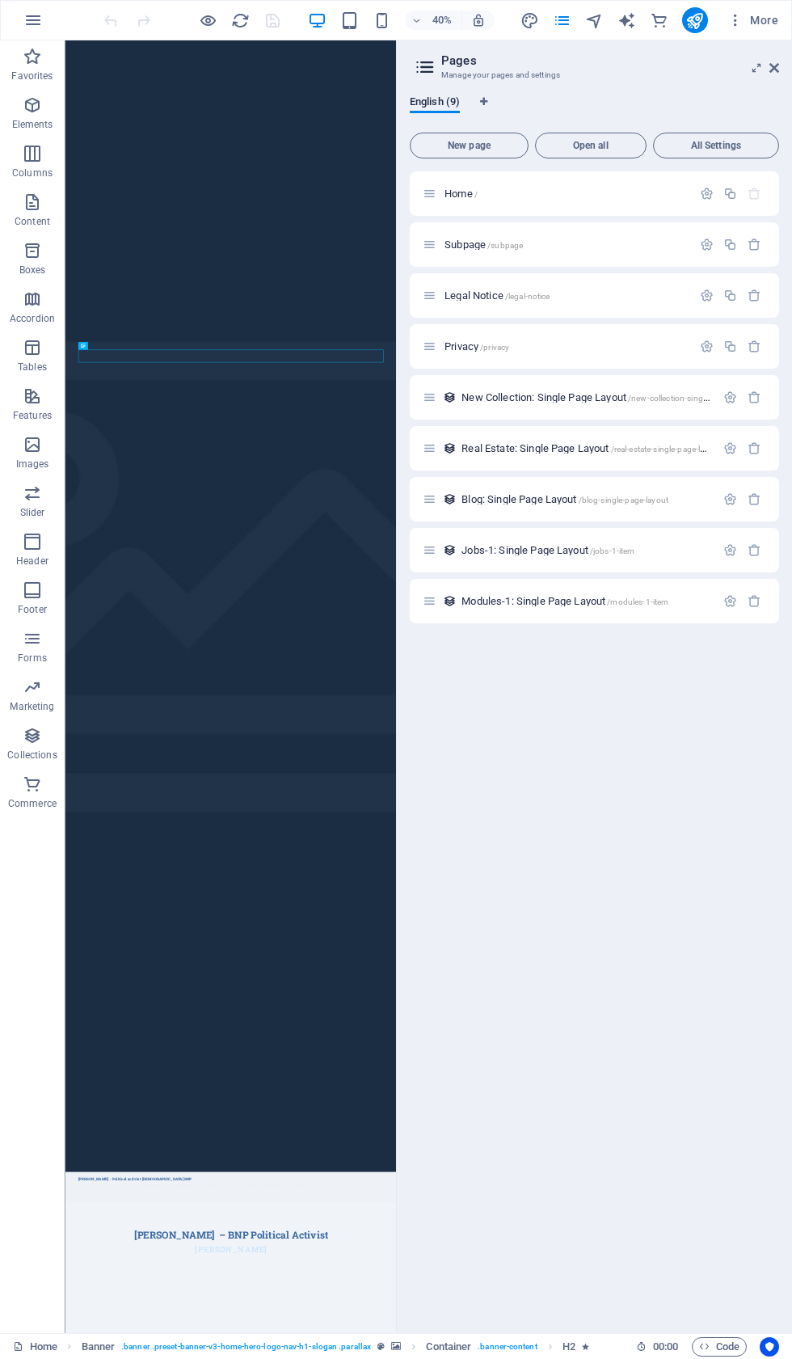
click at [716, 187] on button "button" at bounding box center [706, 194] width 23 height 14
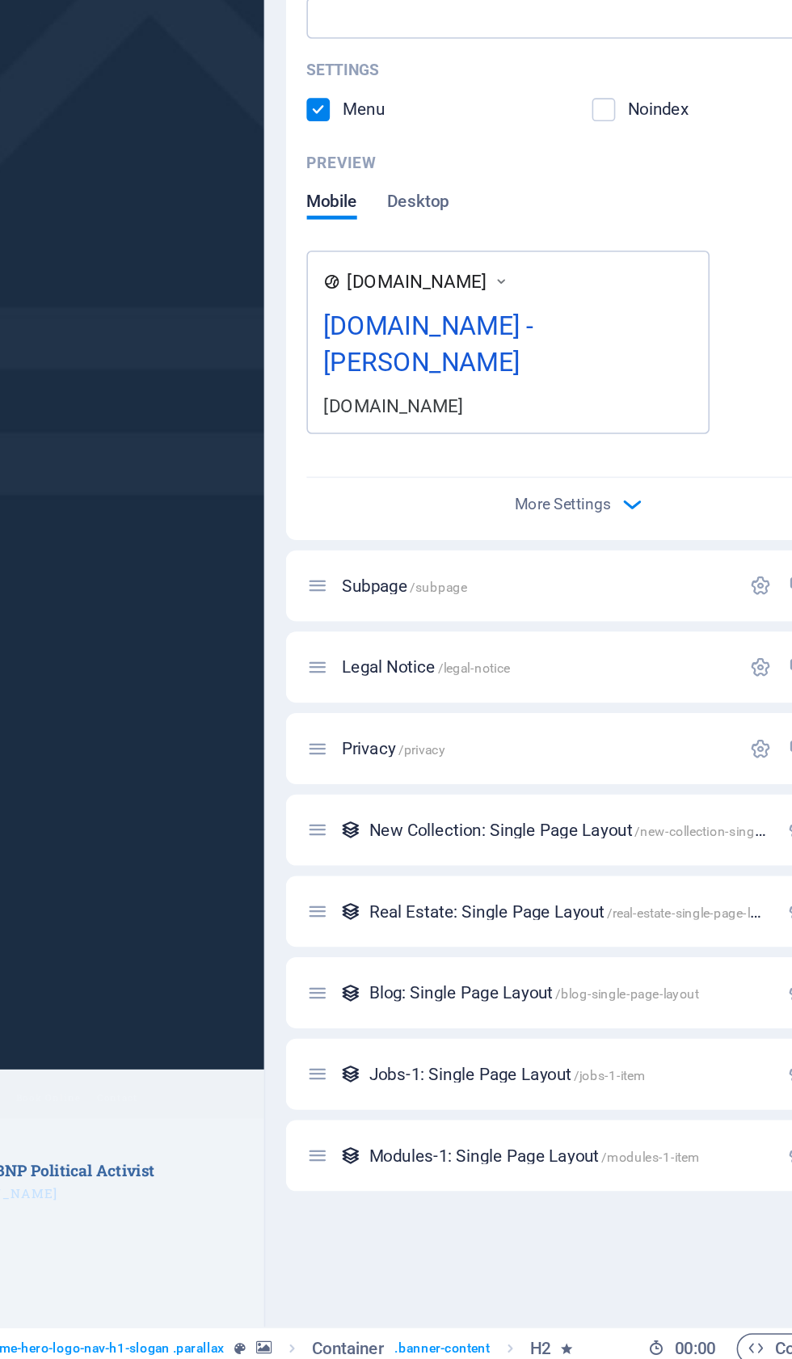
click at [618, 809] on icon "button" at bounding box center [627, 818] width 19 height 19
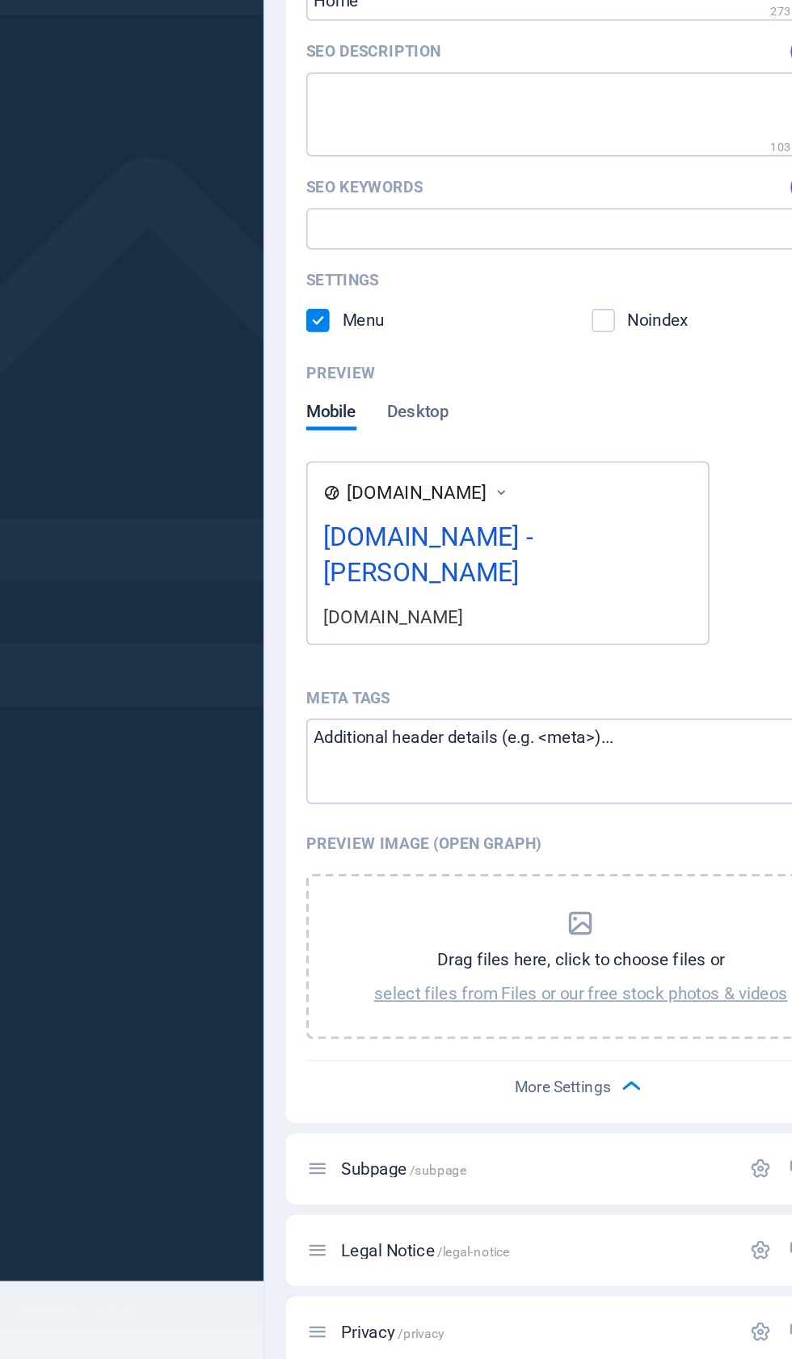
click at [618, 1041] on icon "button" at bounding box center [627, 1050] width 19 height 19
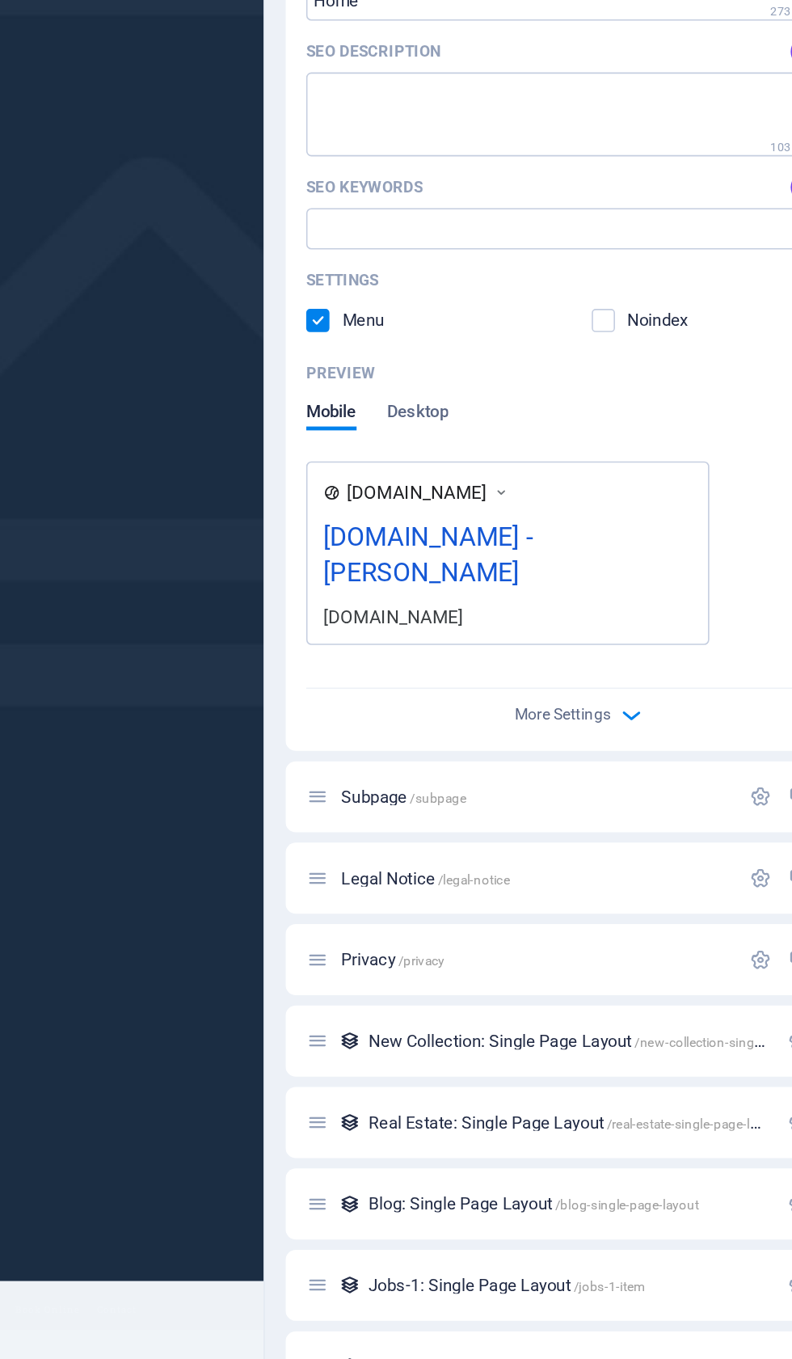
click at [618, 809] on icon "button" at bounding box center [627, 818] width 19 height 19
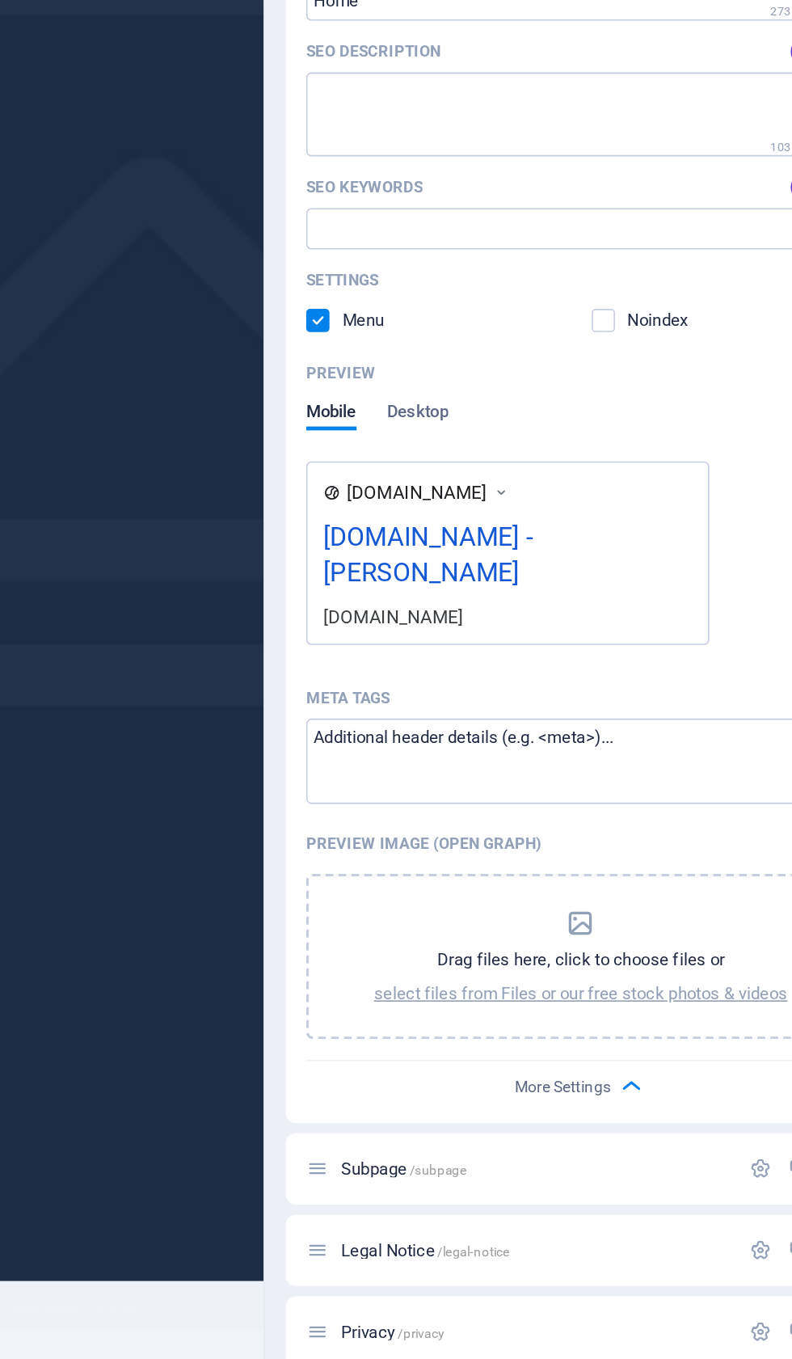
click at [466, 939] on div "Drag files here, click to choose files or select files from Files or our free s…" at bounding box center [595, 969] width 259 height 61
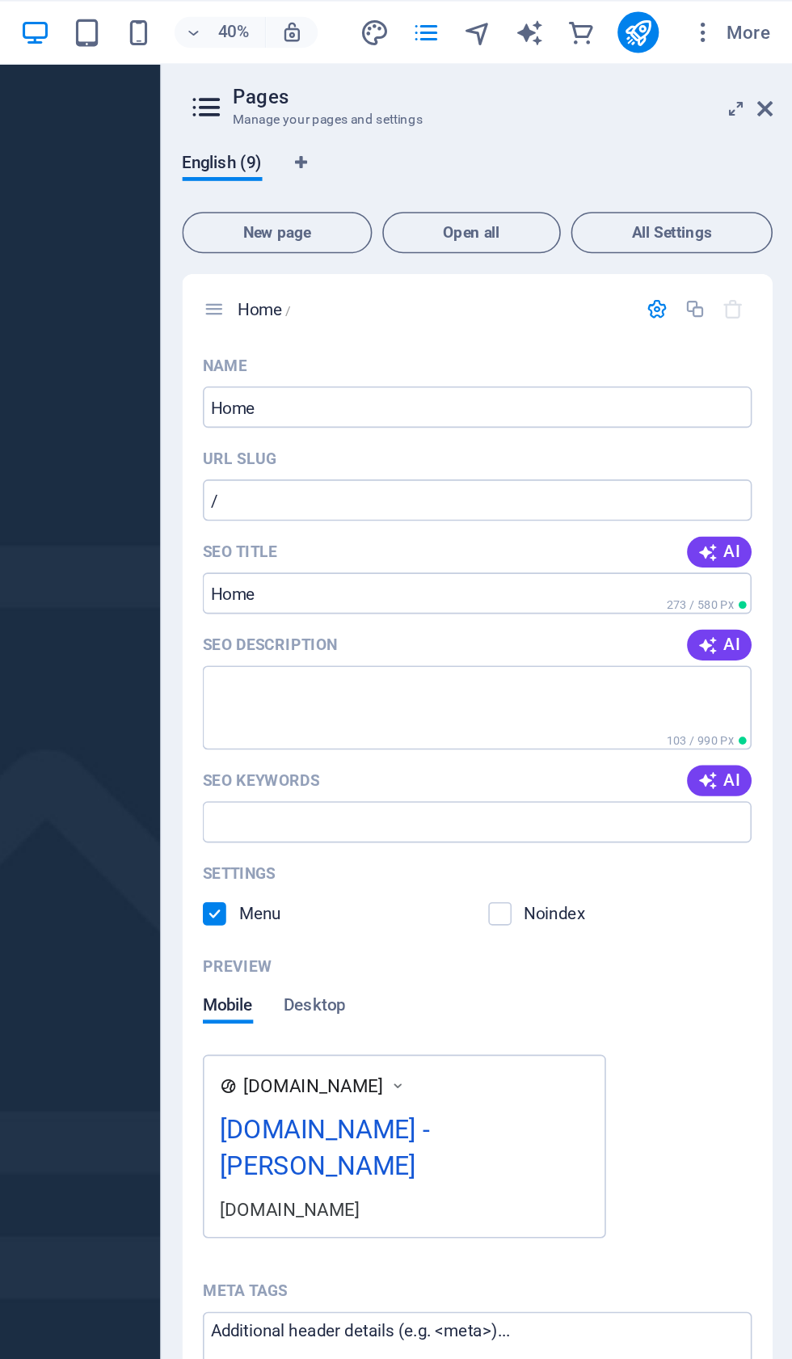
click at [423, 253] on input "Home" at bounding box center [595, 255] width 344 height 26
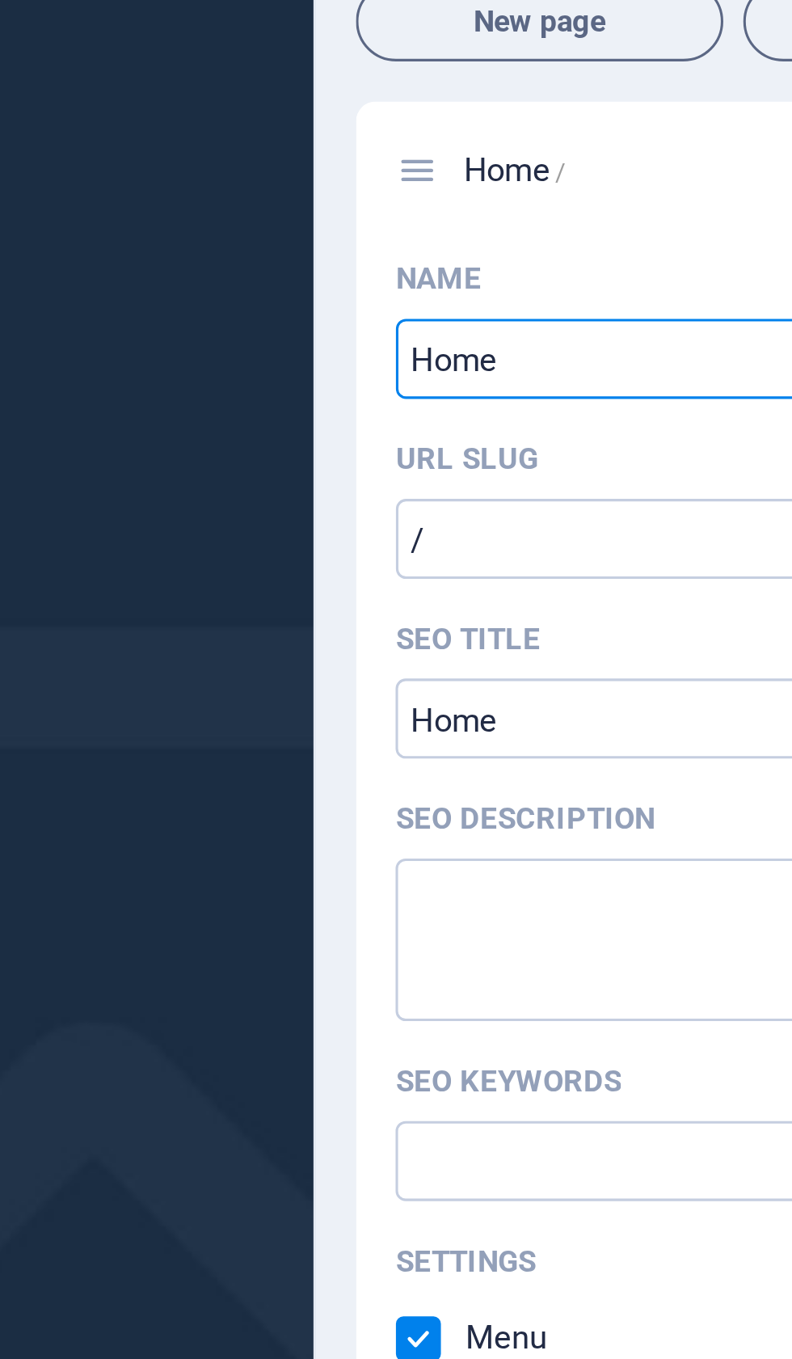
click at [423, 300] on input "/" at bounding box center [595, 313] width 344 height 26
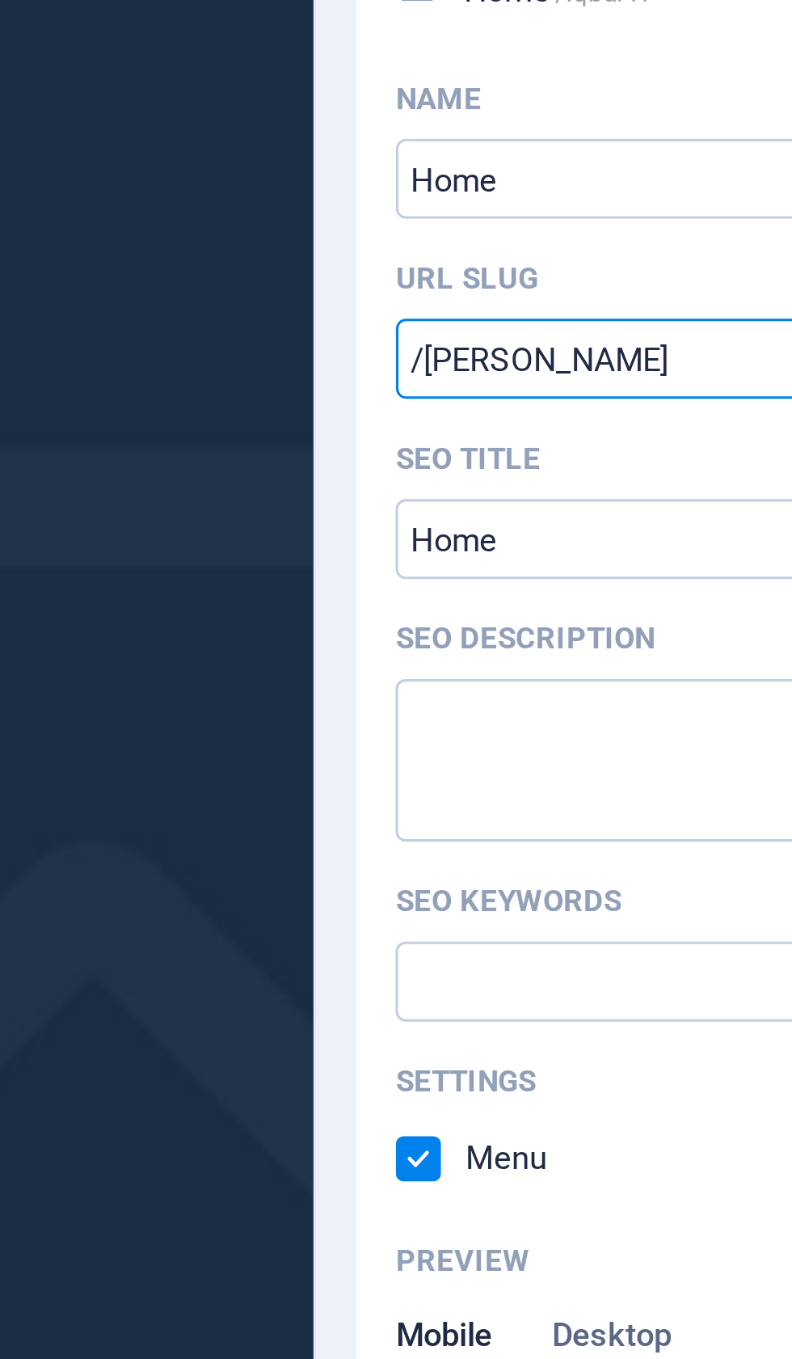
type input "/Iqbal-Hasan"
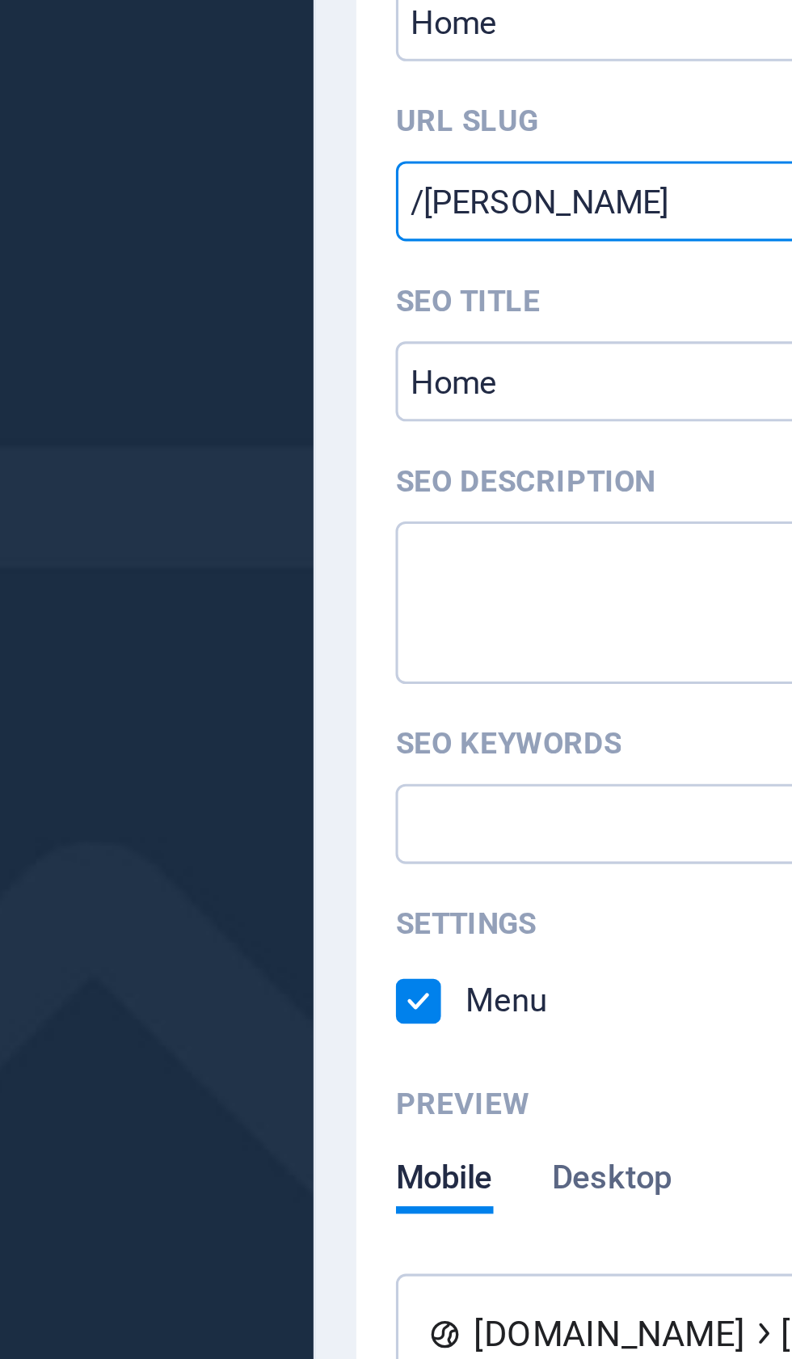
scroll to position [56, 0]
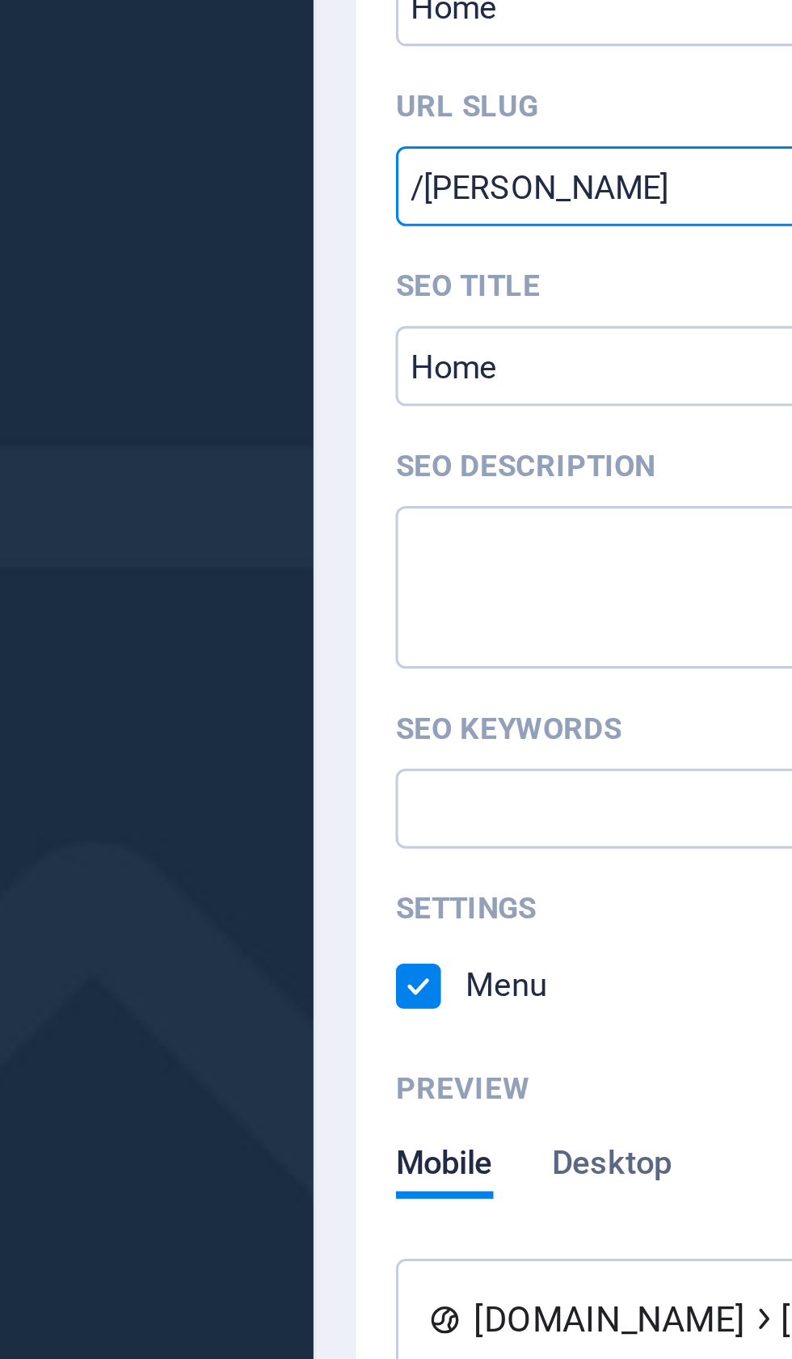
click at [423, 302] on input "SEO Title" at bounding box center [595, 315] width 344 height 26
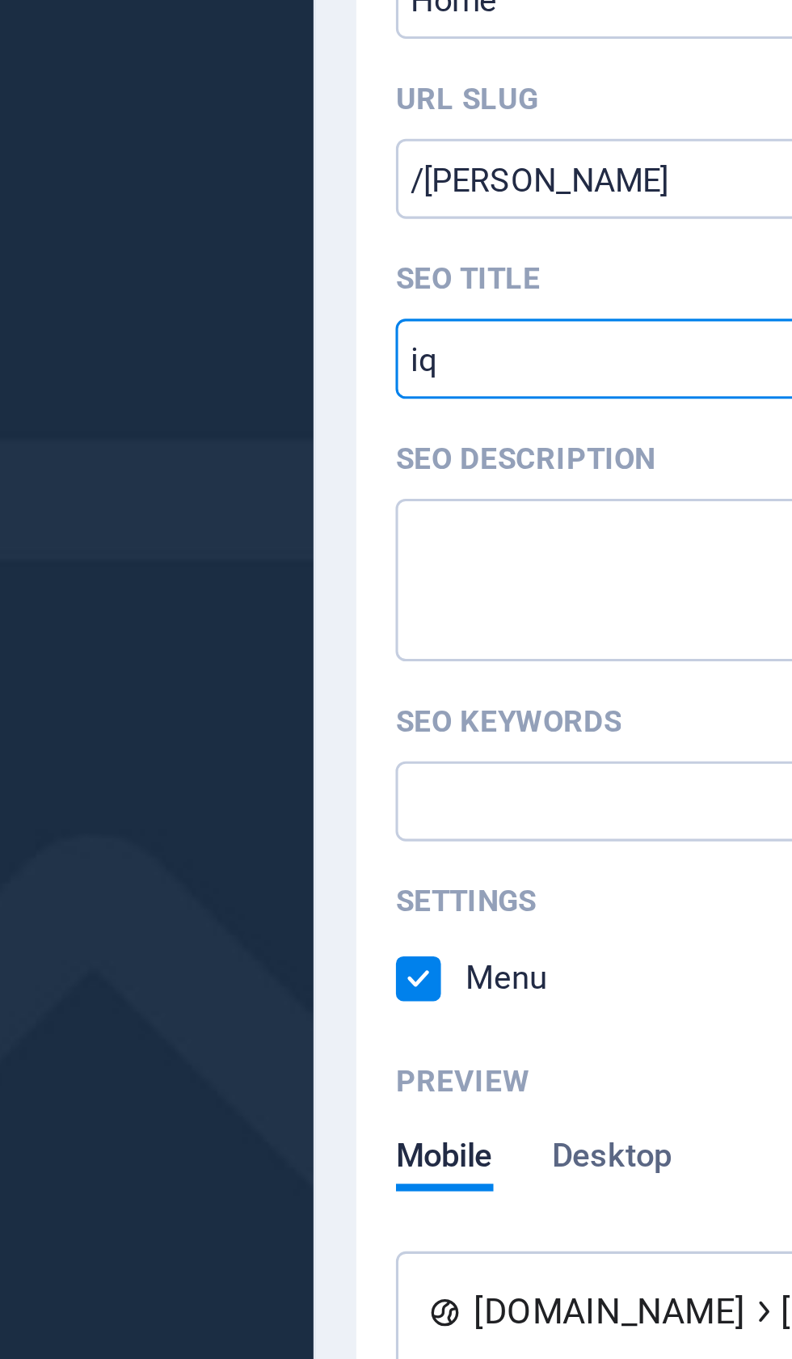
type input "i"
type input "Iqbal Hasan- – BNP Political Activist"
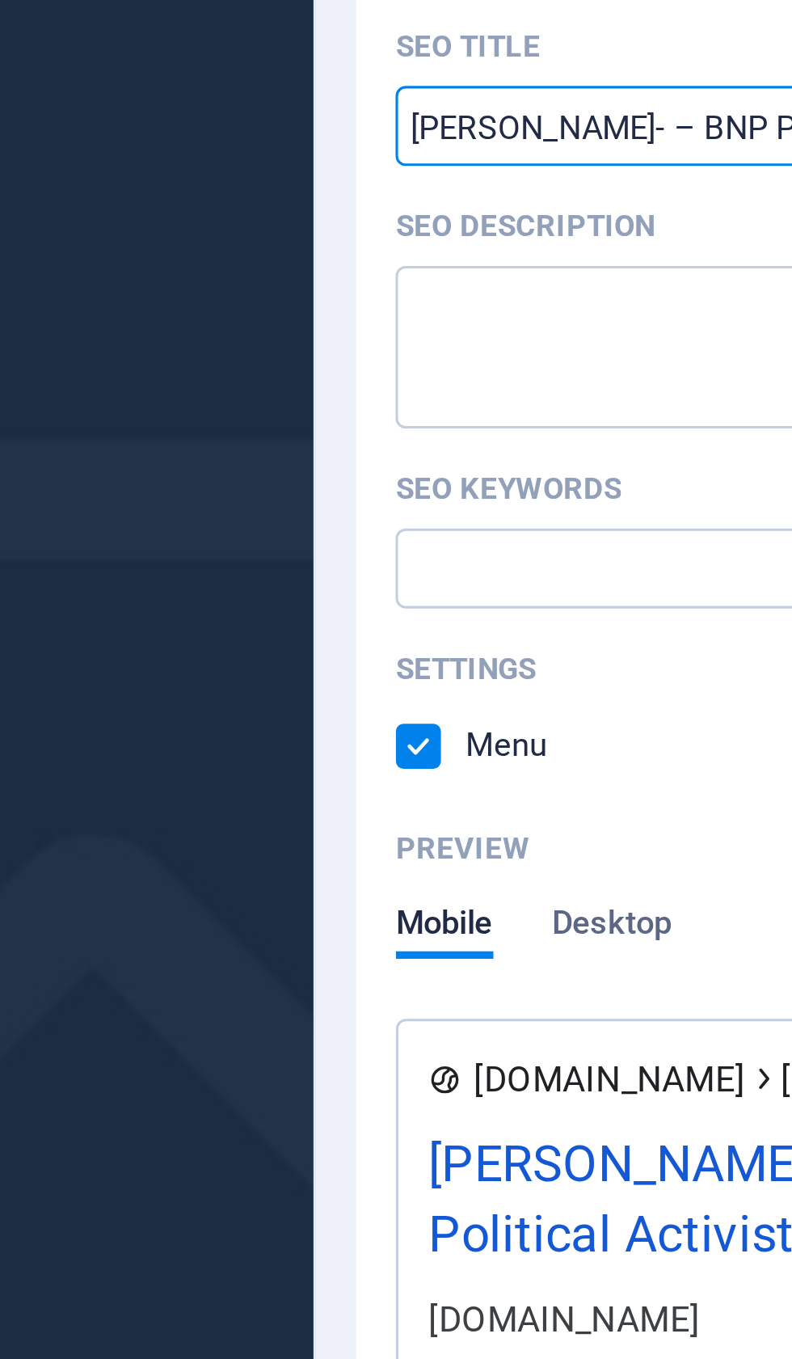
scroll to position [132, 0]
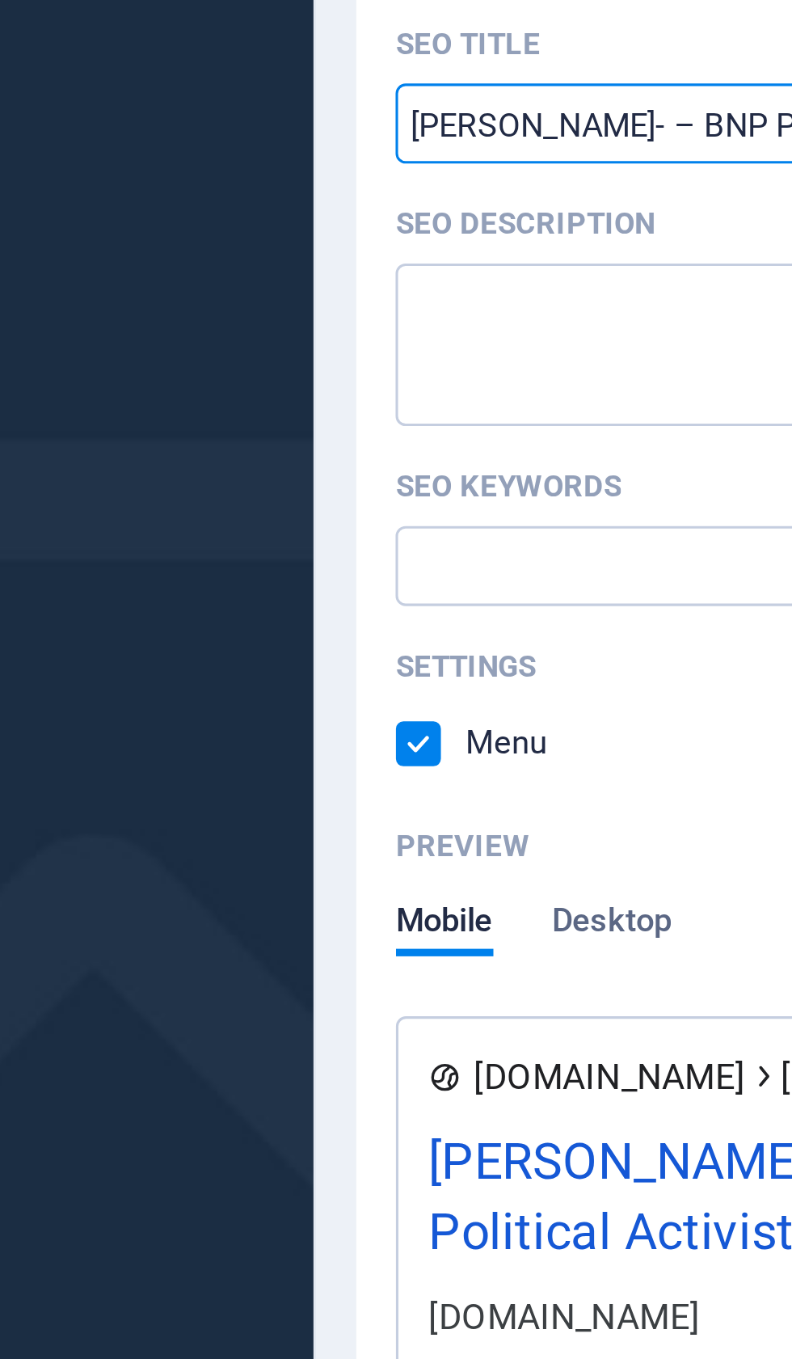
click at [423, 285] on textarea "SEO Description" at bounding box center [595, 311] width 344 height 53
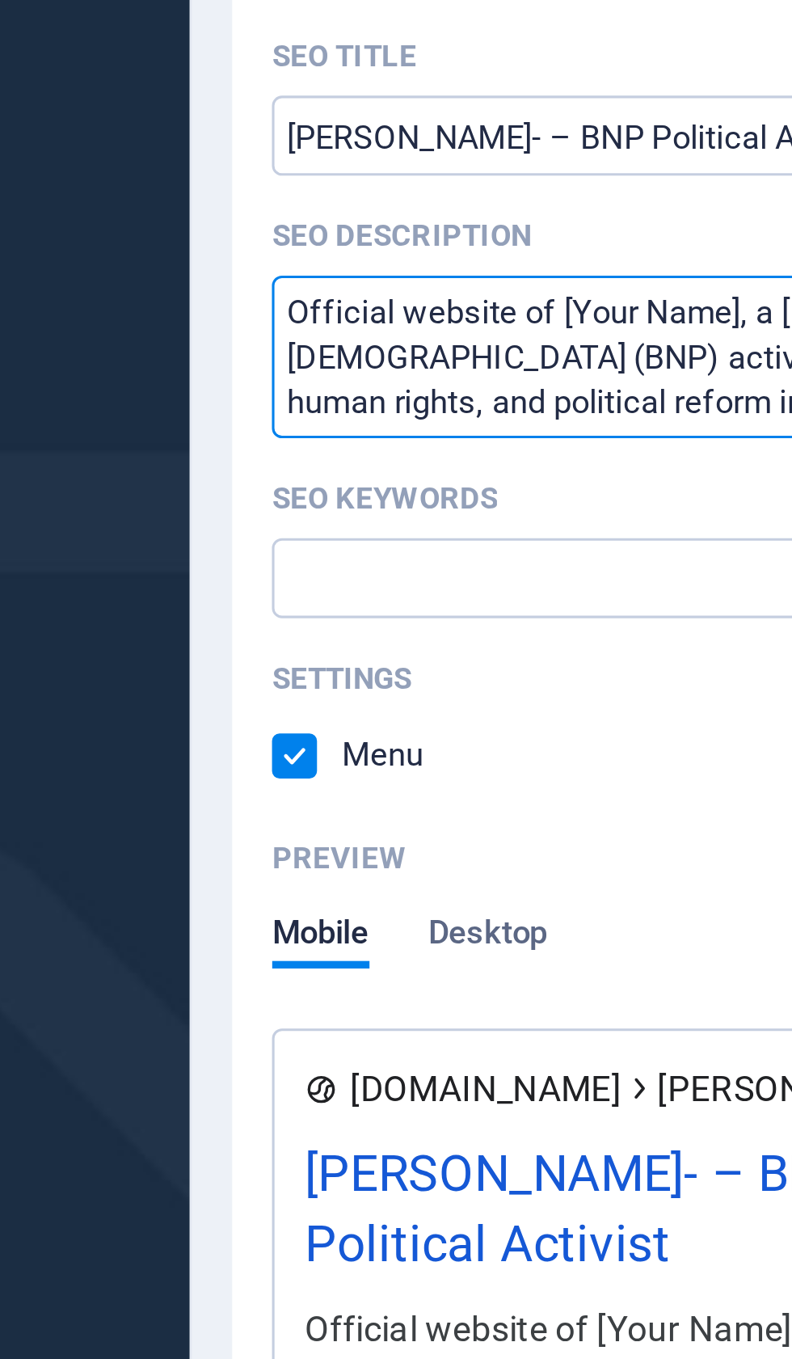
click at [423, 285] on textarea "Official website of [Your Name], a Bangladesh Nationalist Party (BNP) activist …" at bounding box center [595, 311] width 344 height 53
type textarea "Official website of Iqbal Hasan, a Bangladesh Nationalist Party (BNP) activist …"
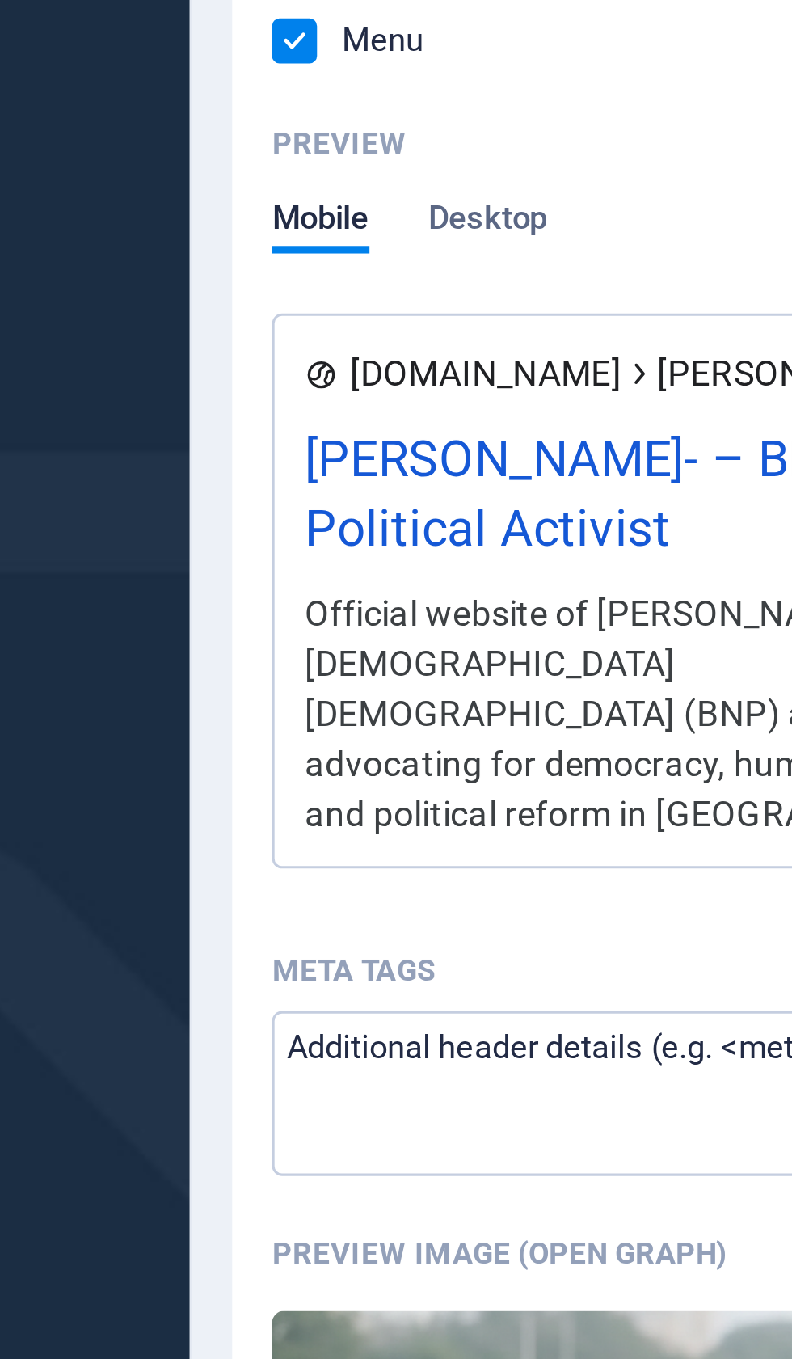
scroll to position [363, 0]
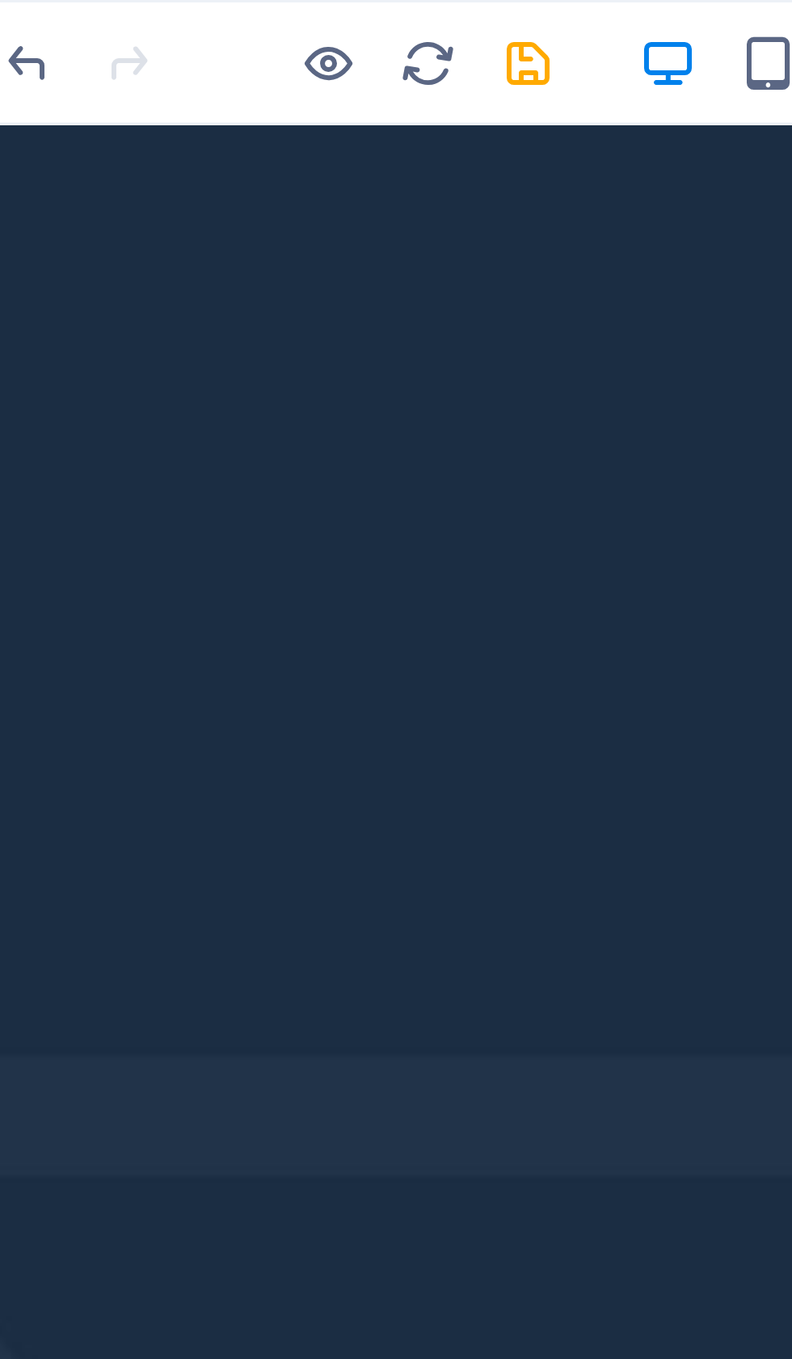
click at [264, 19] on icon "save" at bounding box center [273, 20] width 19 height 19
checkbox input "false"
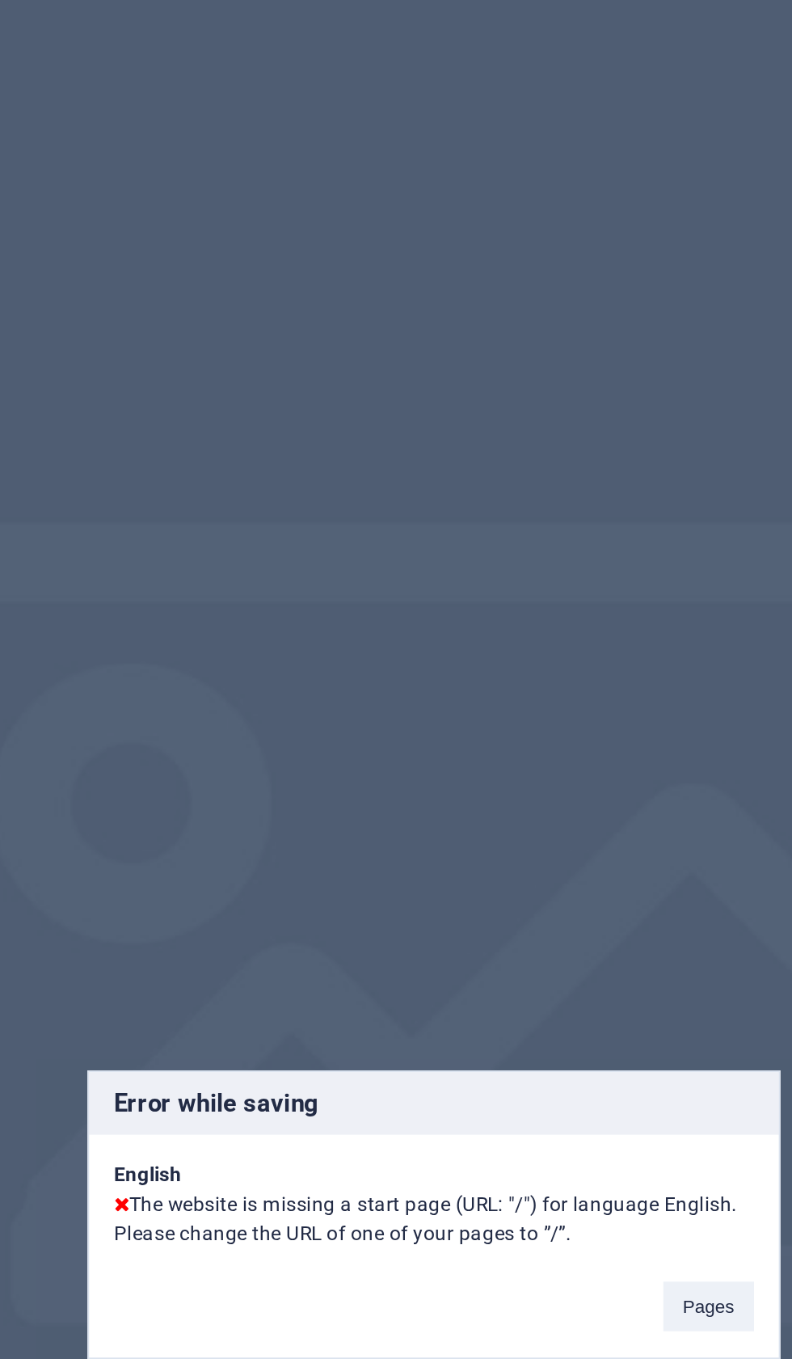
click at [509, 712] on button "Pages" at bounding box center [531, 724] width 44 height 24
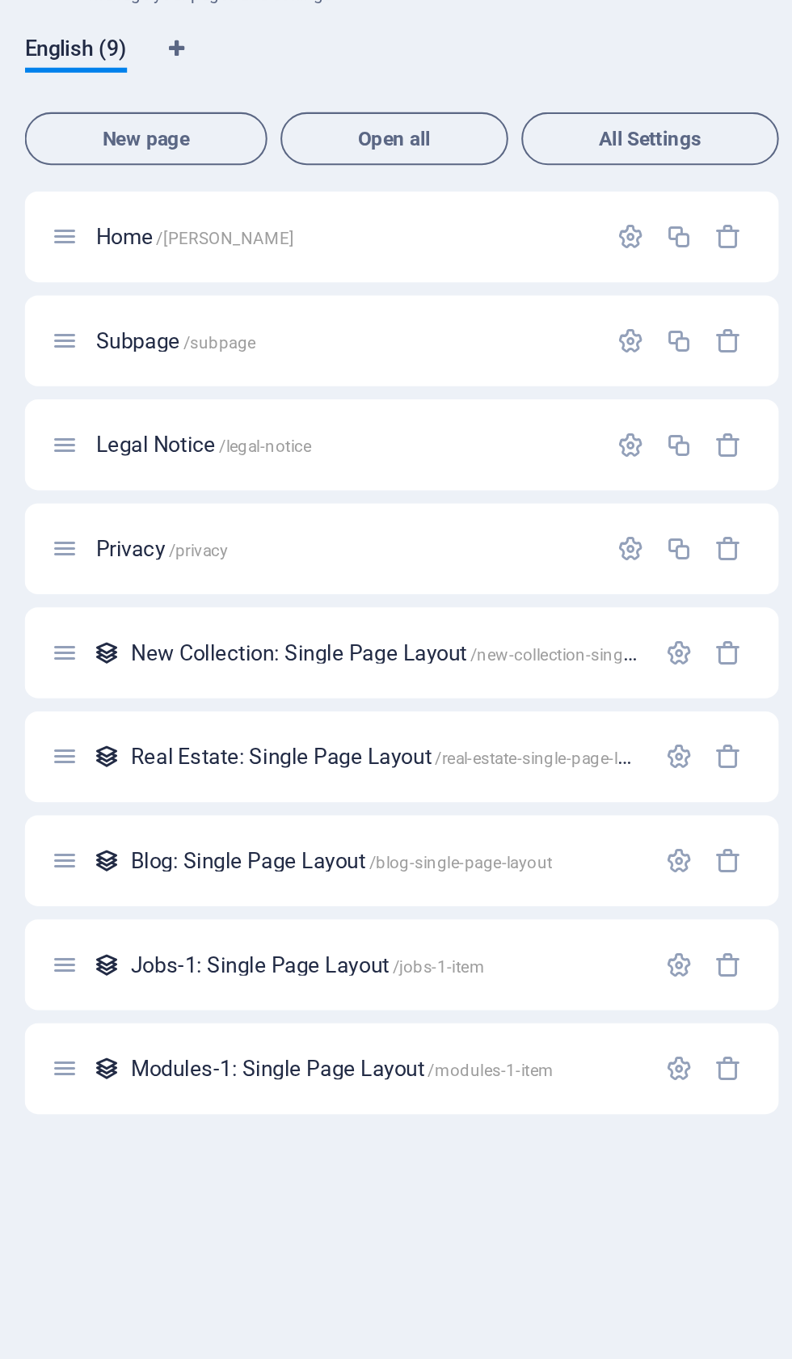
click at [700, 187] on icon "button" at bounding box center [707, 194] width 14 height 14
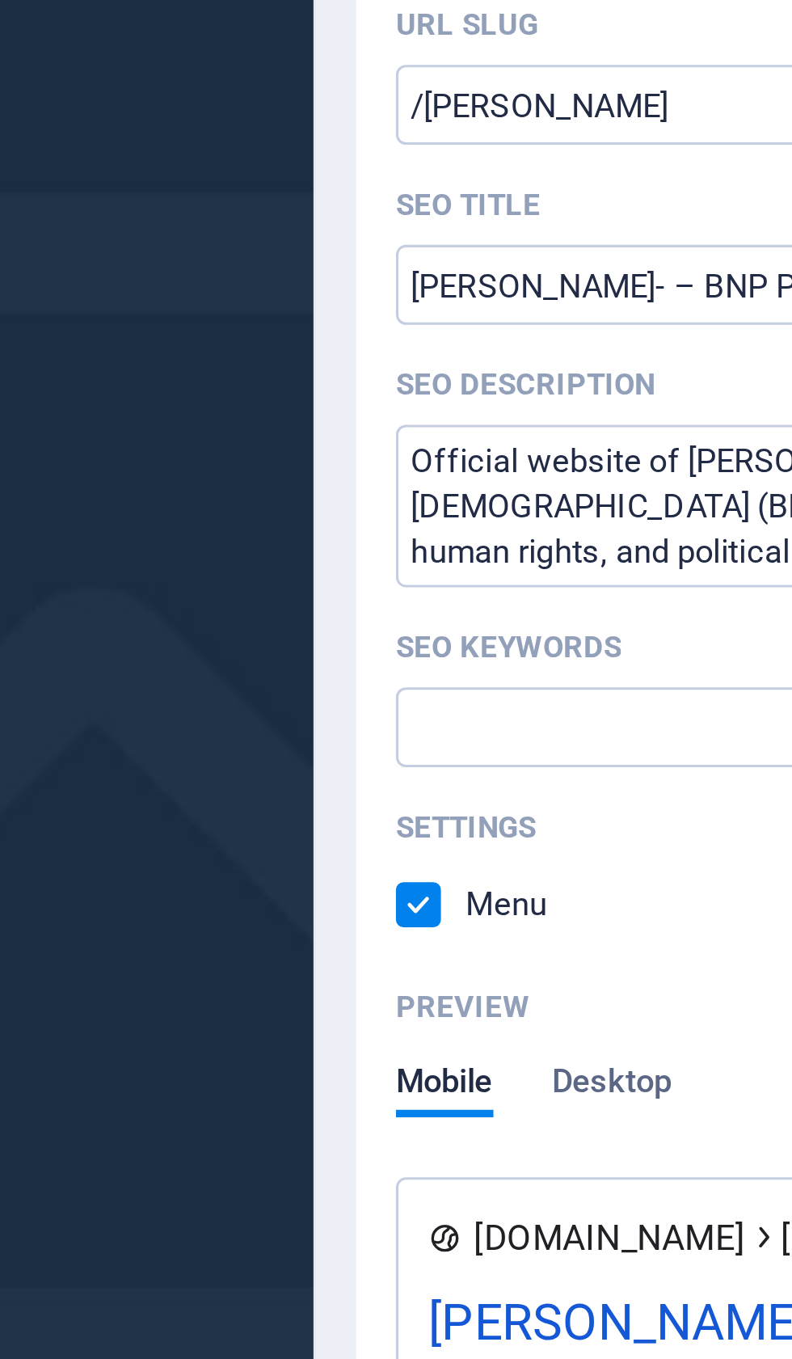
click at [423, 358] on input "Iqbal Hasan- – BNP Political Activist" at bounding box center [595, 371] width 344 height 26
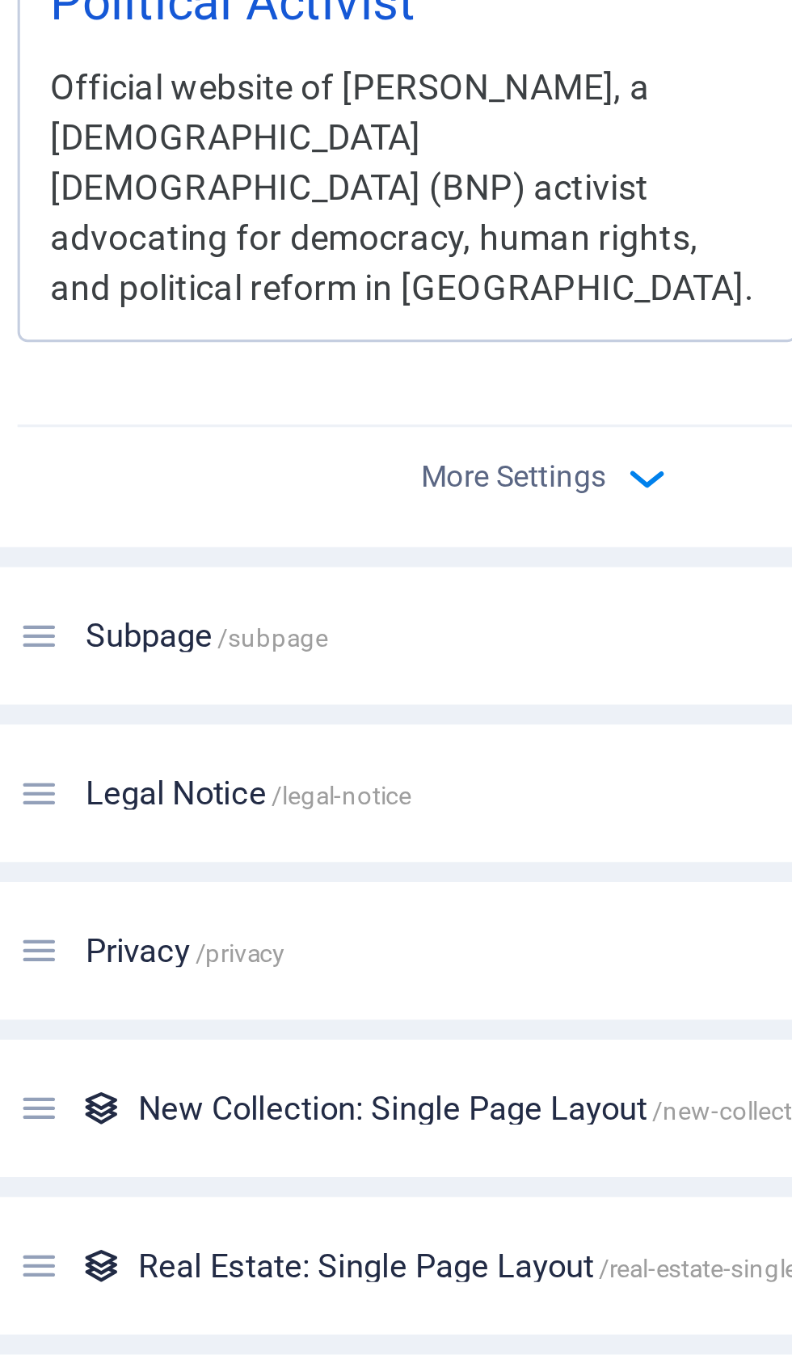
click at [618, 874] on icon "button" at bounding box center [627, 883] width 19 height 19
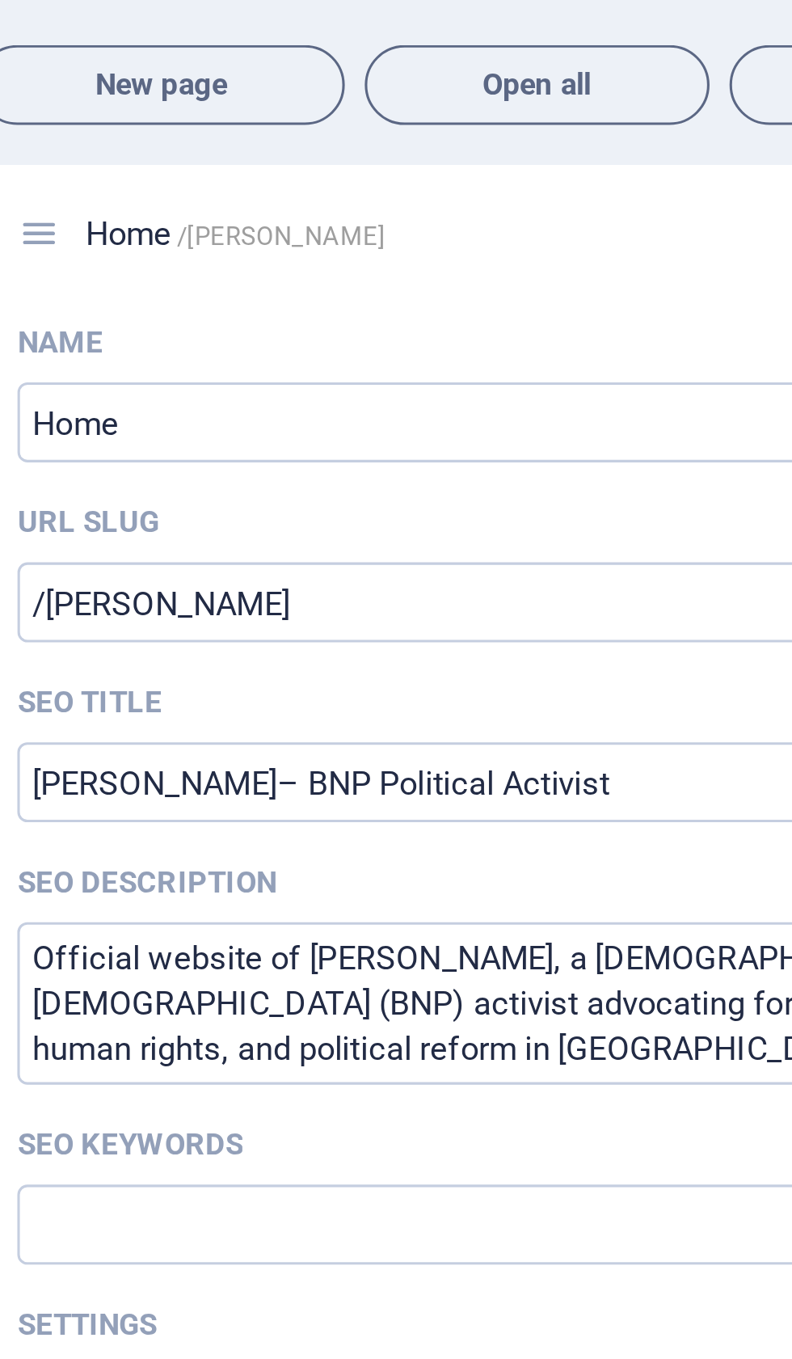
click at [423, 358] on input "Iqbal Hasan– BNP Political Activist" at bounding box center [595, 371] width 344 height 26
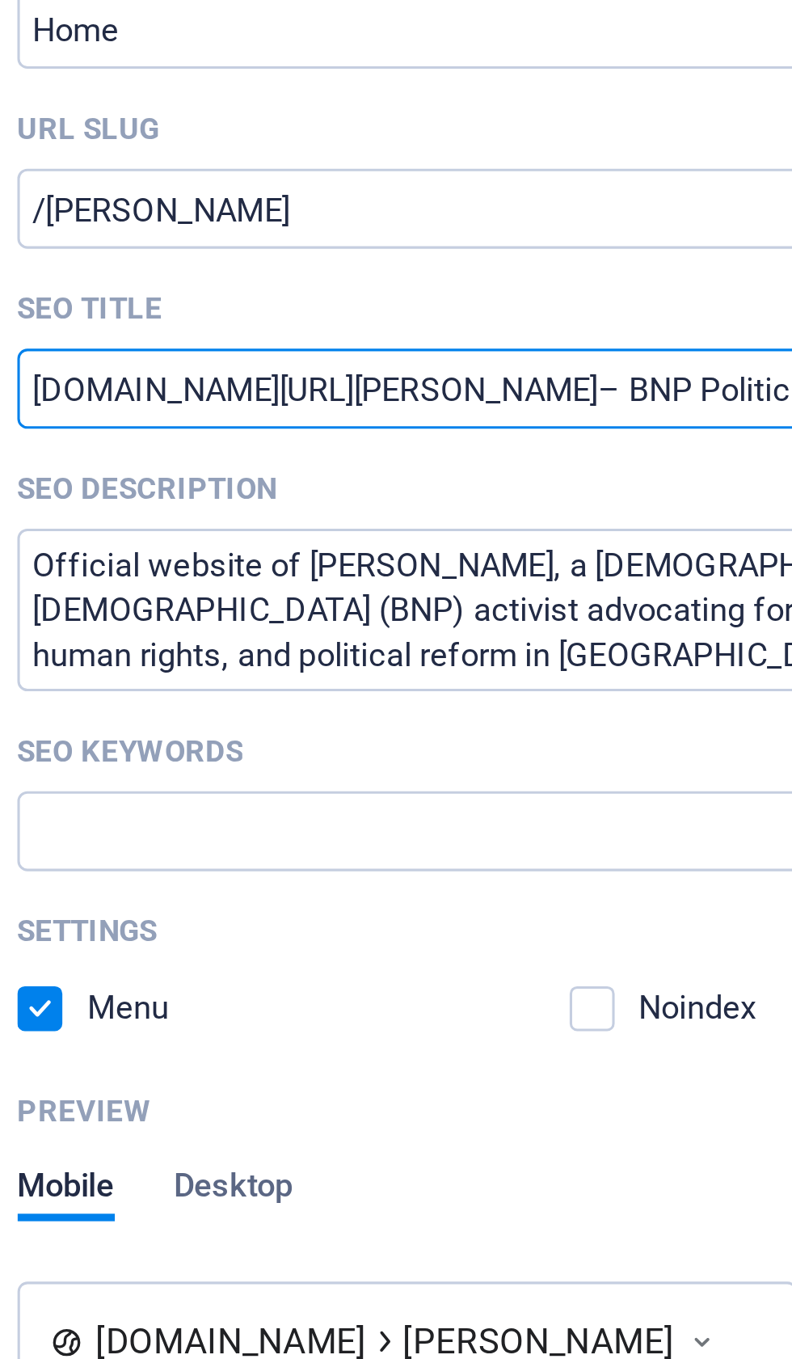
type input "Iqbalhossain.net/Iqbal Hasan– BNP Political Activist"
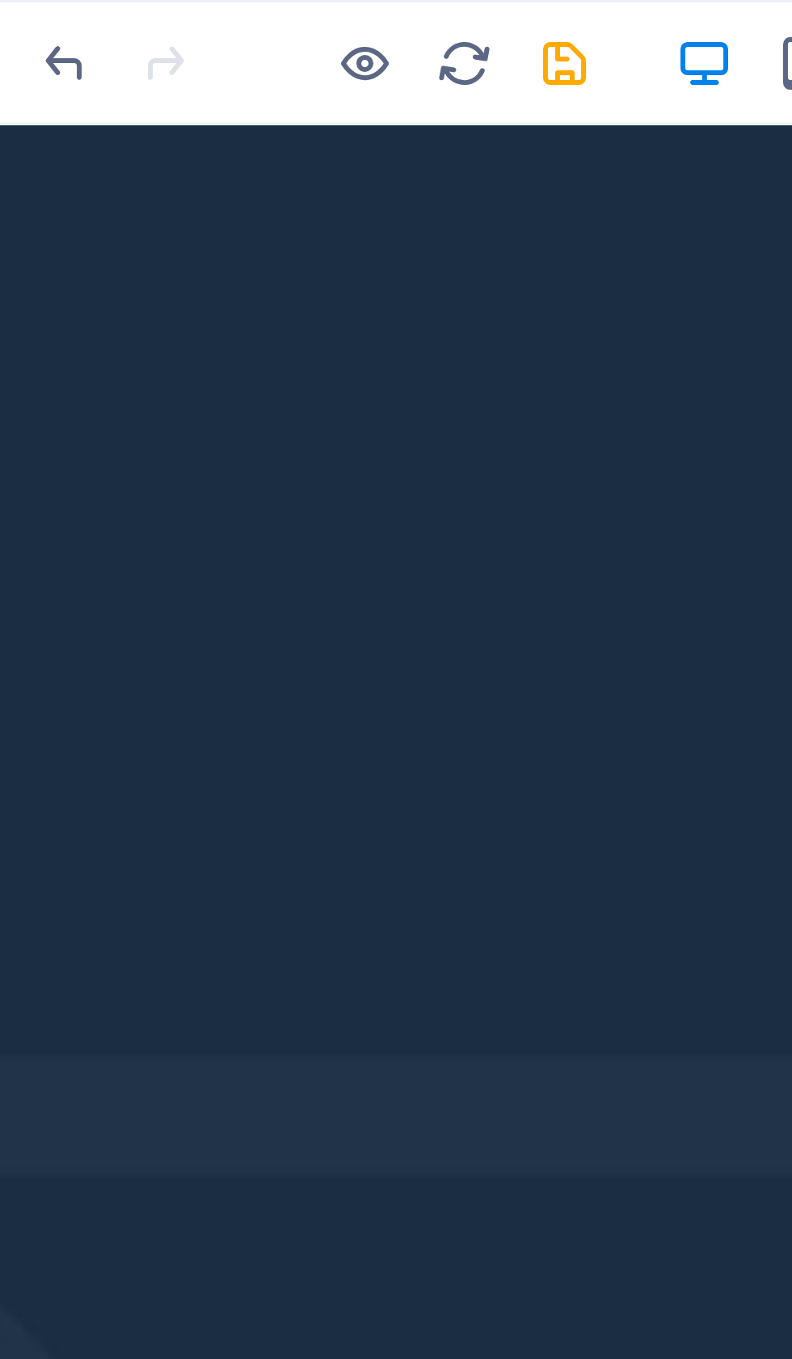
click at [264, 24] on icon "save" at bounding box center [273, 20] width 19 height 19
checkbox input "false"
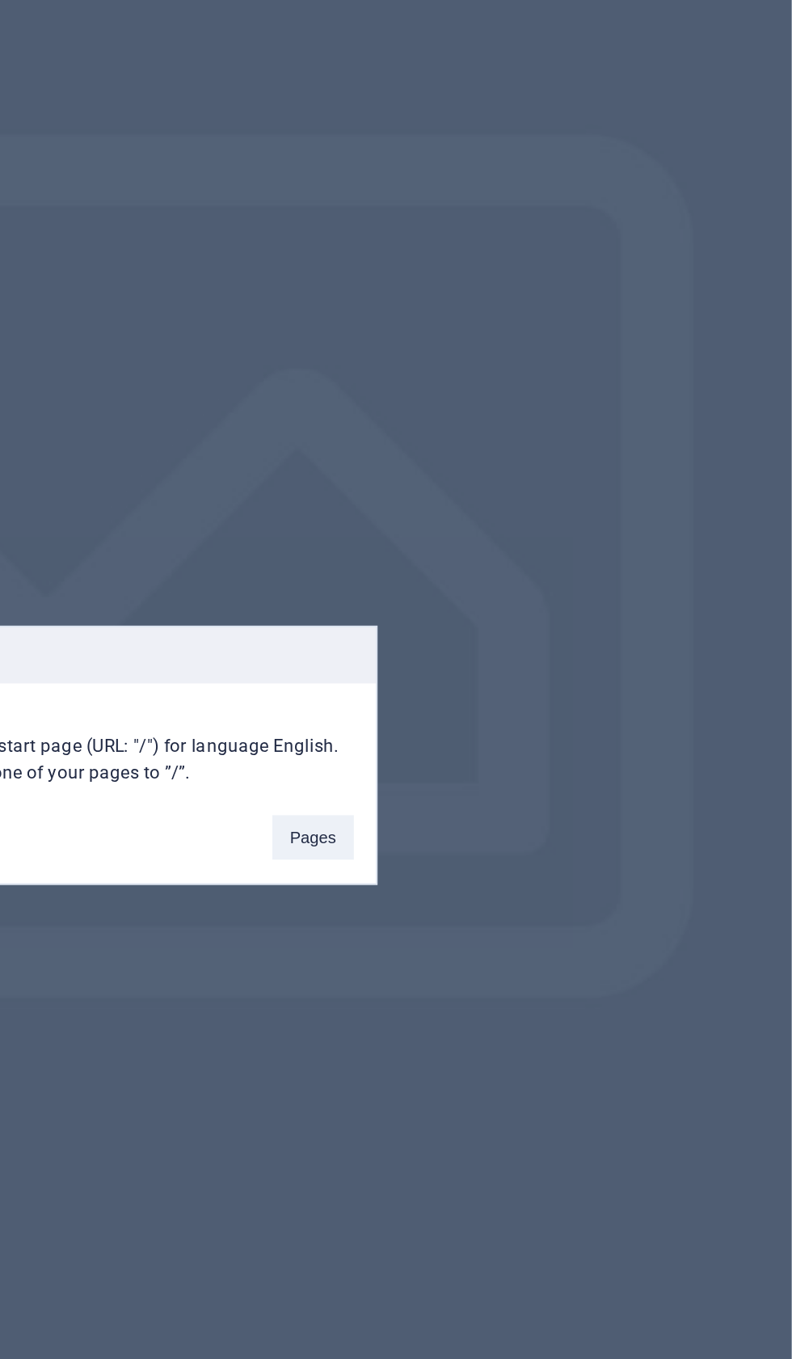
click at [509, 712] on button "Pages" at bounding box center [531, 724] width 44 height 24
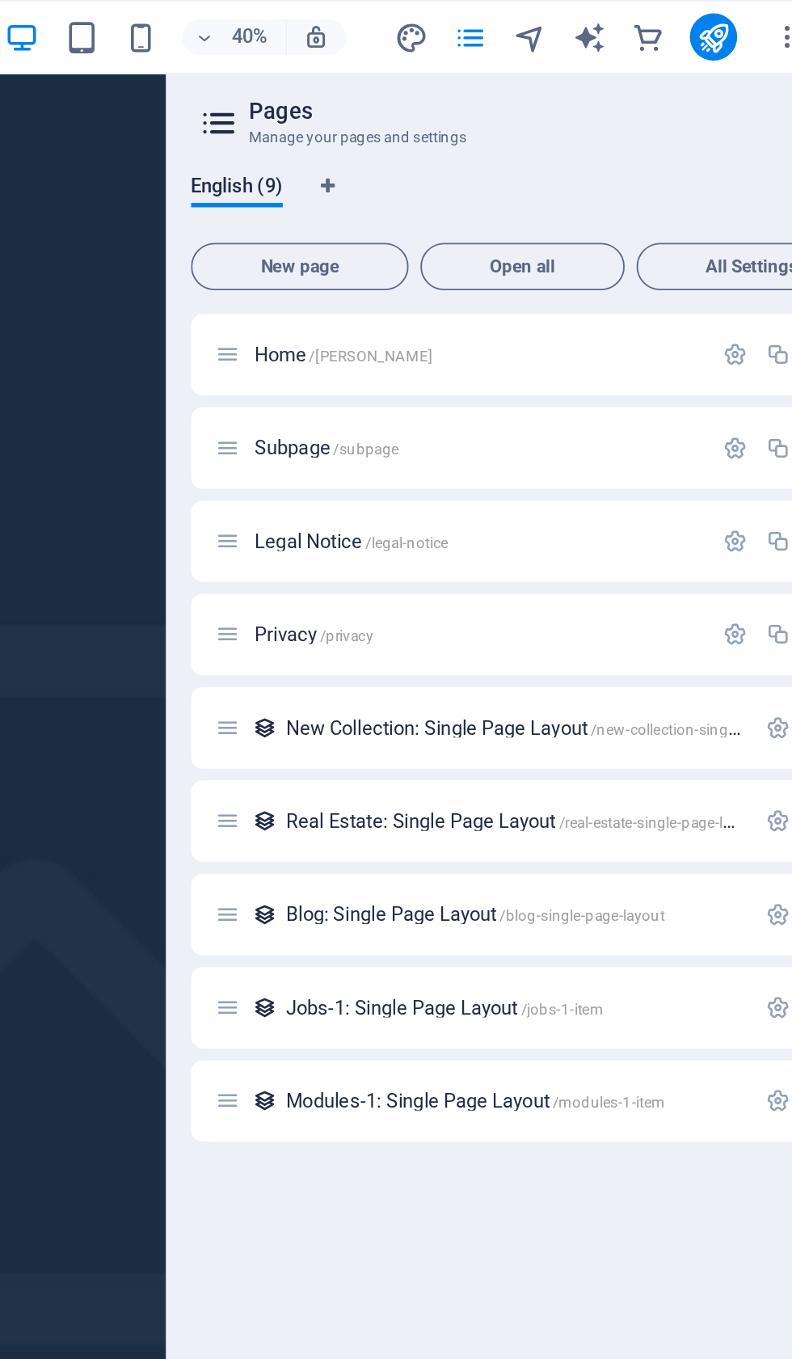
click at [700, 196] on icon "button" at bounding box center [707, 194] width 14 height 14
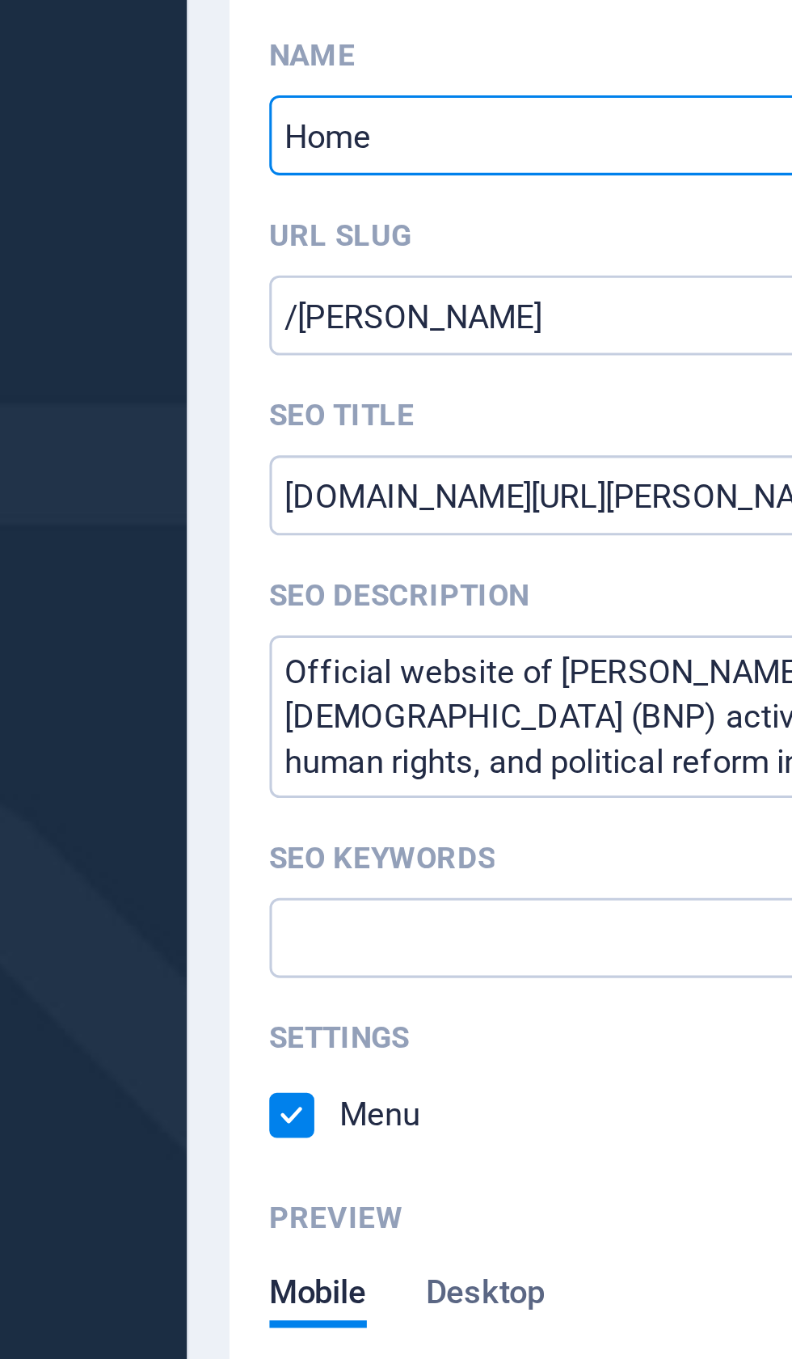
click at [423, 300] on input "/Iqbal-Hasan" at bounding box center [595, 313] width 344 height 26
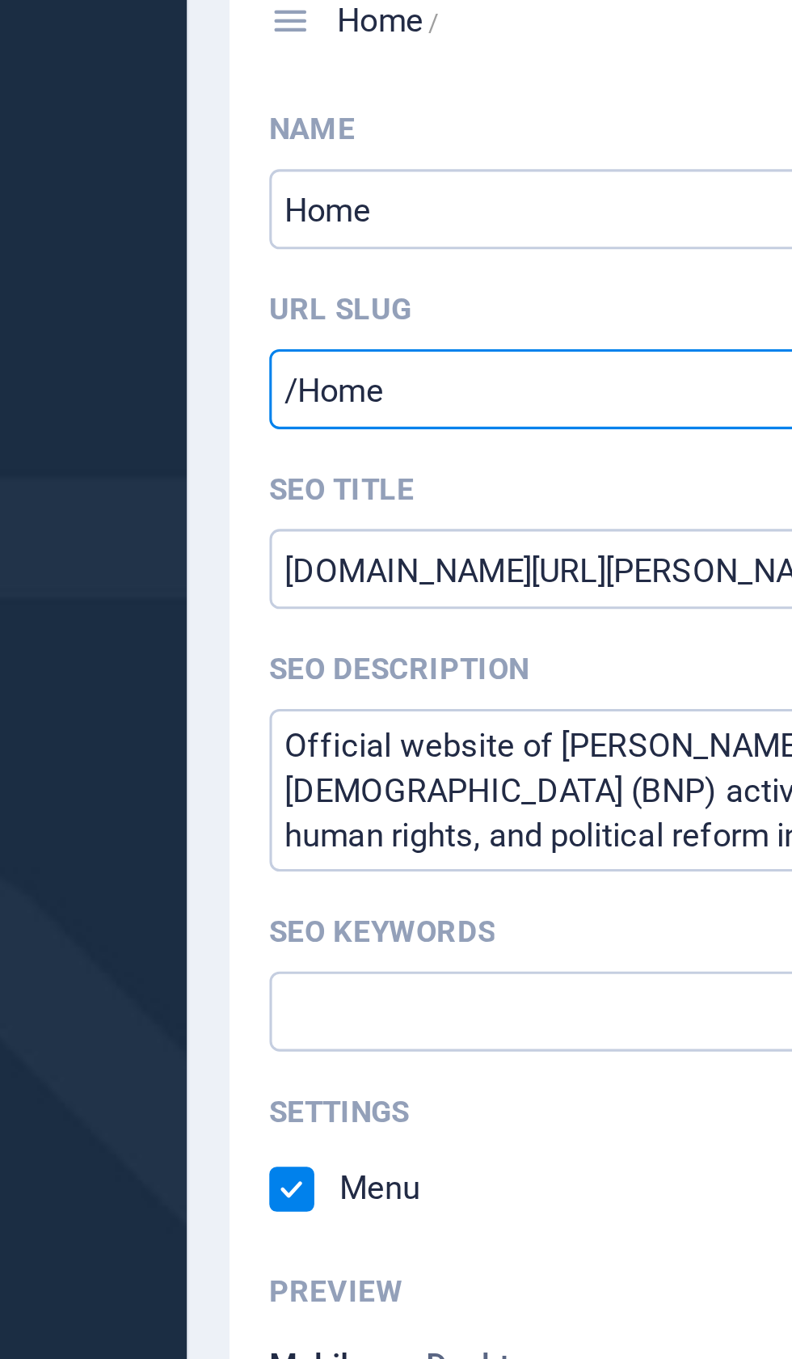
type input "/Home"
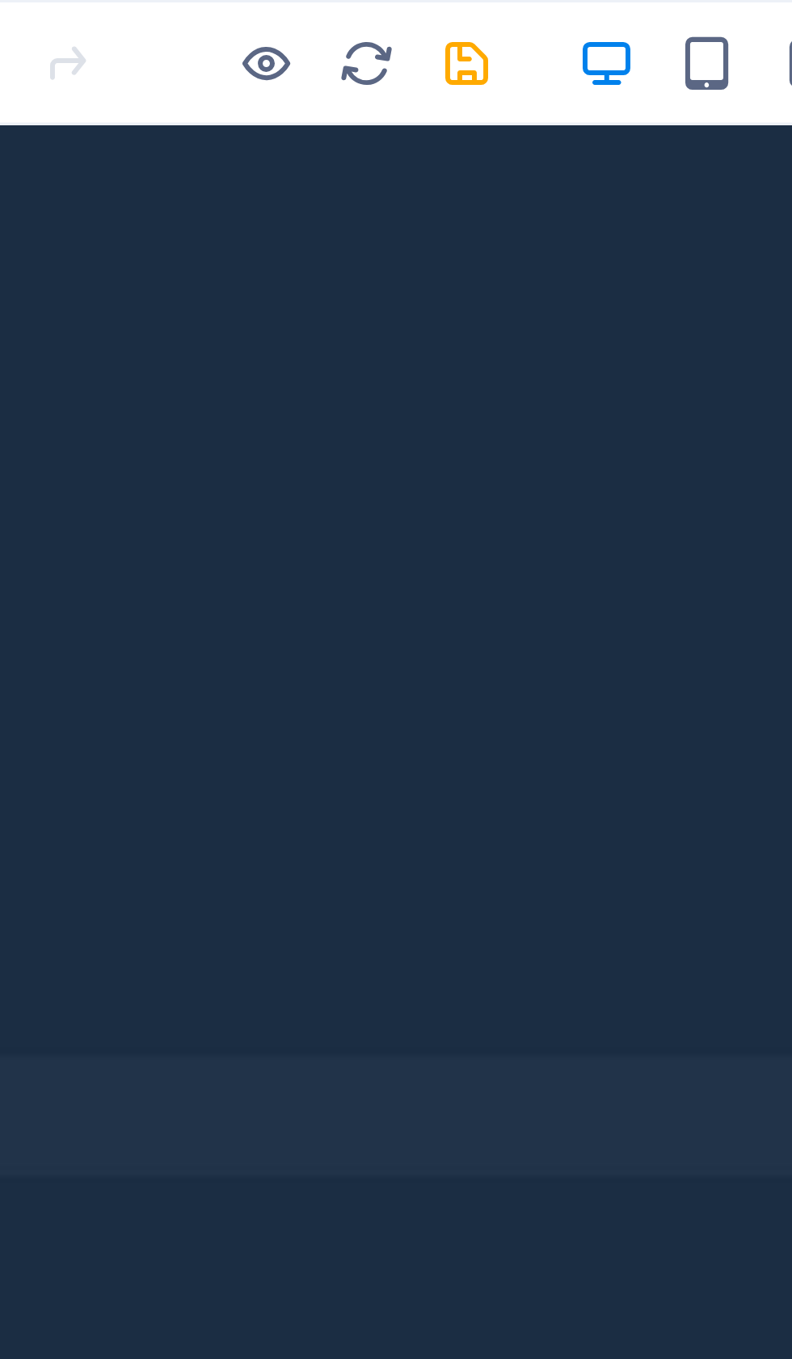
click at [264, 18] on icon "save" at bounding box center [273, 20] width 19 height 19
checkbox input "false"
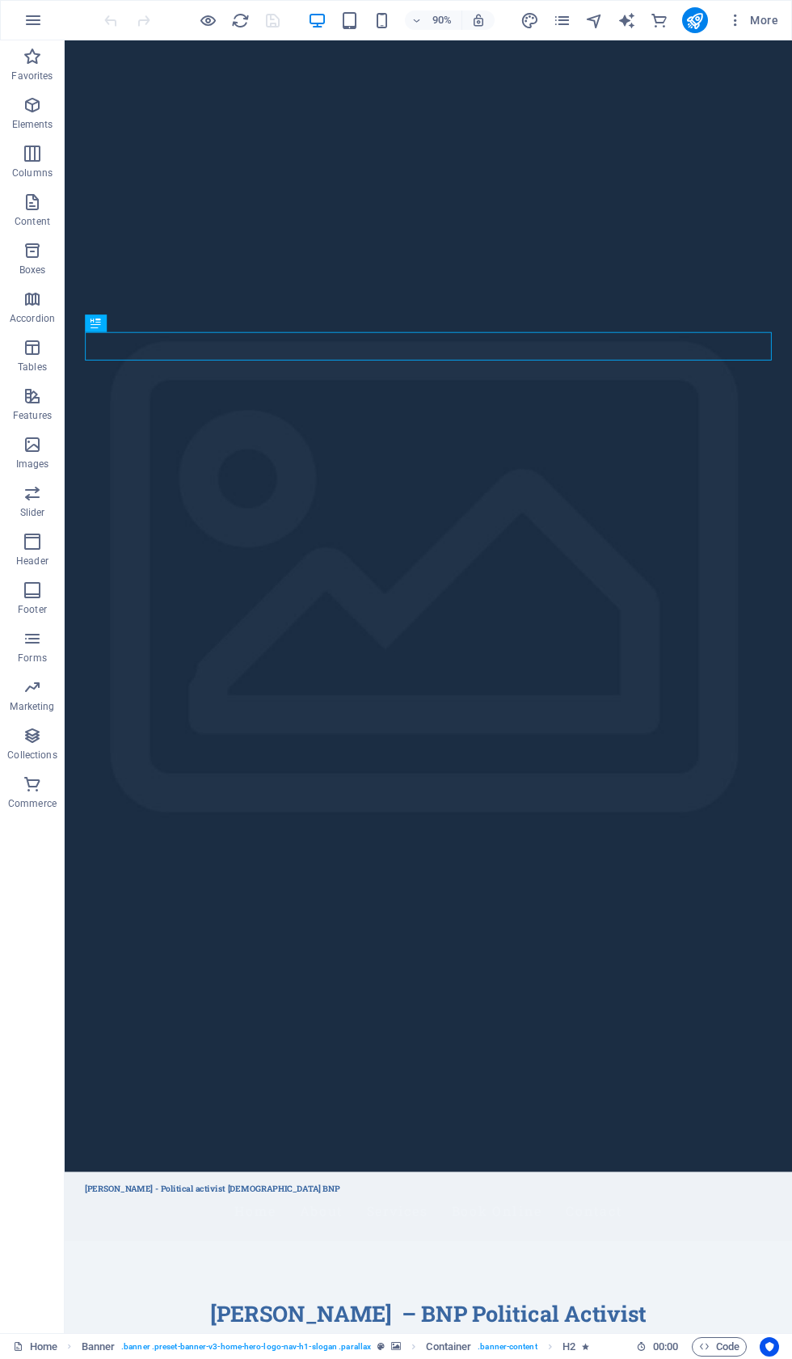
click at [558, 12] on icon "pages" at bounding box center [562, 20] width 19 height 19
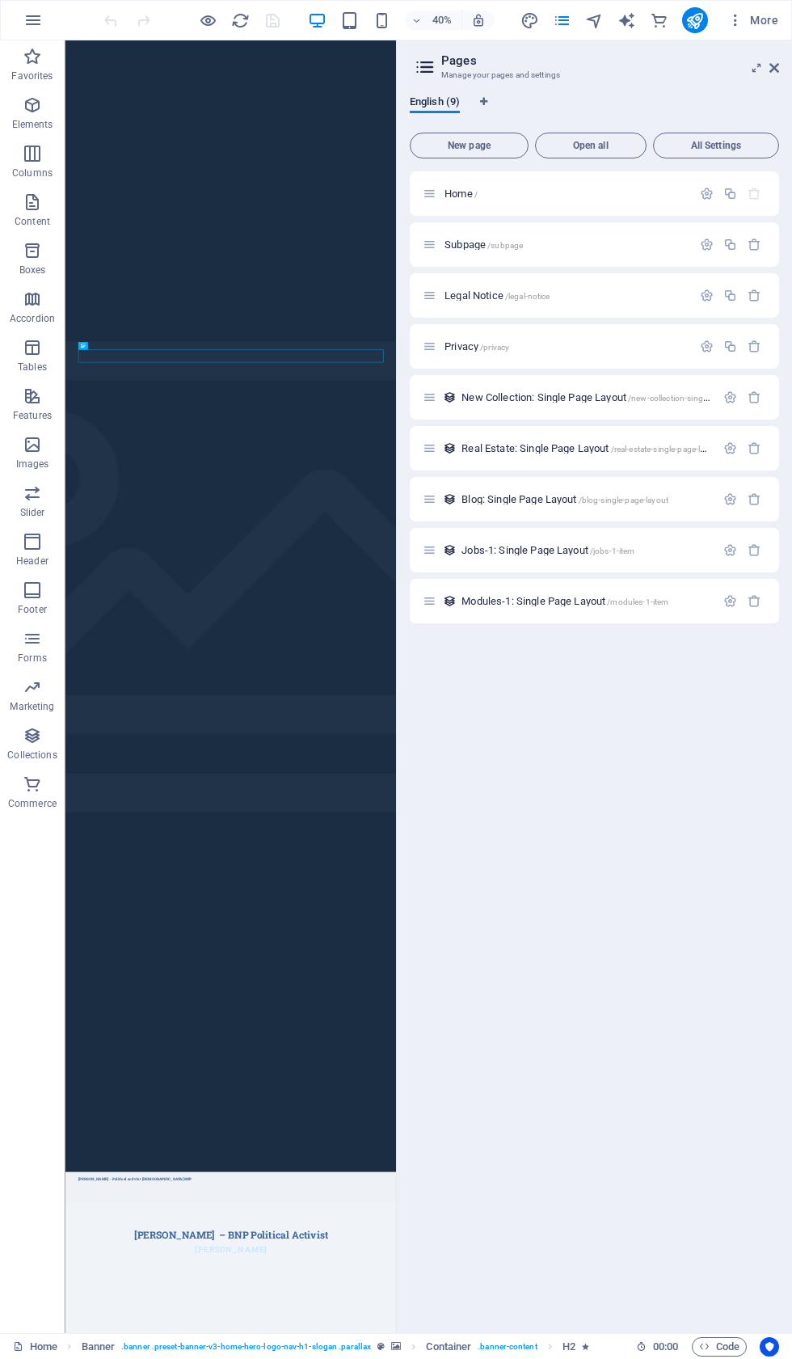
click at [703, 190] on icon "button" at bounding box center [707, 194] width 14 height 14
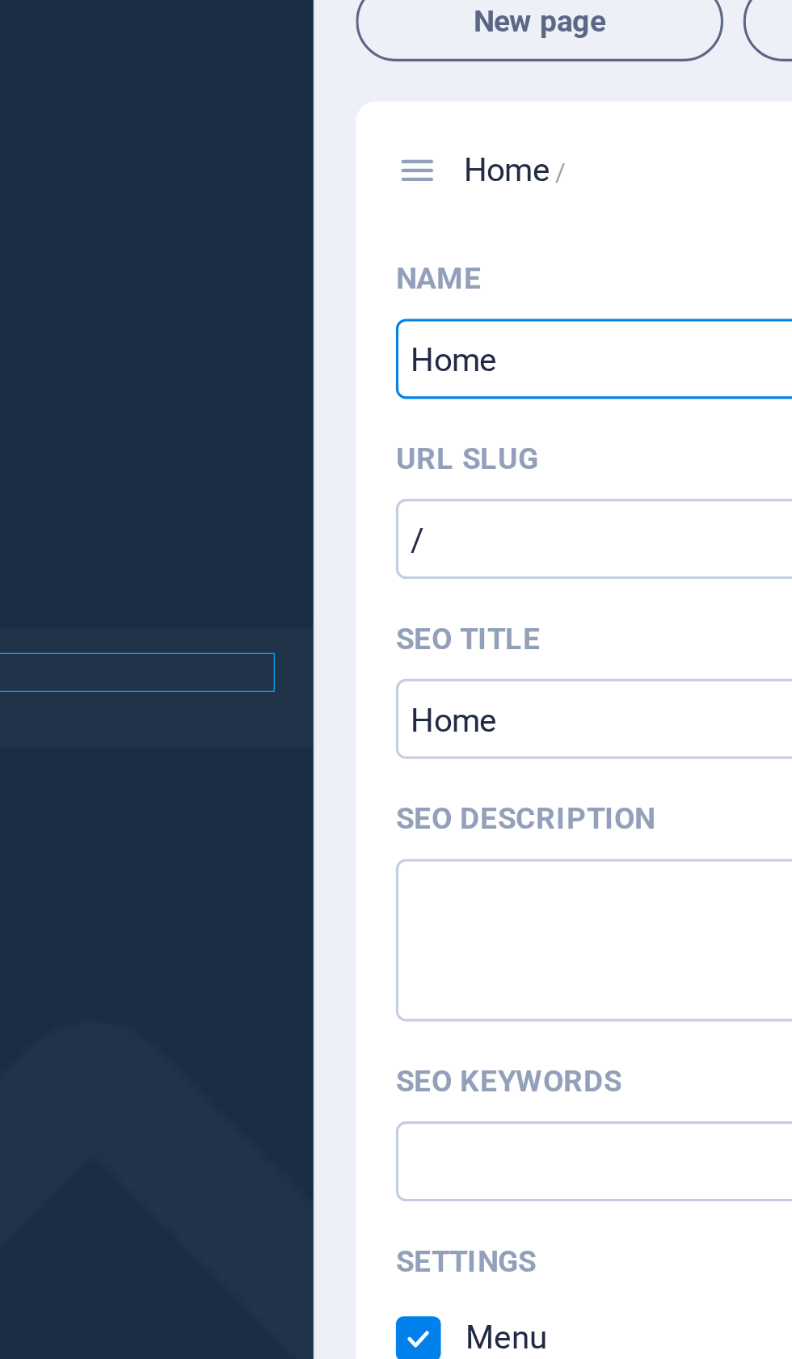
click at [423, 300] on input "/" at bounding box center [595, 313] width 344 height 26
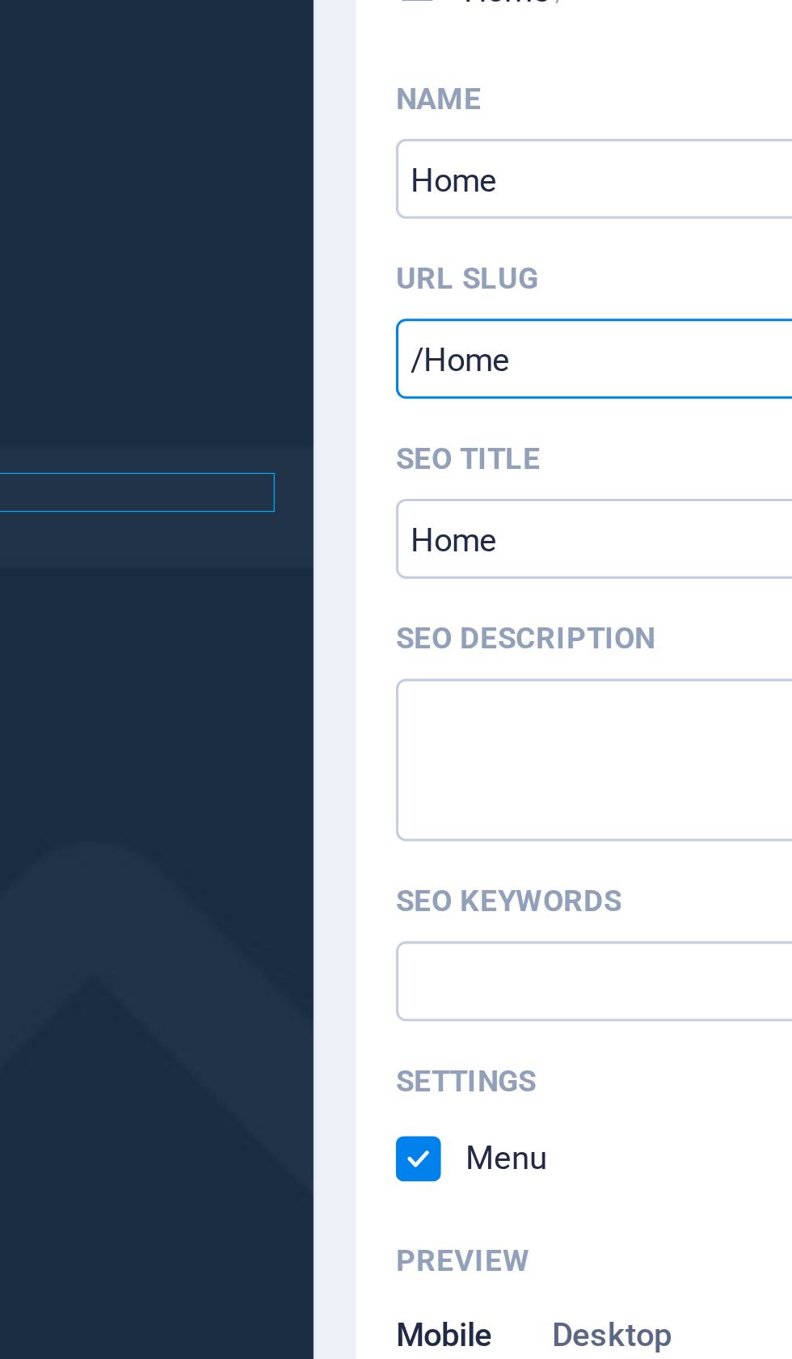
type input "/Home"
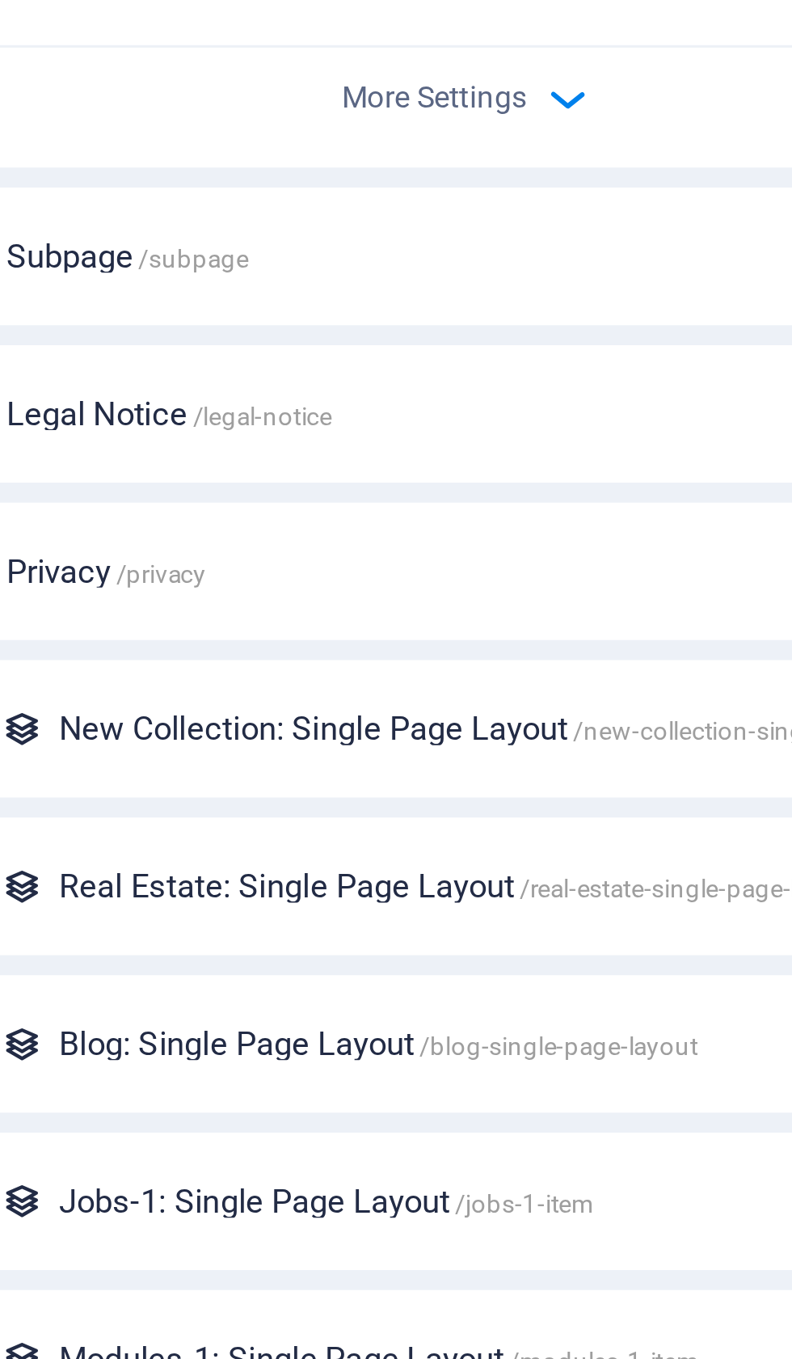
click at [618, 809] on icon "button" at bounding box center [627, 818] width 19 height 19
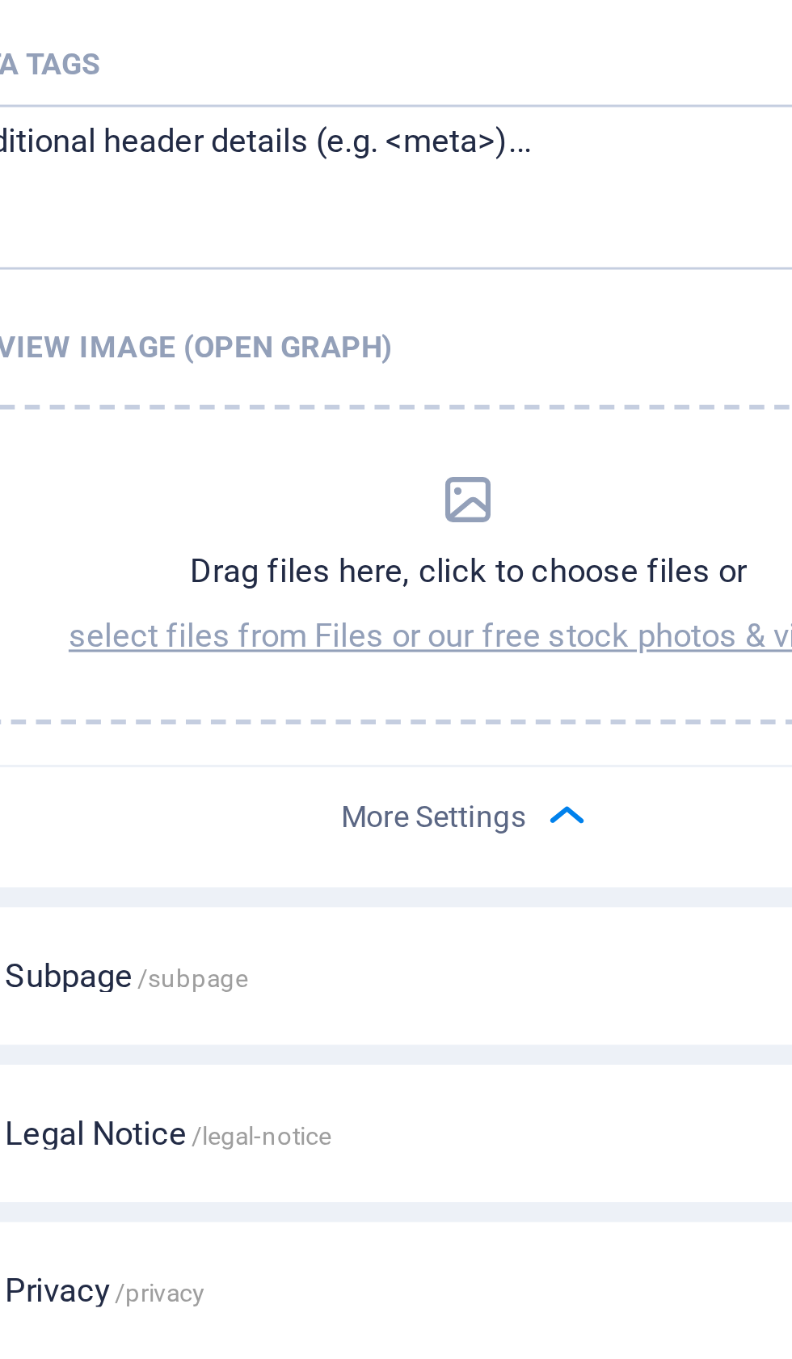
click at [585, 939] on icon "dropzone" at bounding box center [594, 948] width 19 height 19
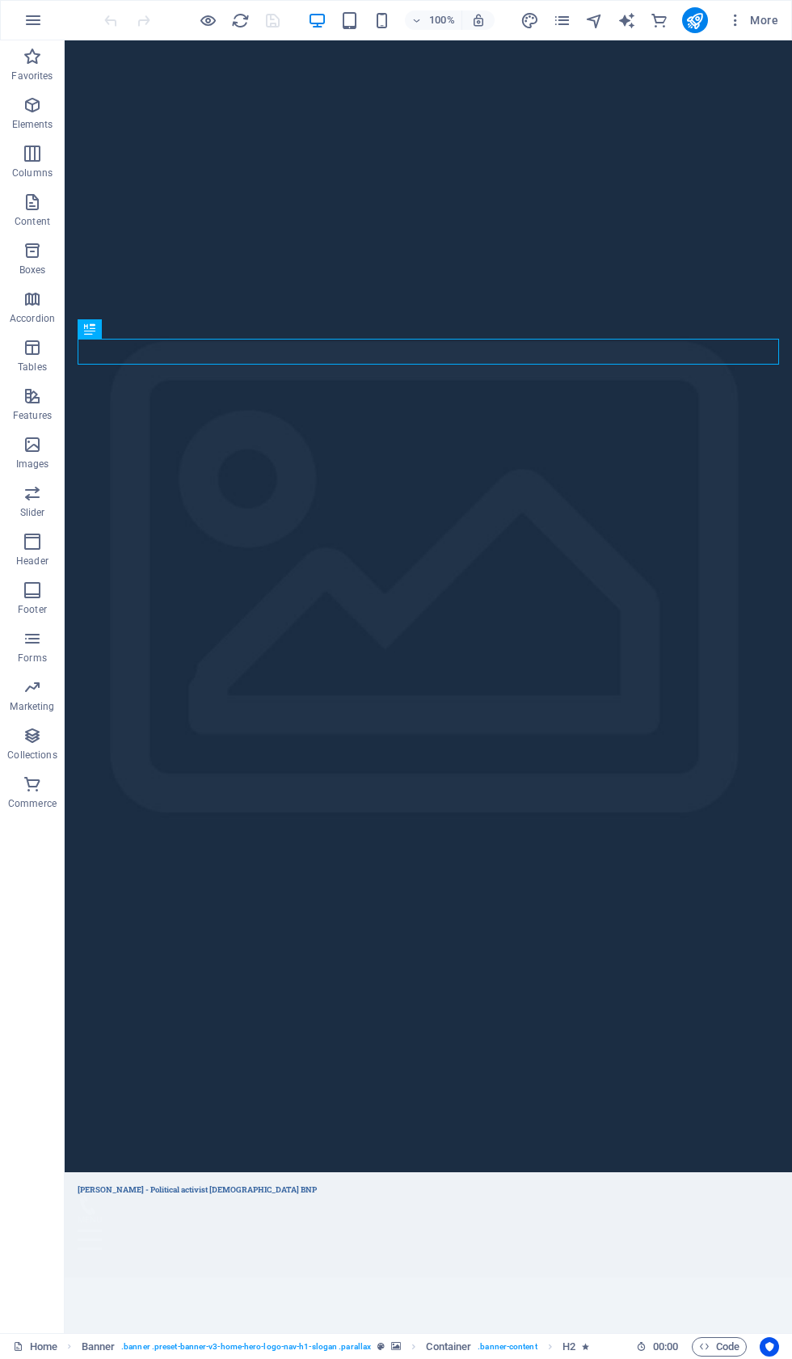
click at [556, 11] on icon "pages" at bounding box center [562, 20] width 19 height 19
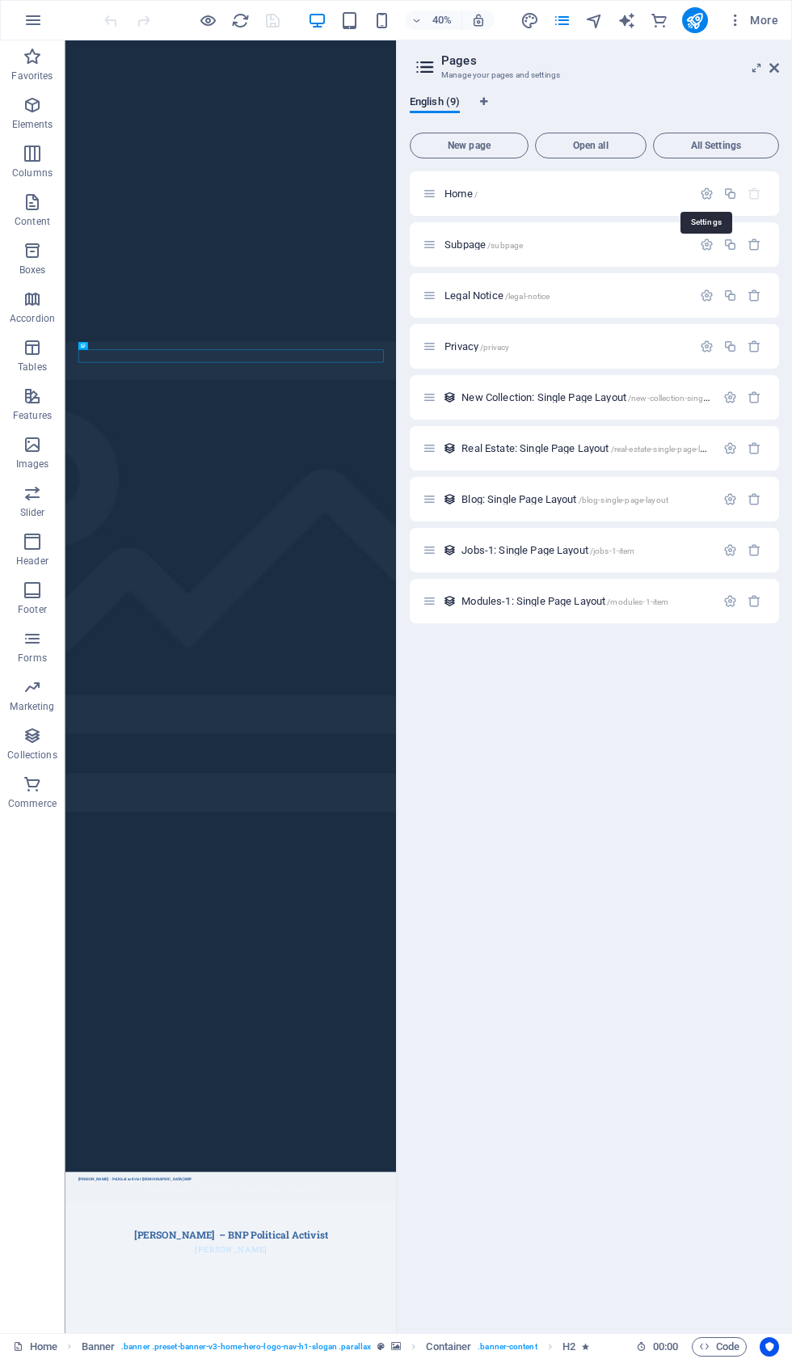
click at [712, 187] on icon "button" at bounding box center [707, 194] width 14 height 14
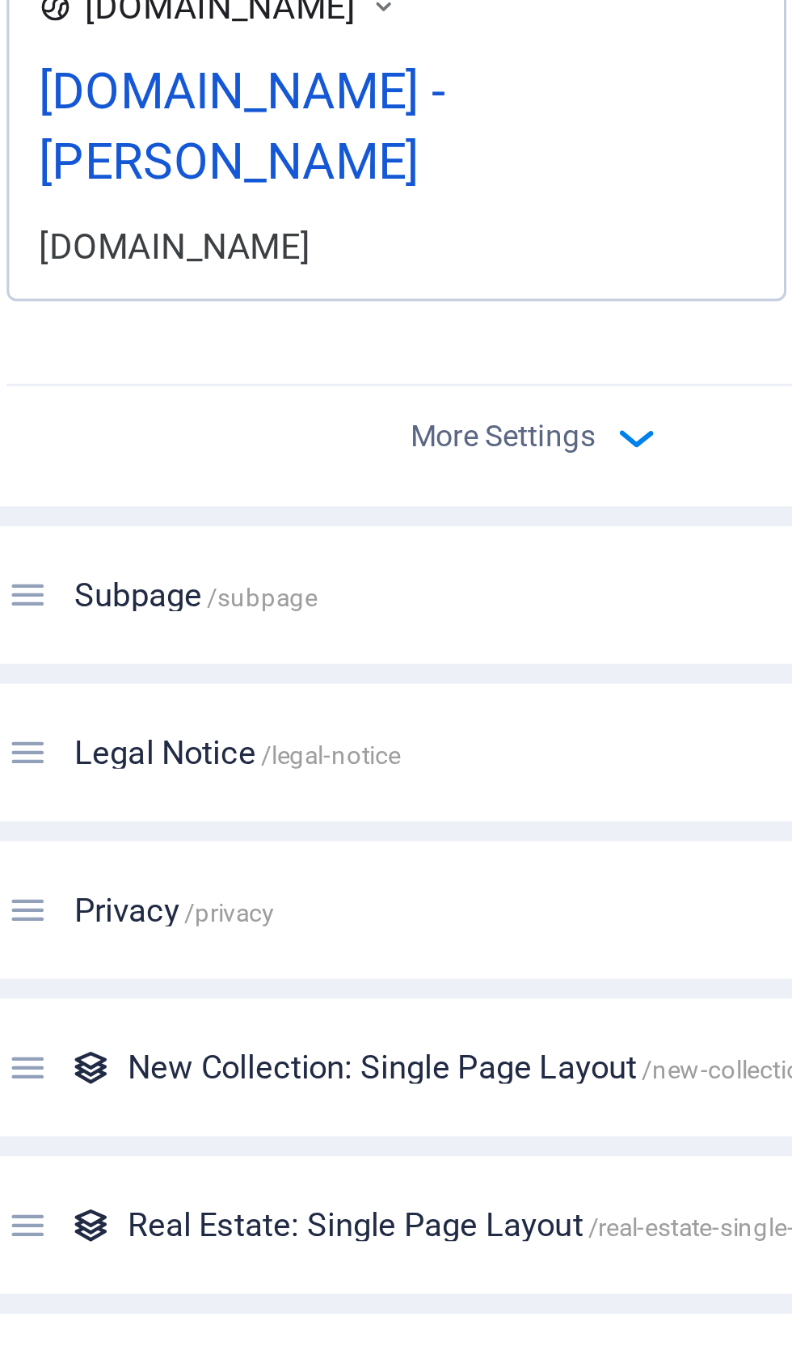
click at [618, 809] on icon "button" at bounding box center [627, 818] width 19 height 19
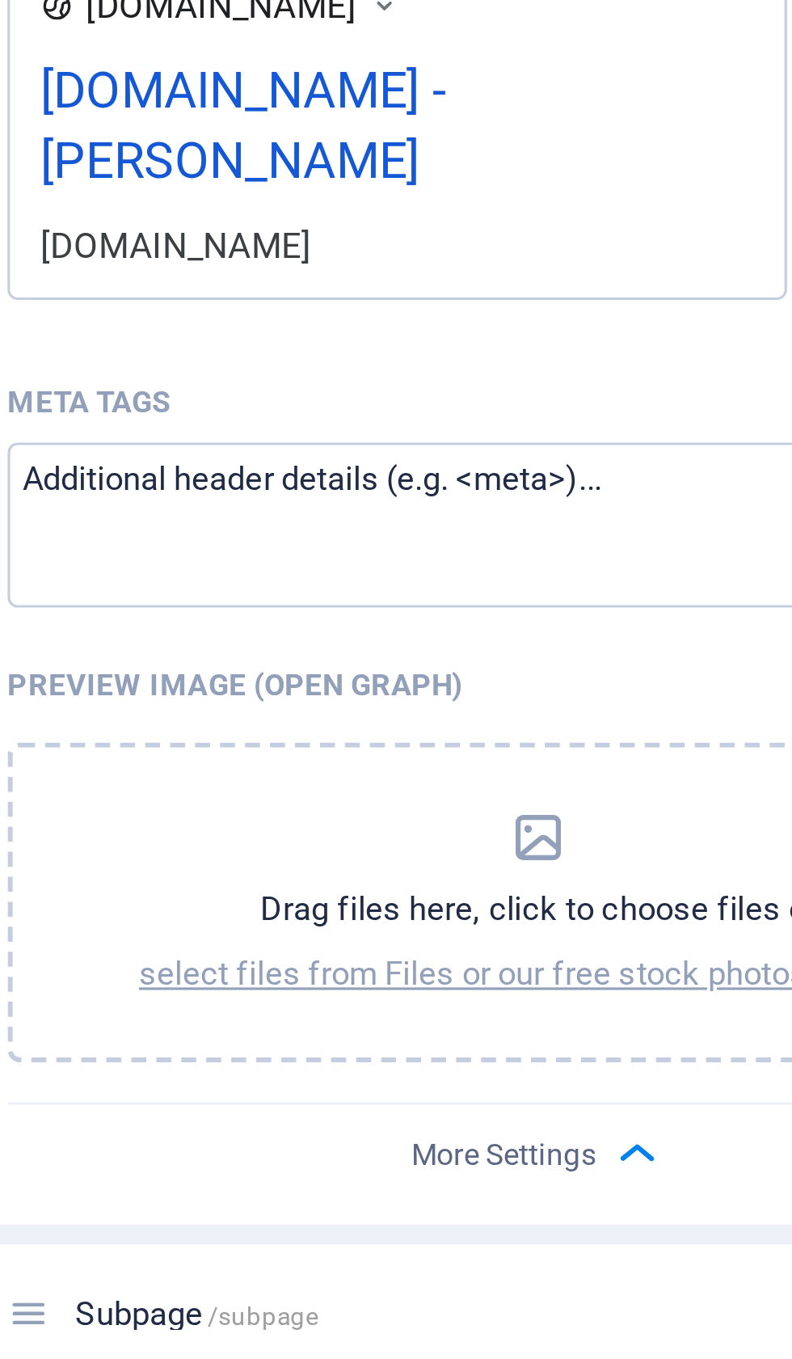
click at [585, 939] on icon "dropzone" at bounding box center [594, 948] width 19 height 19
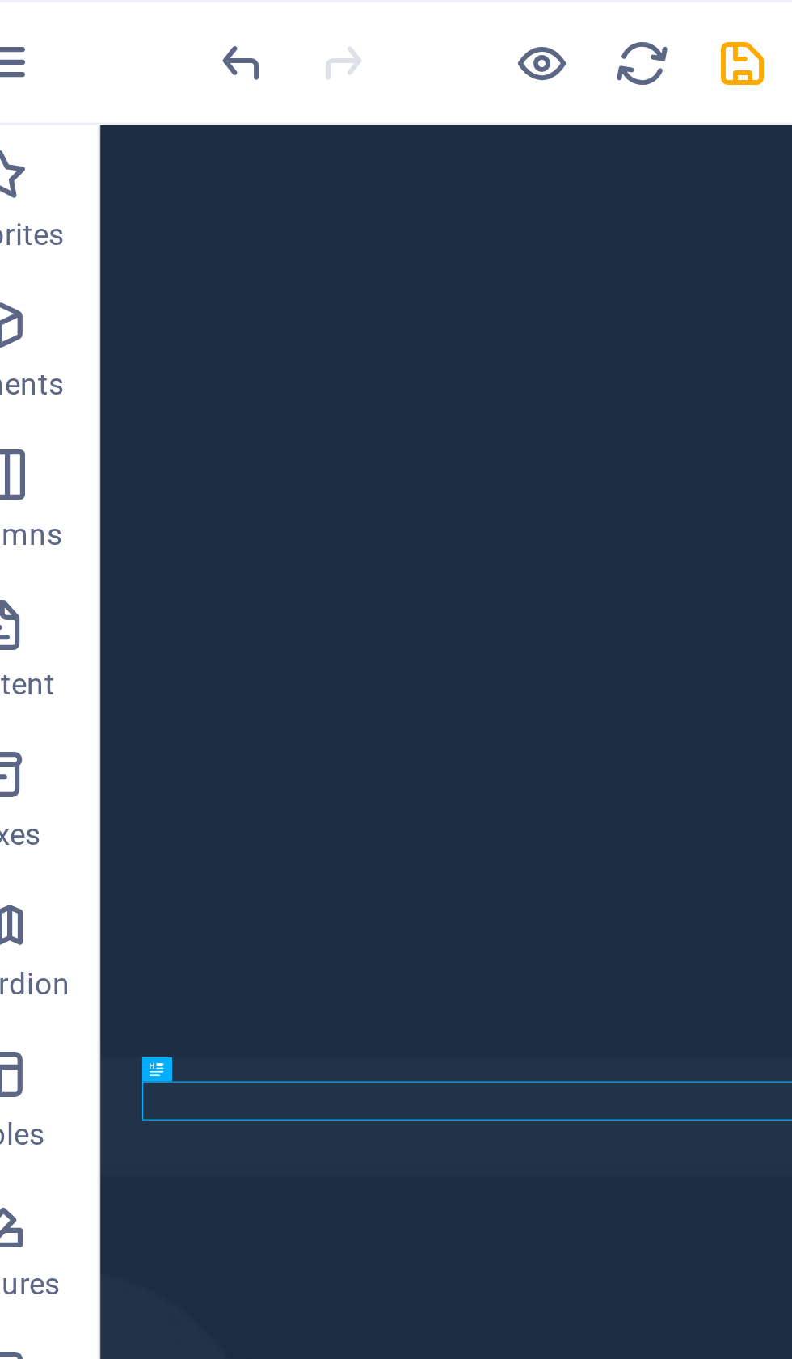
click at [264, 19] on icon "save" at bounding box center [273, 20] width 19 height 19
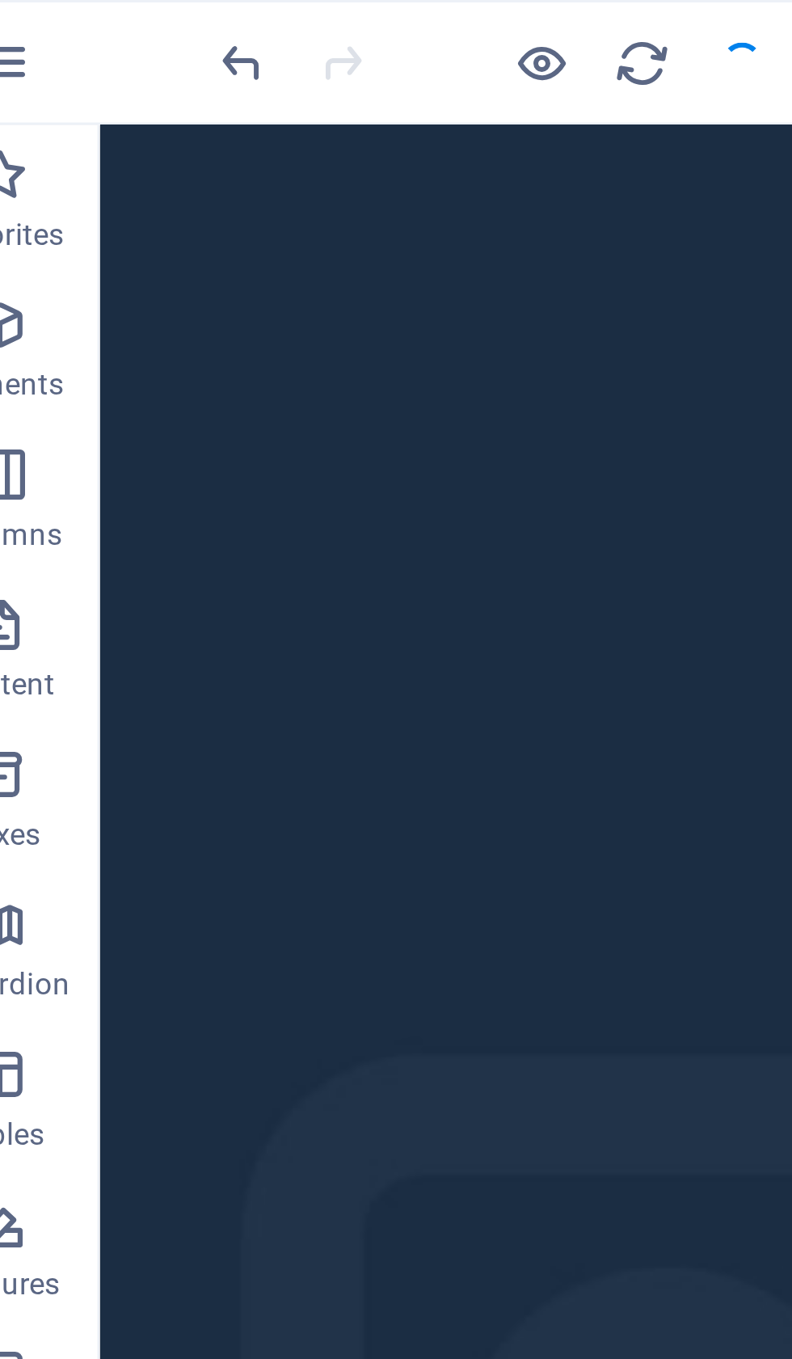
checkbox input "false"
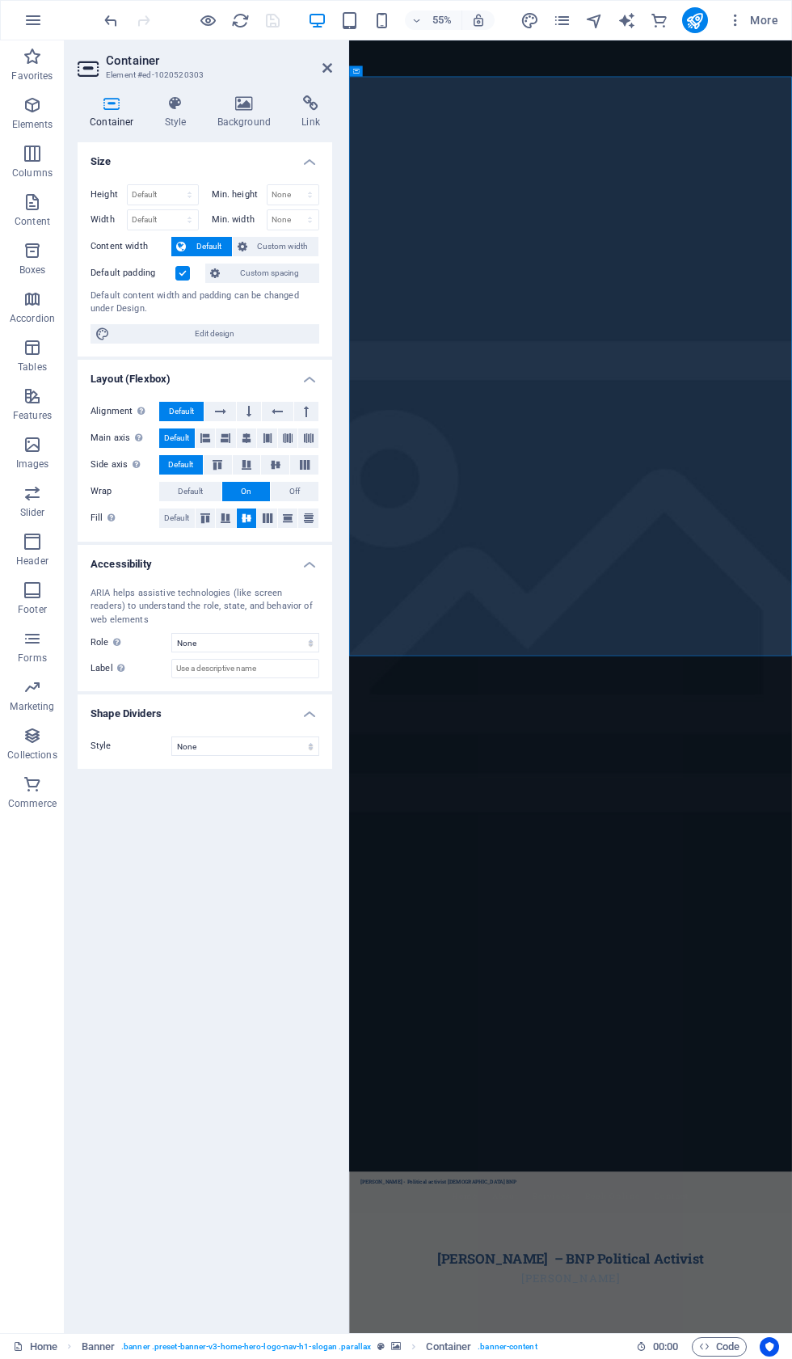
click at [277, 102] on icon at bounding box center [244, 103] width 78 height 16
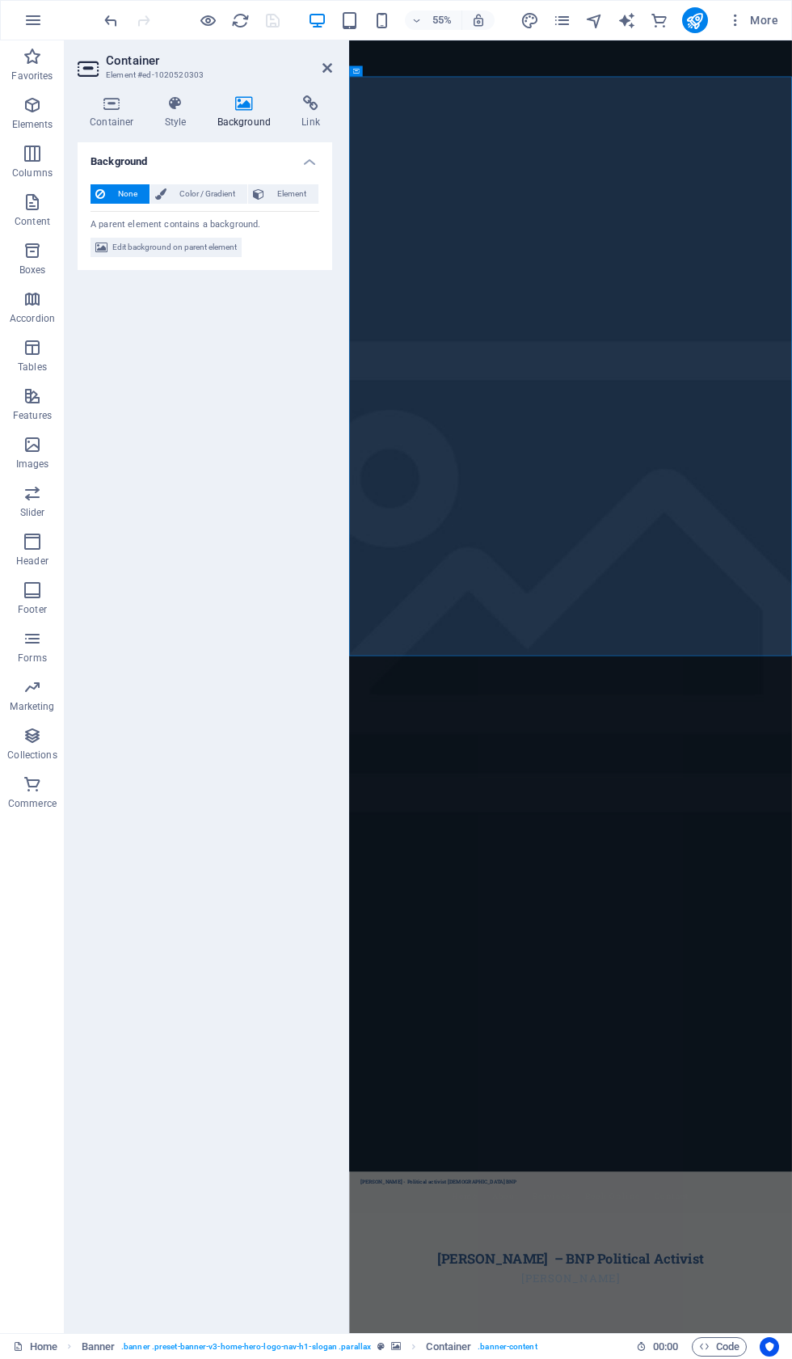
click at [202, 243] on span "Edit background on parent element" at bounding box center [174, 247] width 125 height 19
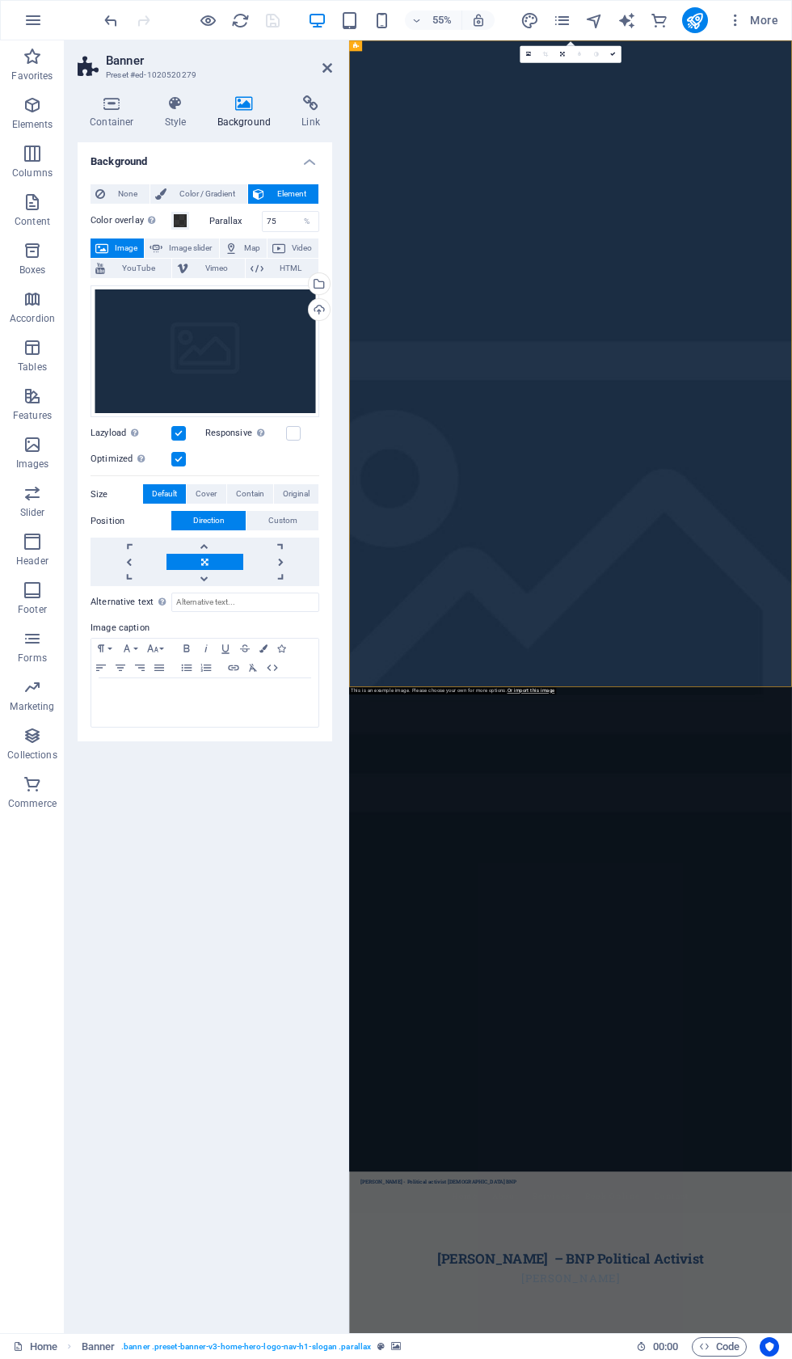
click at [754, 16] on span "More" at bounding box center [753, 20] width 51 height 16
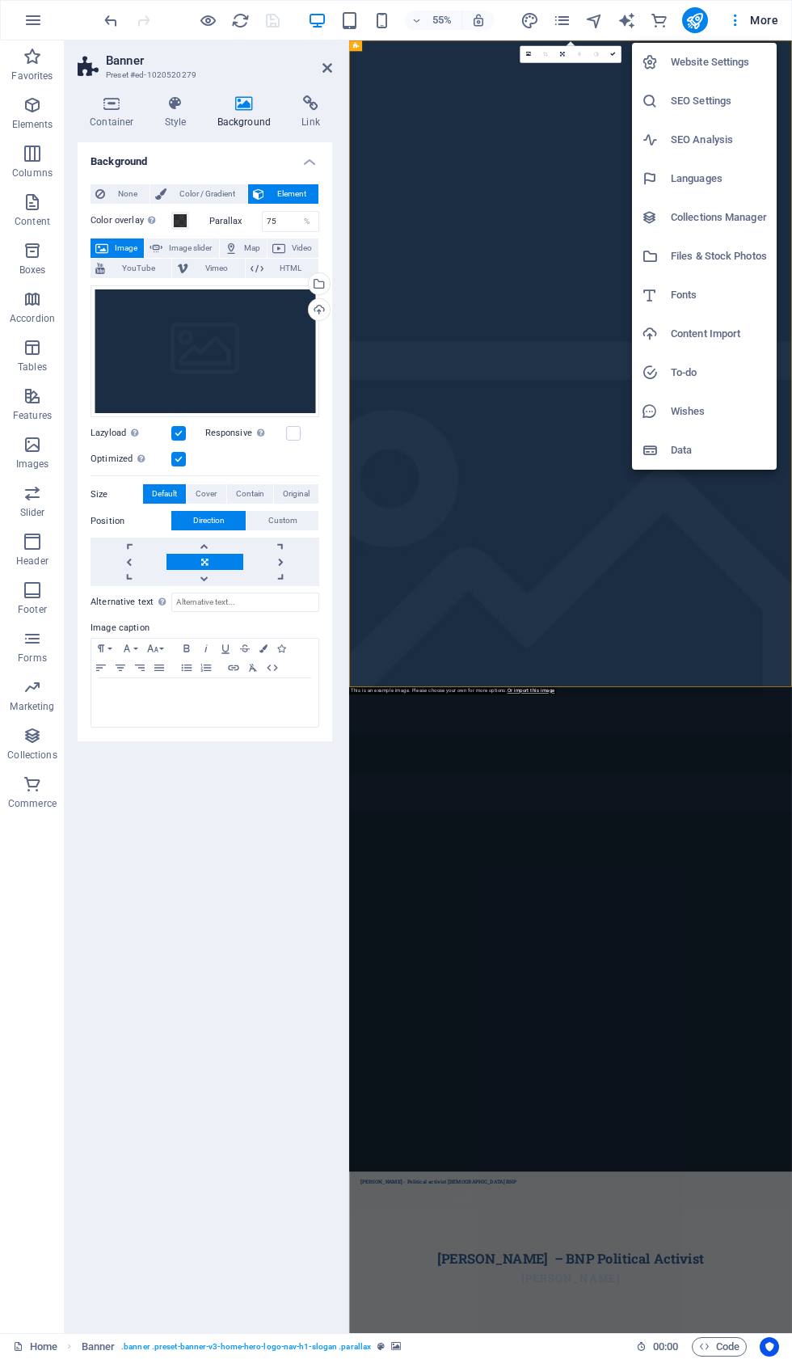
click at [471, 495] on div at bounding box center [396, 679] width 792 height 1359
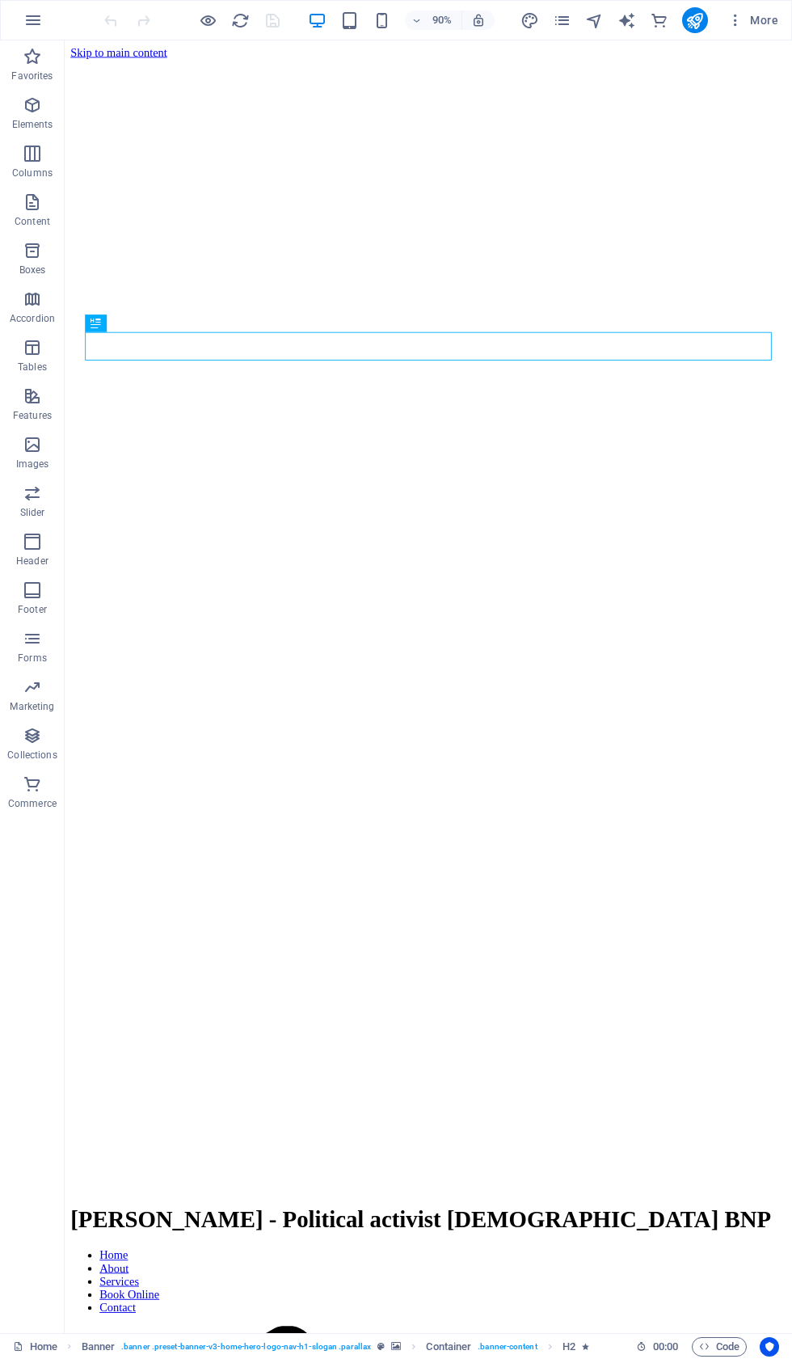
click at [572, 19] on icon "pages" at bounding box center [562, 20] width 19 height 19
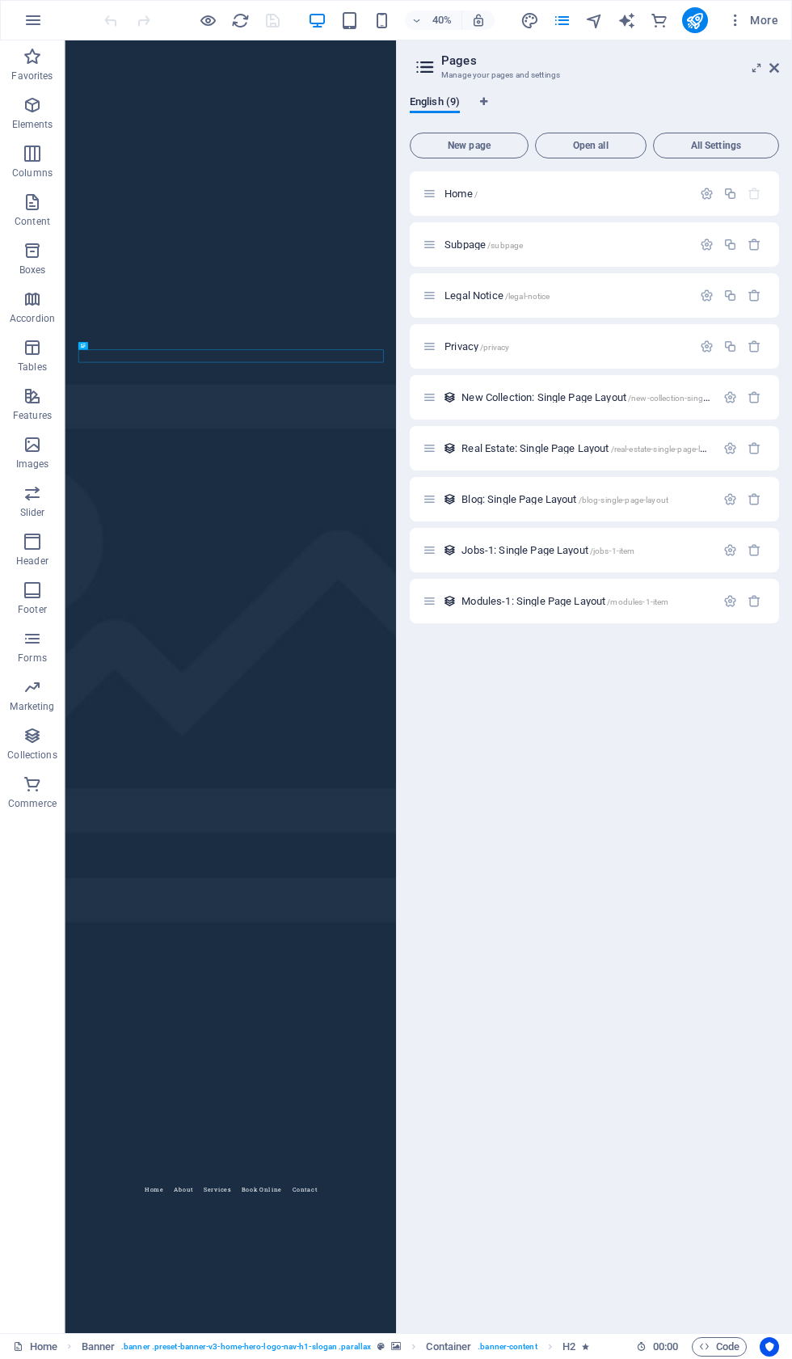
click at [399, 48] on div at bounding box center [398, 686] width 3 height 1293
click at [770, 154] on button "All Settings" at bounding box center [716, 146] width 126 height 26
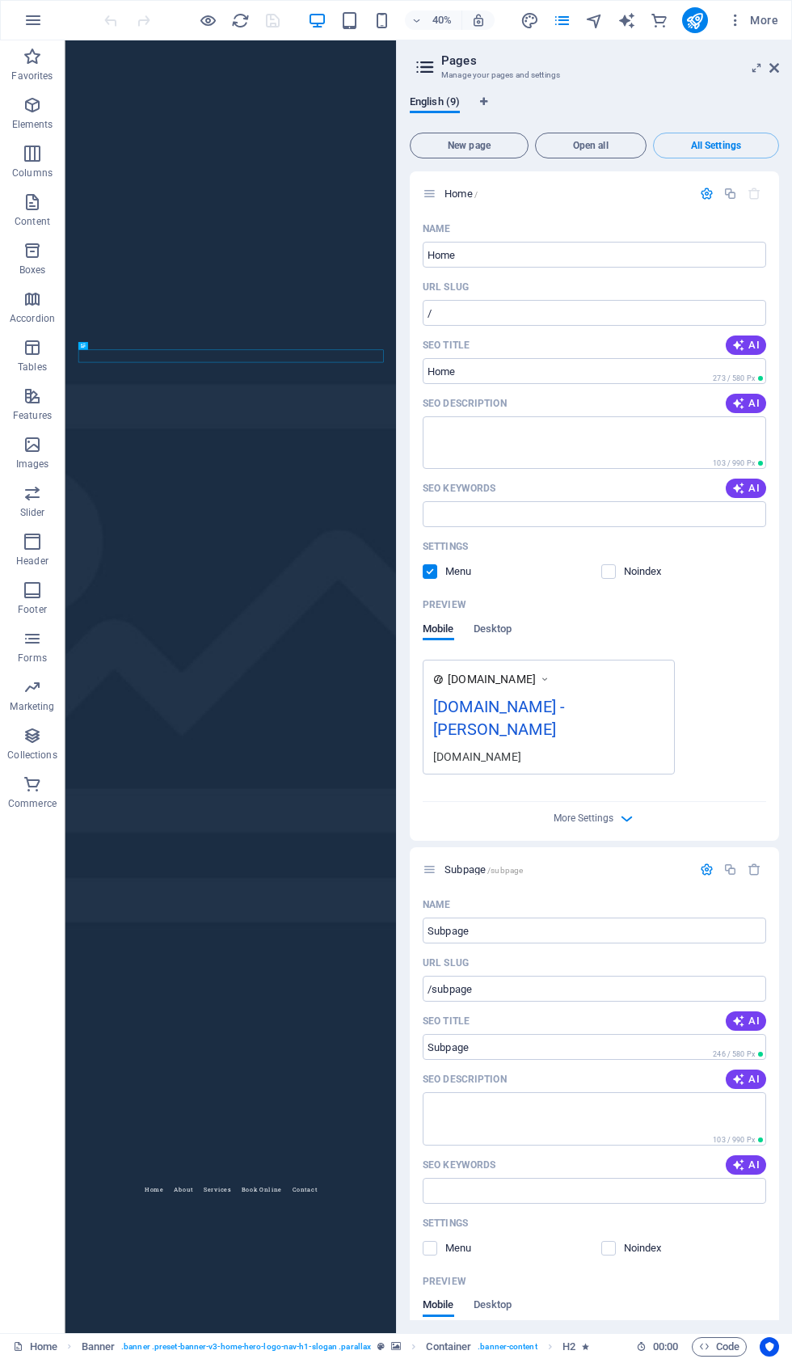
scroll to position [2271, 0]
